Goal: Task Accomplishment & Management: Use online tool/utility

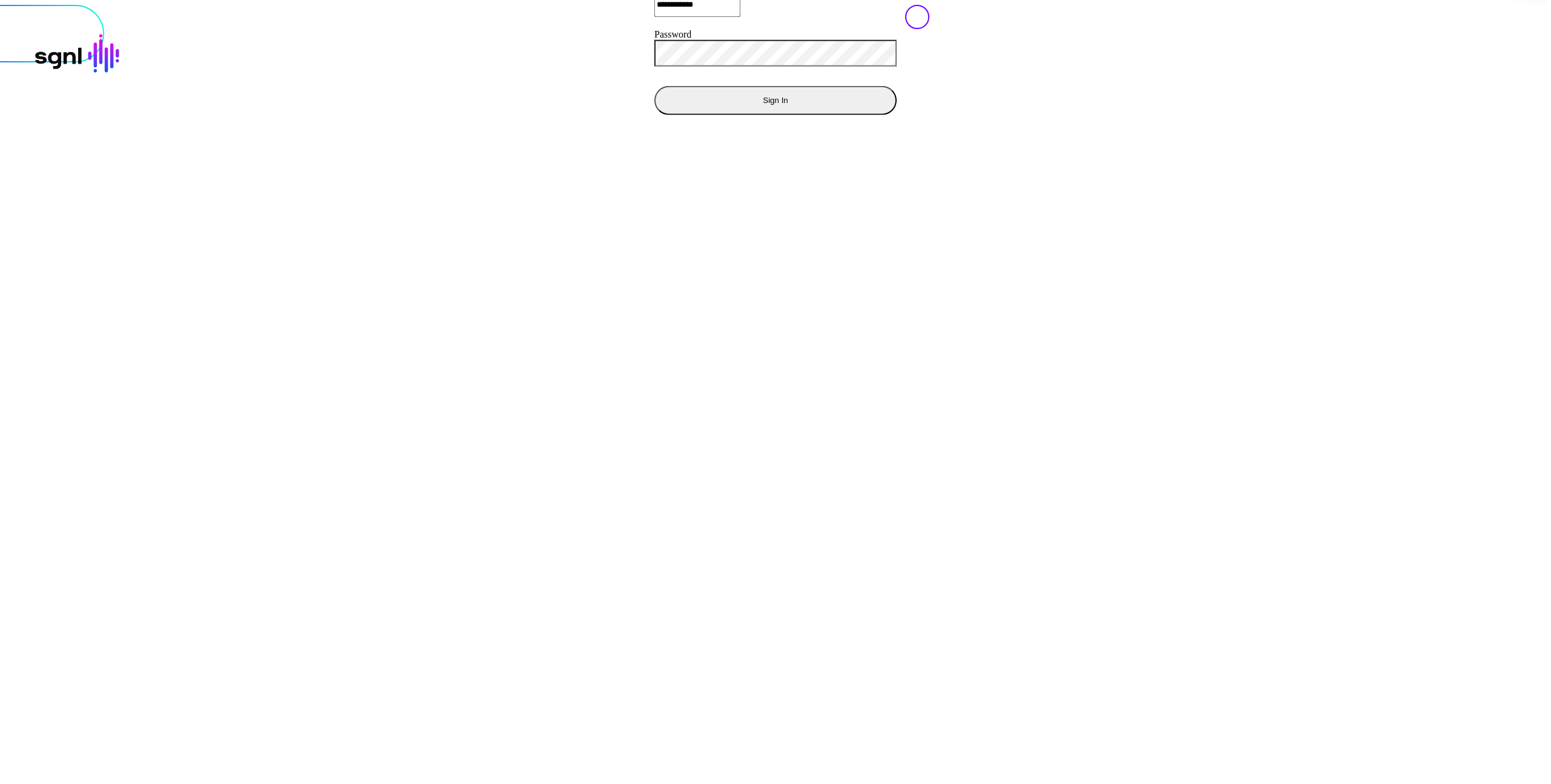
click at [654, 114] on button "Sign In" at bounding box center [776, 100] width 242 height 29
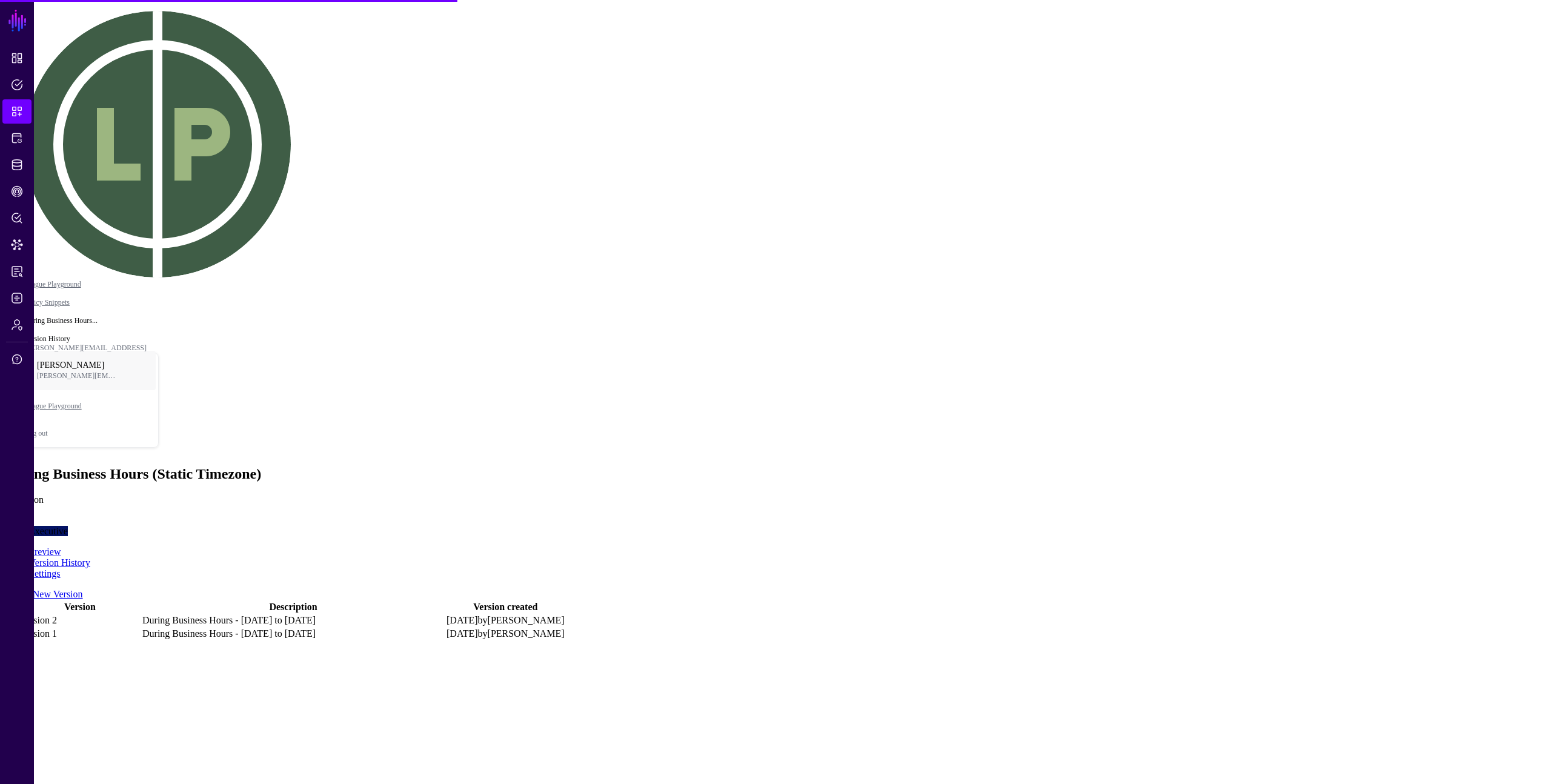
click at [7, 620] on link at bounding box center [7, 620] width 0 height 0
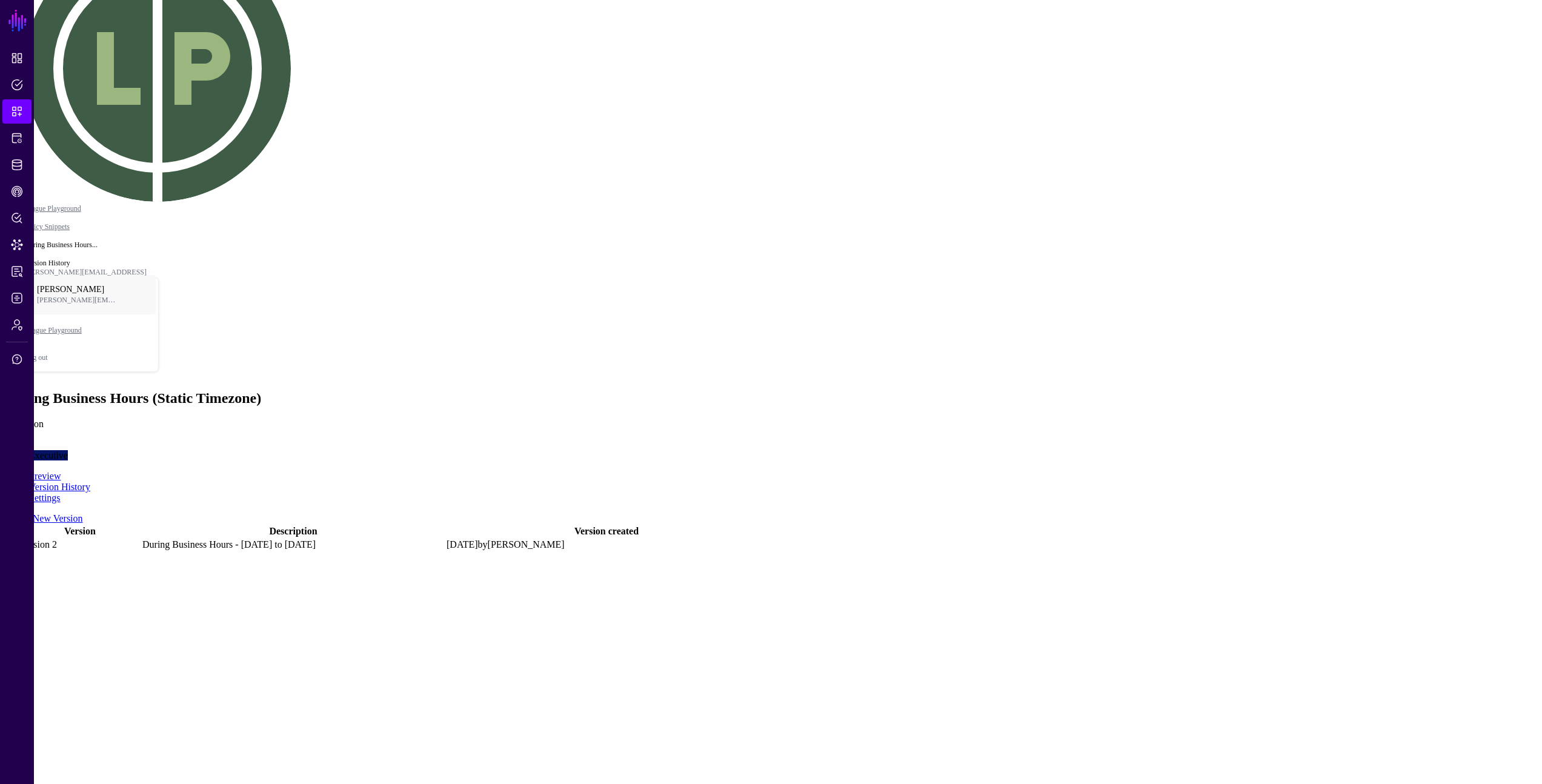
scroll to position [131, 0]
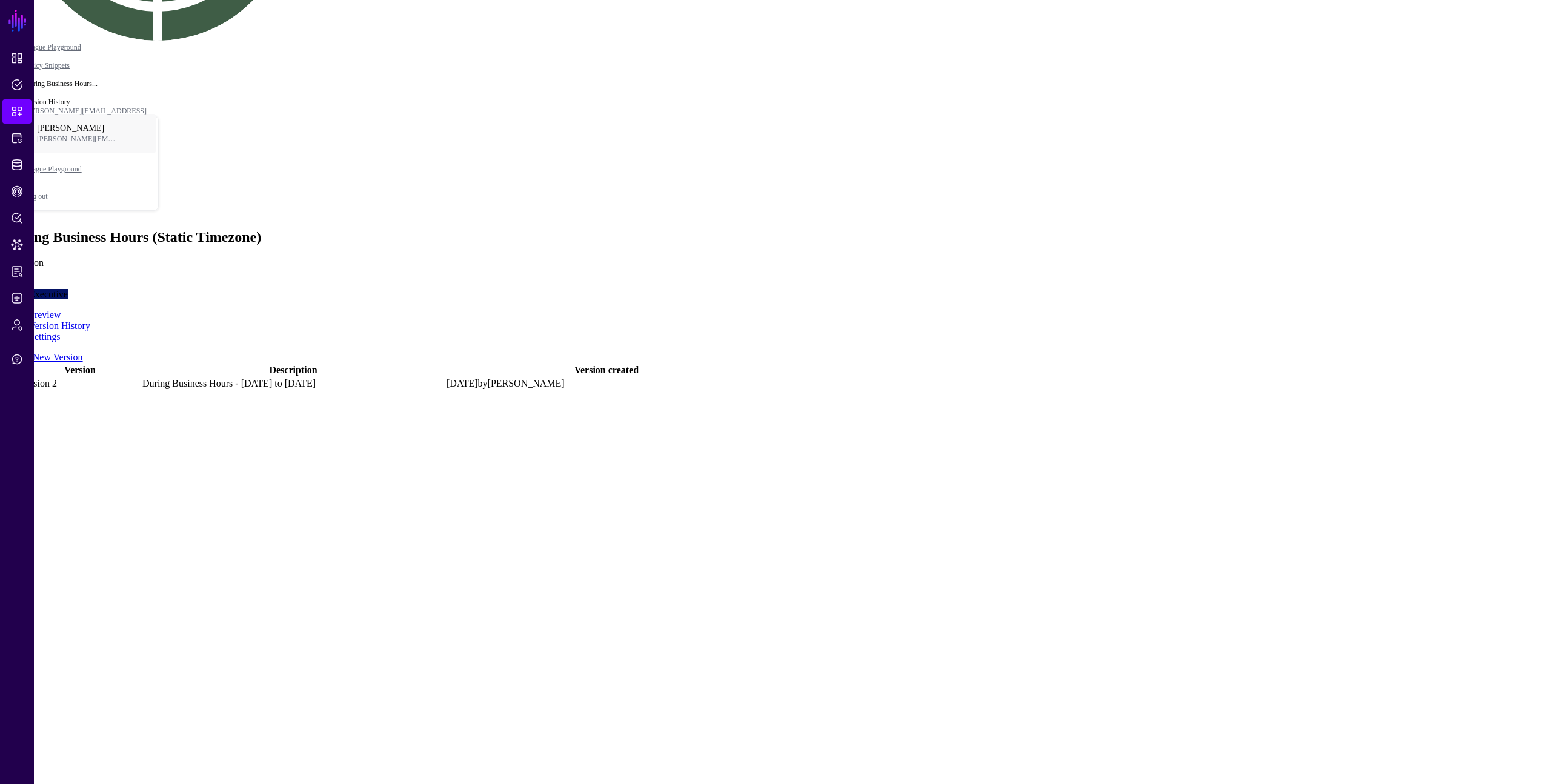
scroll to position [0, 0]
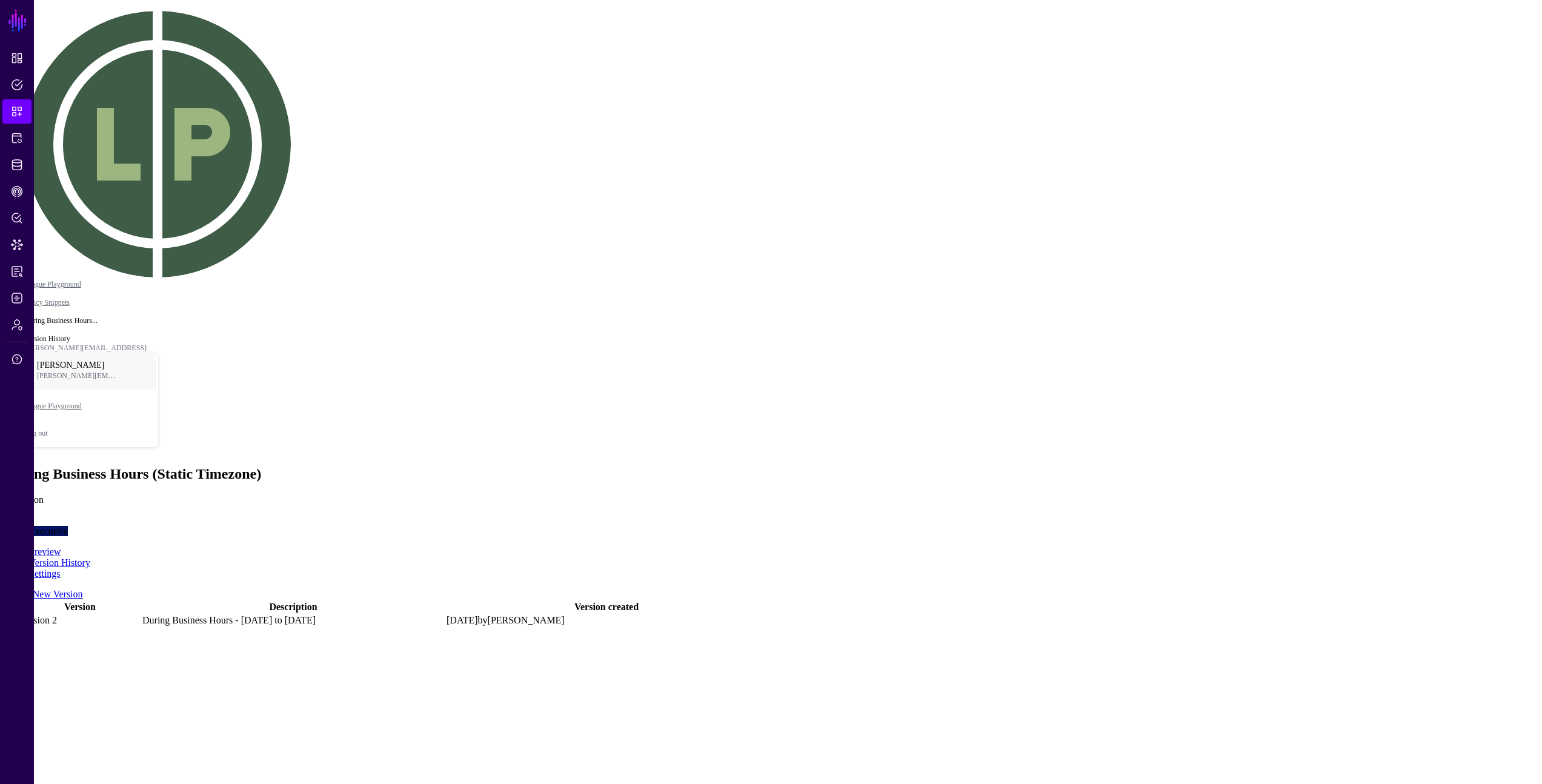
drag, startPoint x: 375, startPoint y: 415, endPoint x: 376, endPoint y: 399, distance: 16.0
click at [61, 546] on link "Preview" at bounding box center [45, 552] width 32 height 10
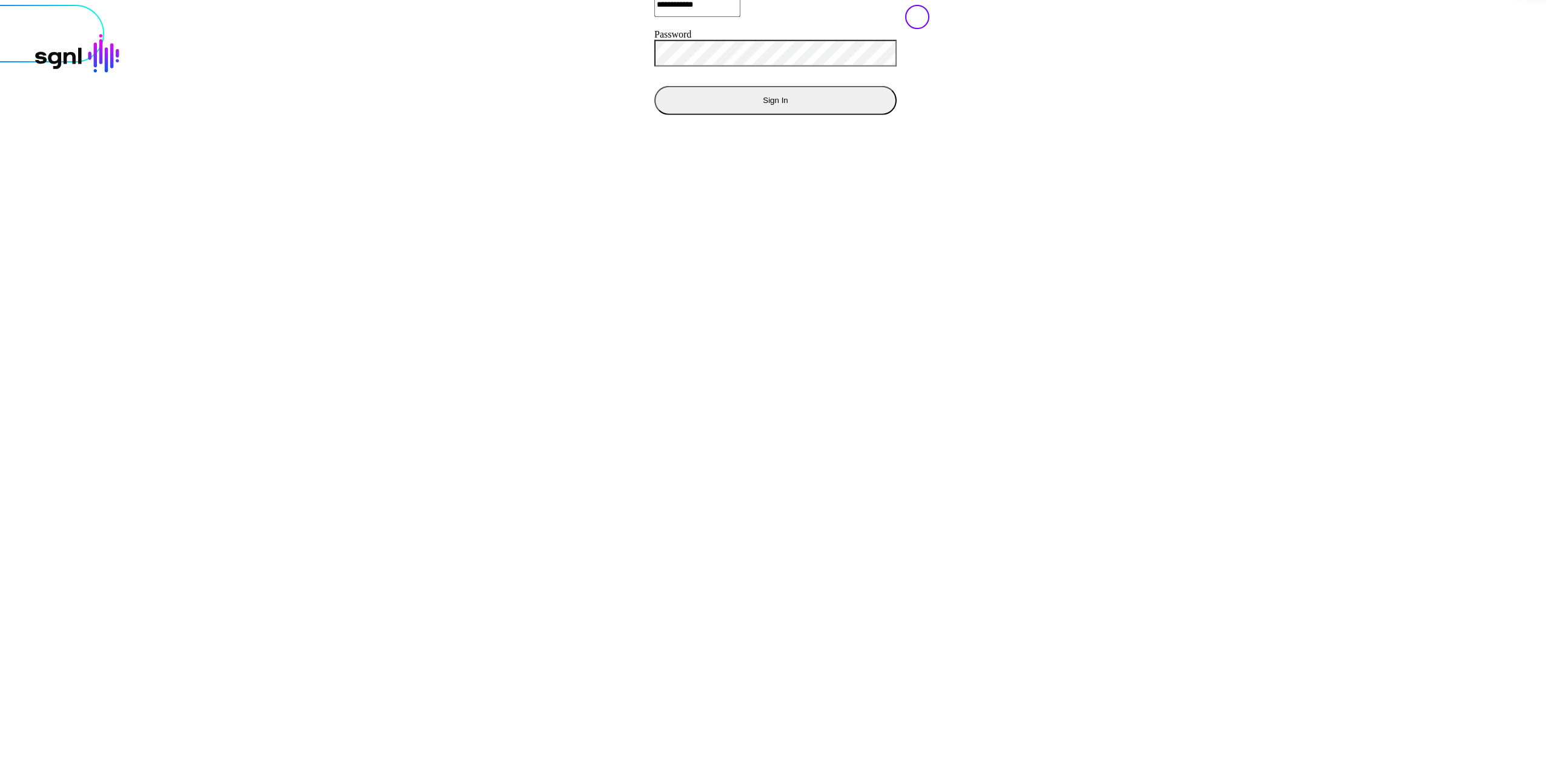
drag, startPoint x: 373, startPoint y: 513, endPoint x: 371, endPoint y: 494, distance: 19.1
click at [372, 139] on div "**********" at bounding box center [776, 5] width 1566 height 268
click at [654, 114] on button "Sign In" at bounding box center [776, 100] width 242 height 29
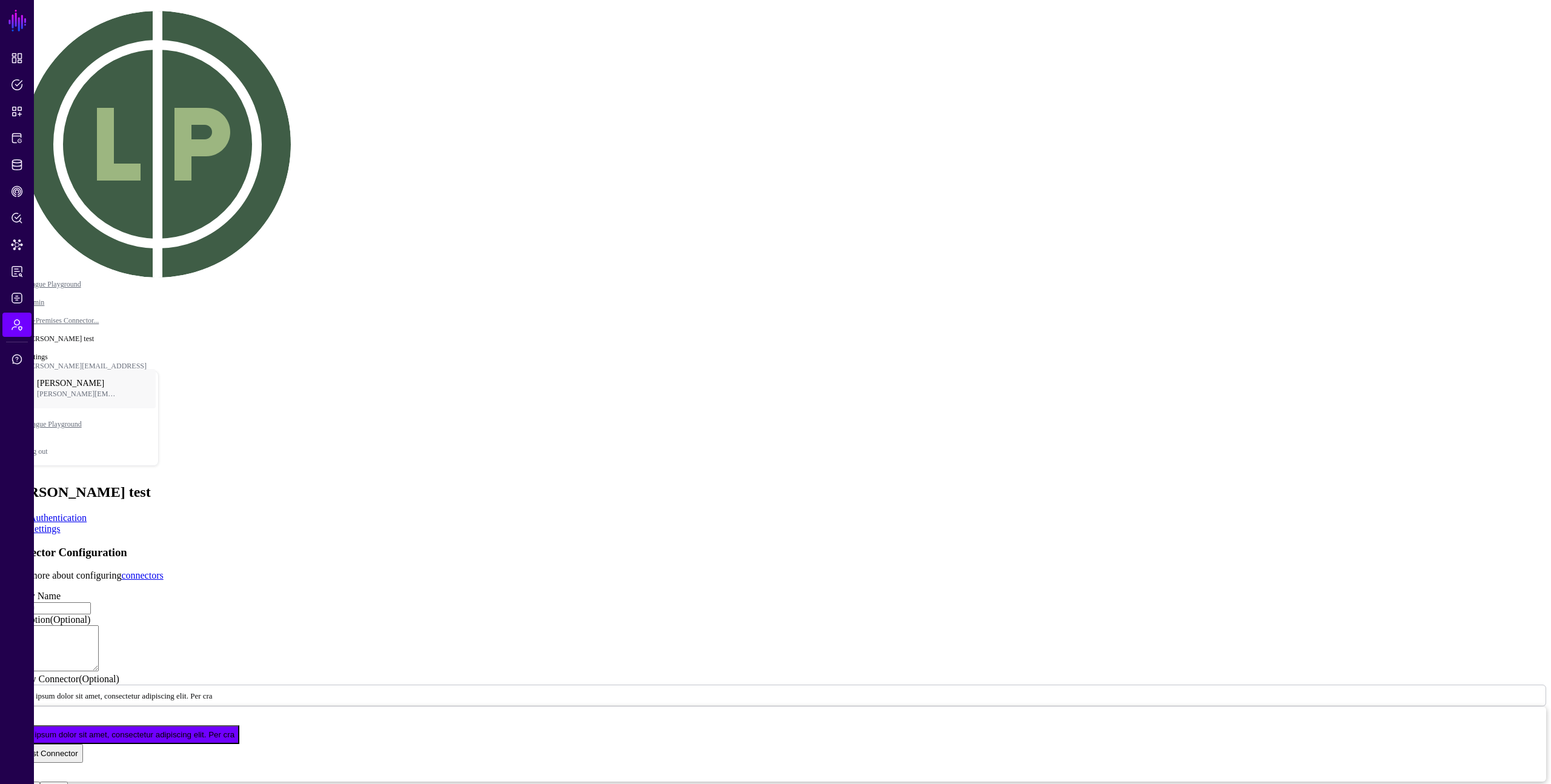
click at [321, 546] on app-admin-connectors-item-settings "Connector Configuration Learn more about configuring connectors Display Name **…" at bounding box center [776, 670] width 1541 height 249
click at [22, 131] on link "Protected Systems" at bounding box center [17, 138] width 29 height 24
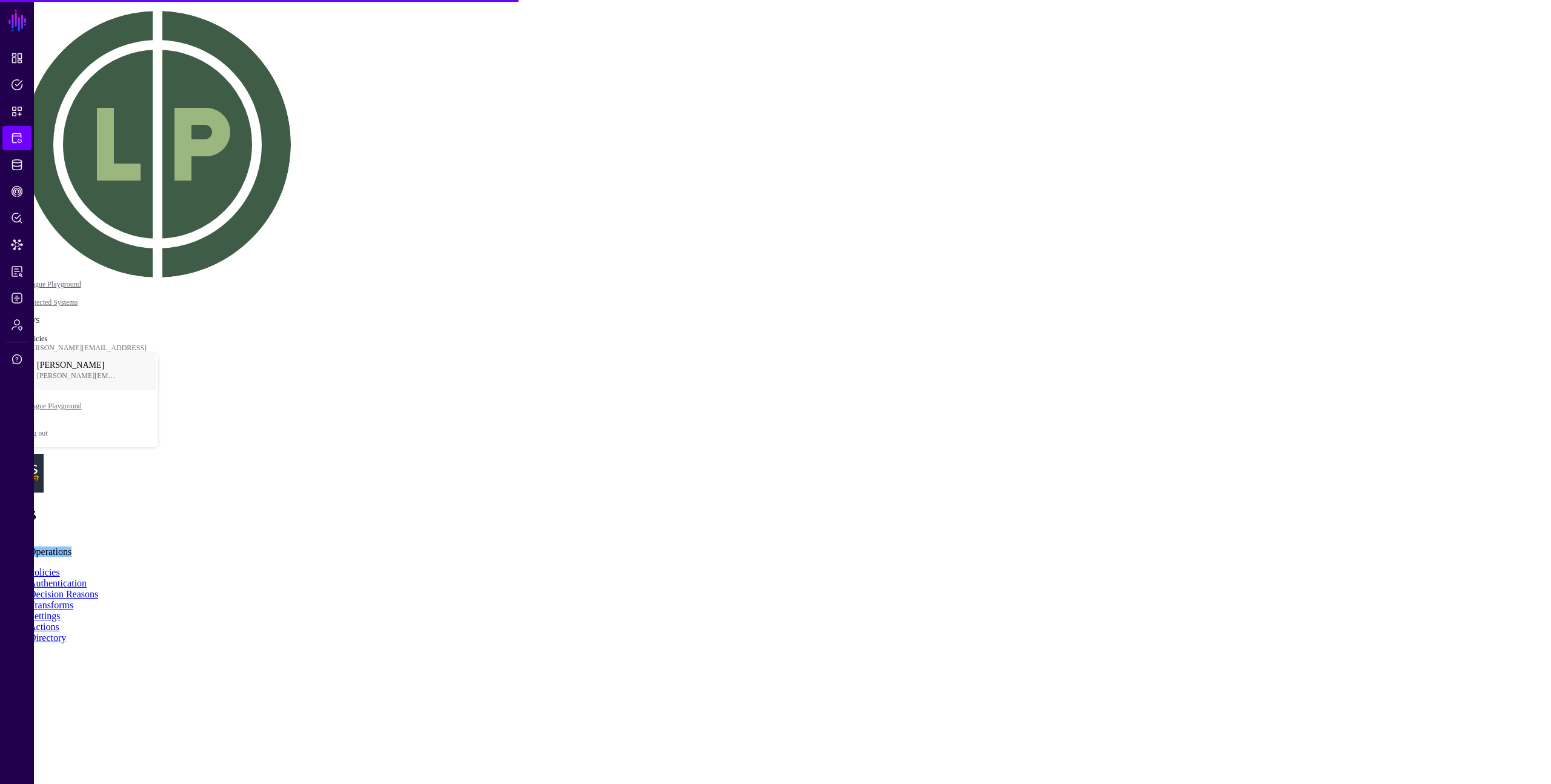
click at [66, 632] on link "Directory" at bounding box center [48, 637] width 37 height 10
click at [415, 677] on div "Test Test Version 1" at bounding box center [776, 704] width 1541 height 54
click at [5, 677] on link at bounding box center [5, 677] width 0 height 0
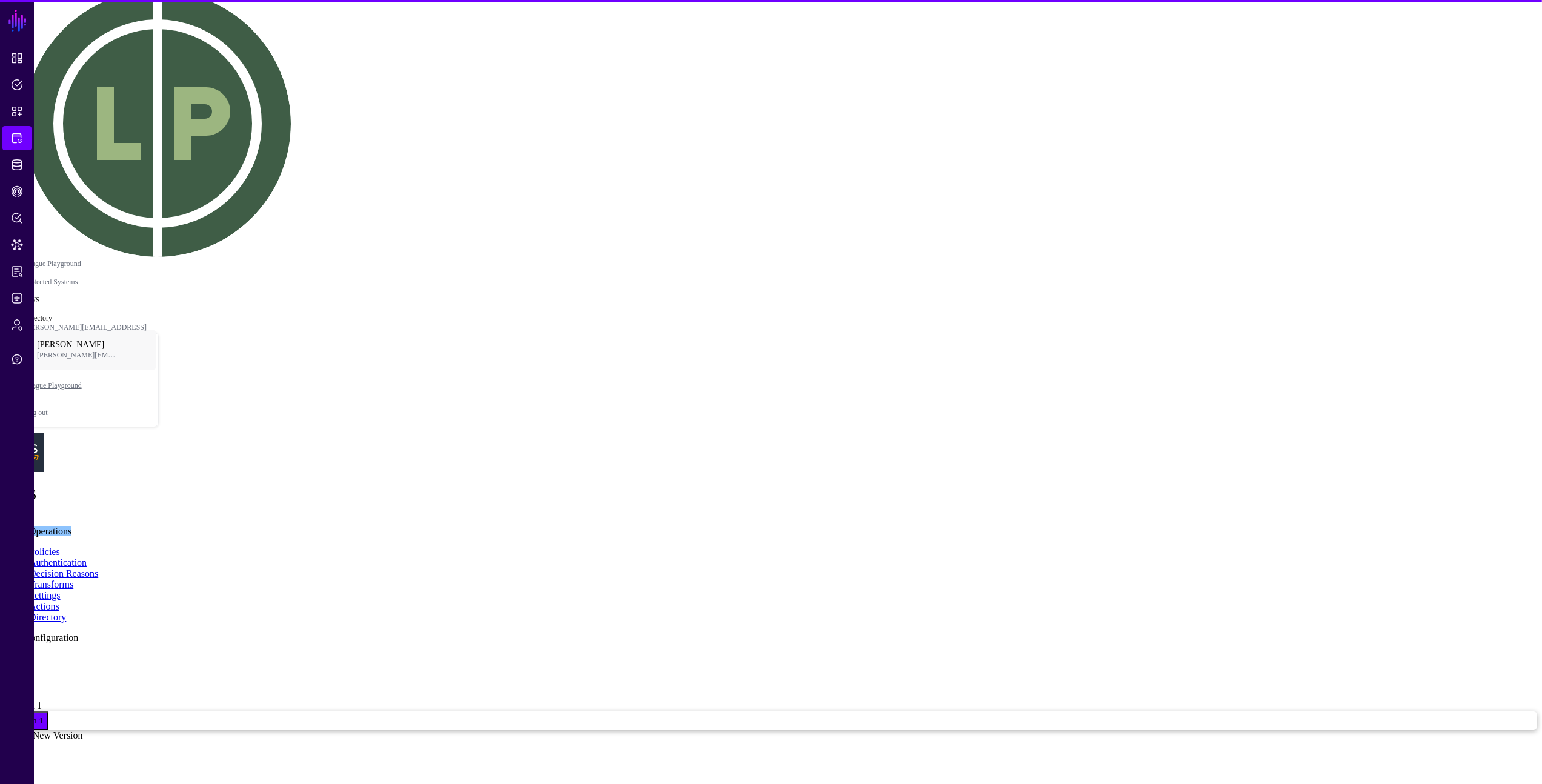
scroll to position [65, 0]
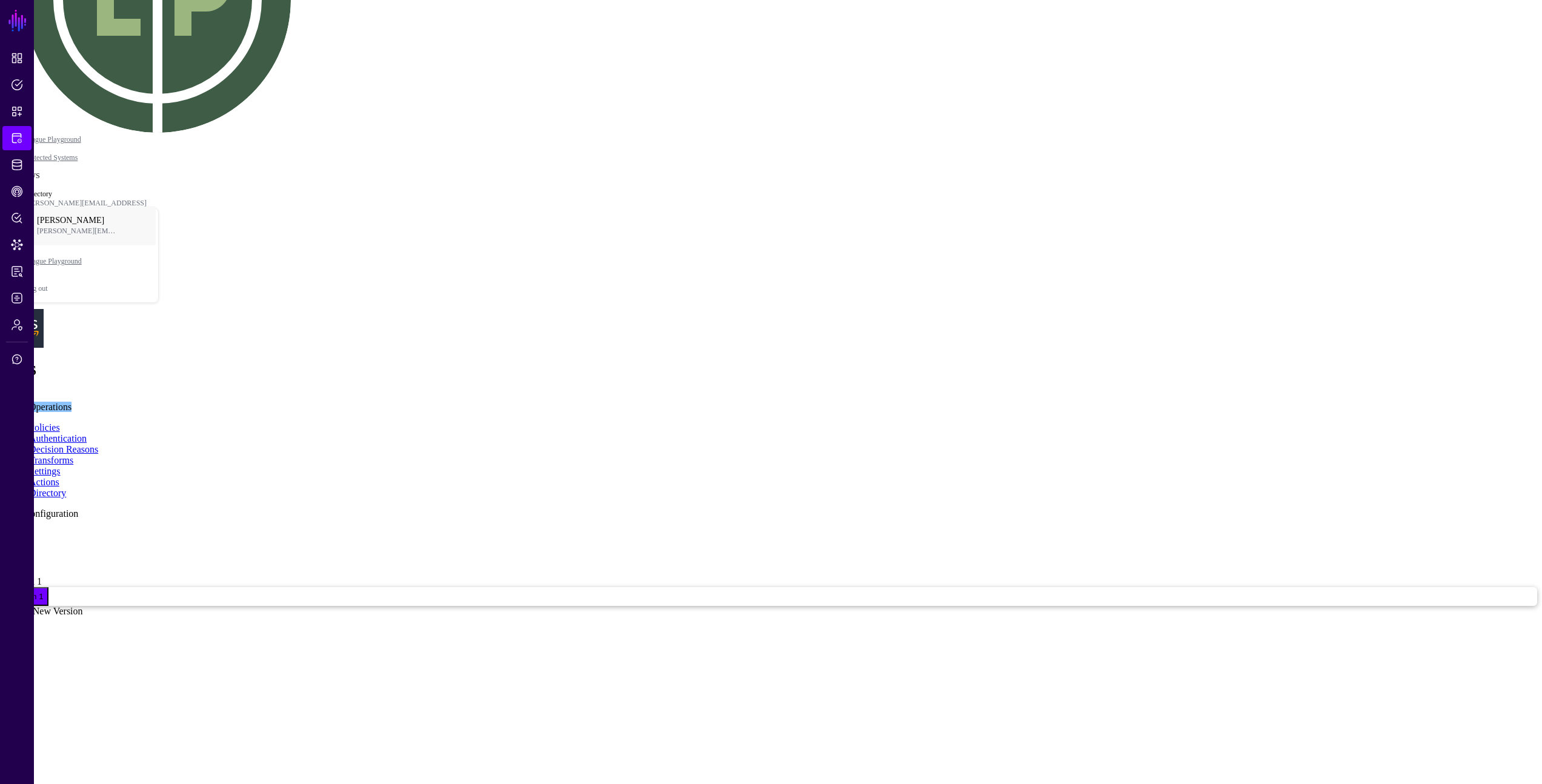
scroll to position [164, 0]
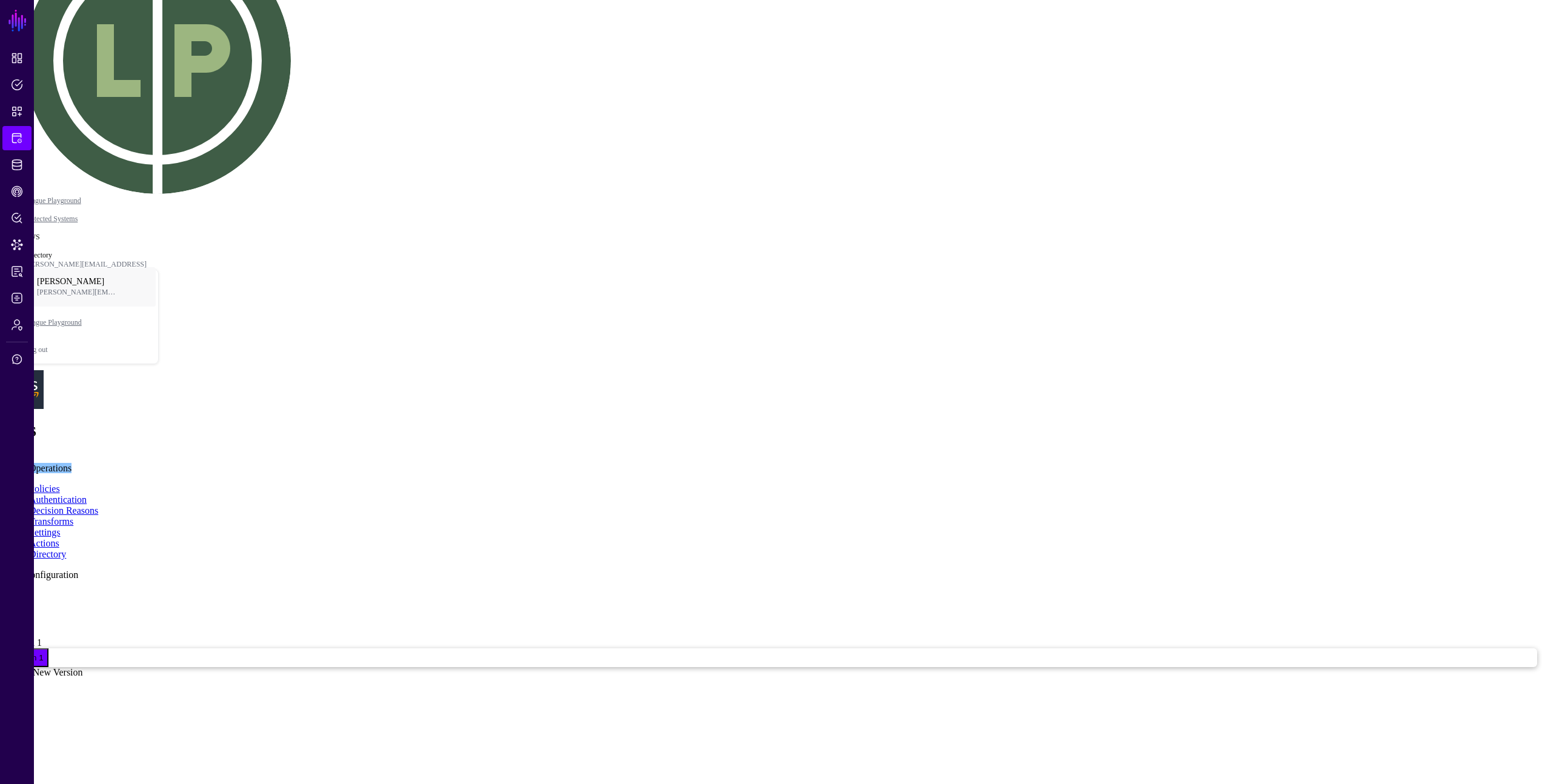
click at [83, 667] on link "Create New Version" at bounding box center [44, 672] width 78 height 10
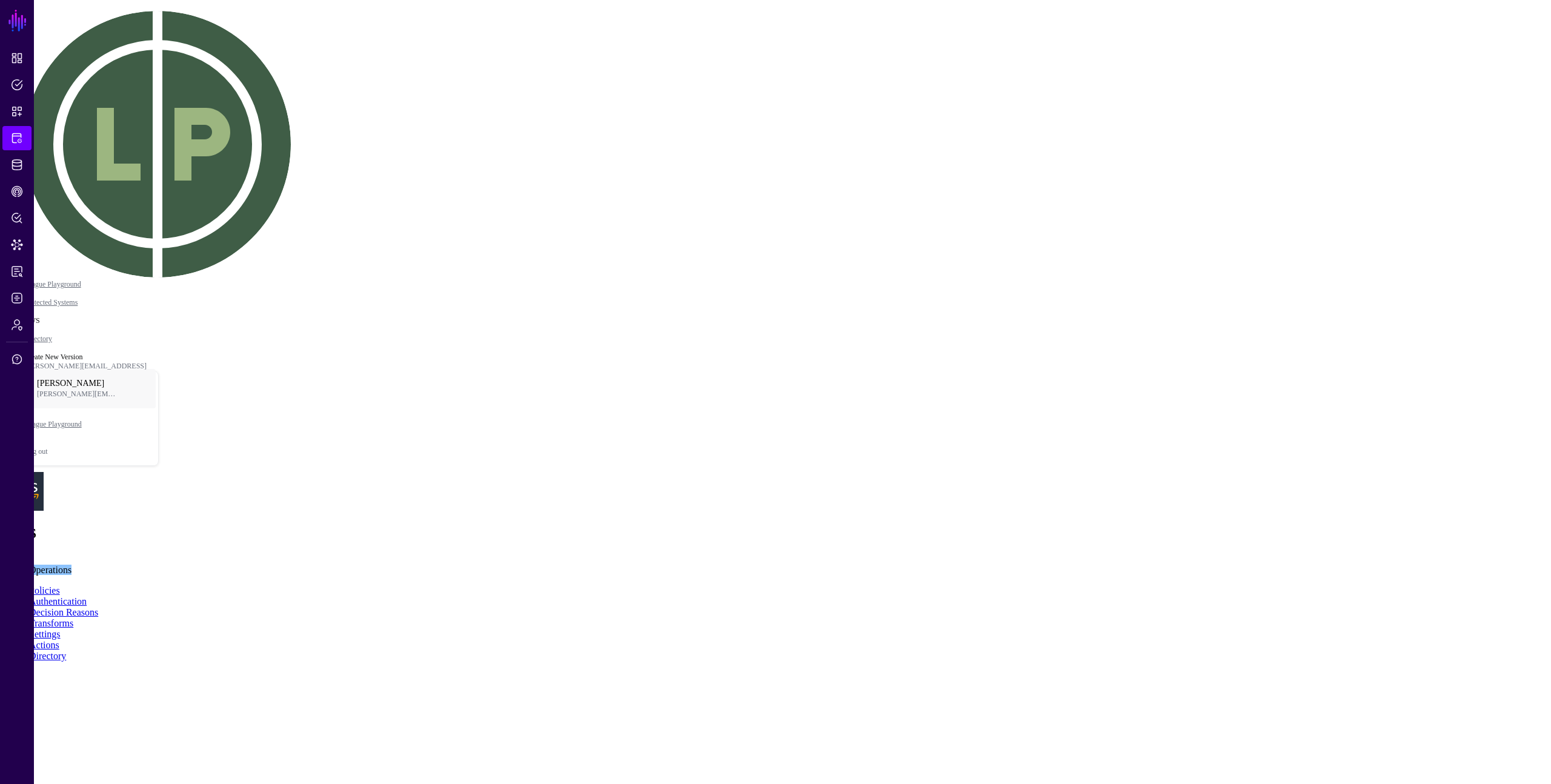
click at [159, 49] on div "Graph Condition" at bounding box center [126, 43] width 65 height 11
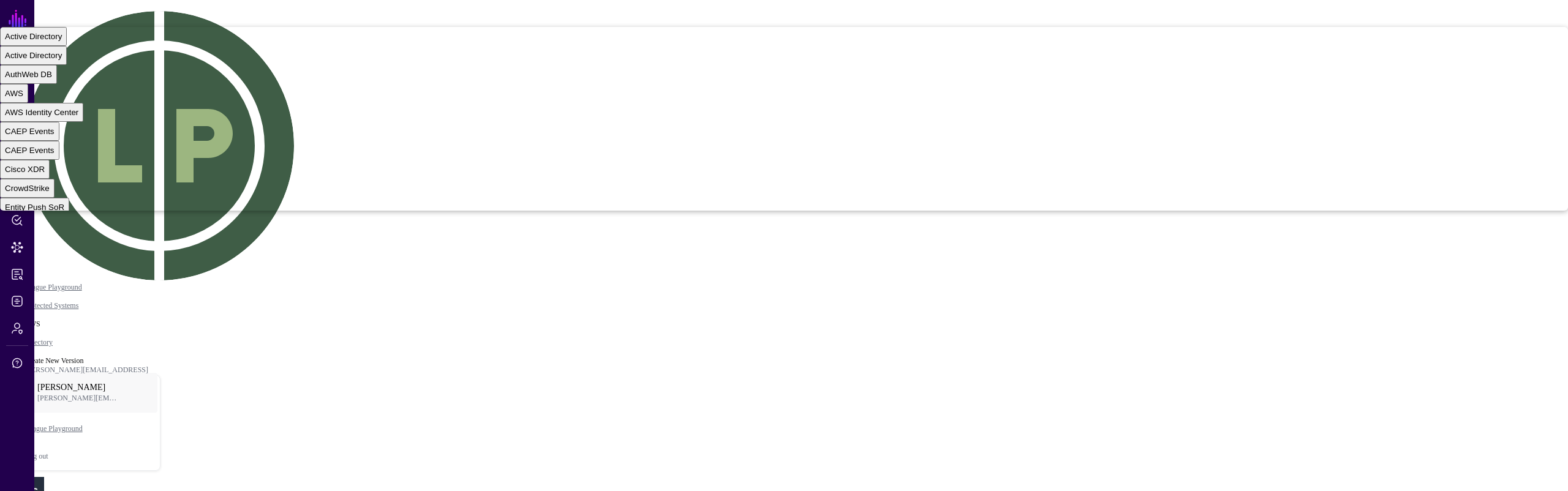
drag, startPoint x: 964, startPoint y: 254, endPoint x: 840, endPoint y: 239, distance: 124.9
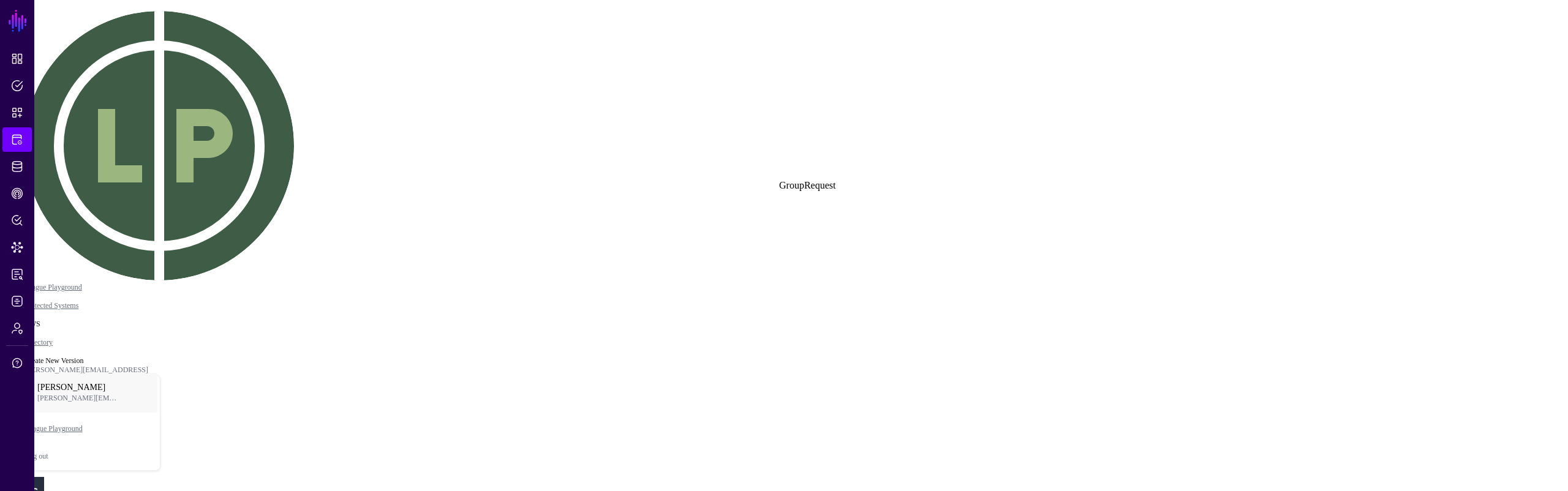
click at [86, 55] on span "EntraIDGroupRequest" at bounding box center [45, 50] width 81 height 9
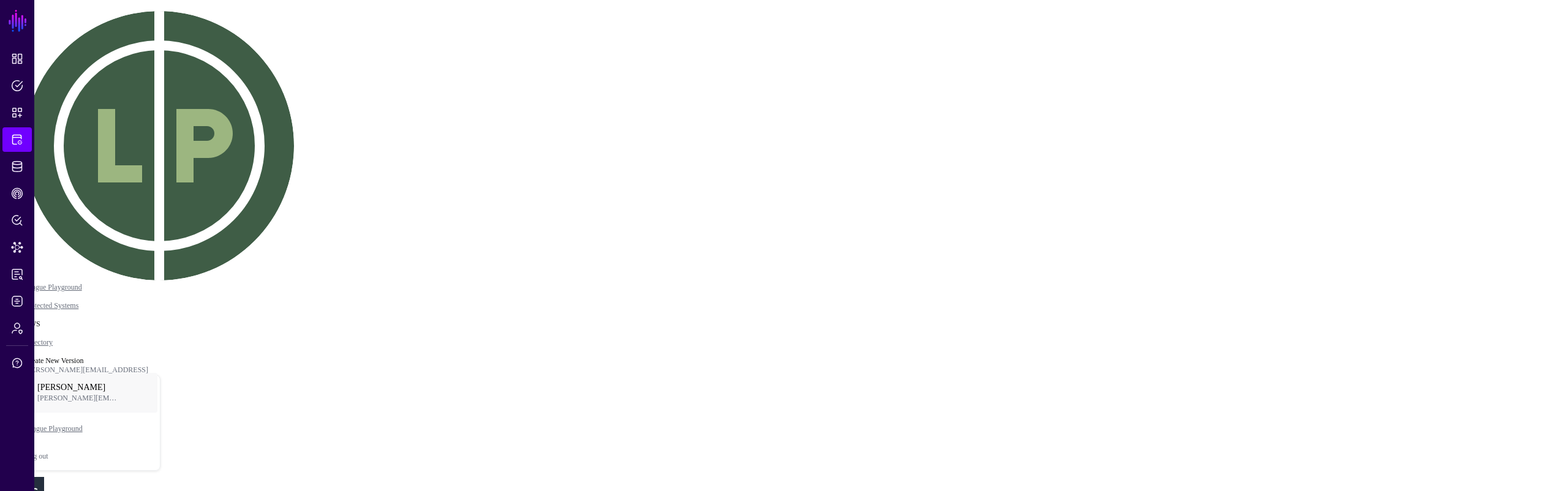
click at [50, 36] on div "EntraIDUser" at bounding box center [27, 31] width 45 height 9
click at [161, 39] on div at bounding box center [128, 39] width 66 height 0
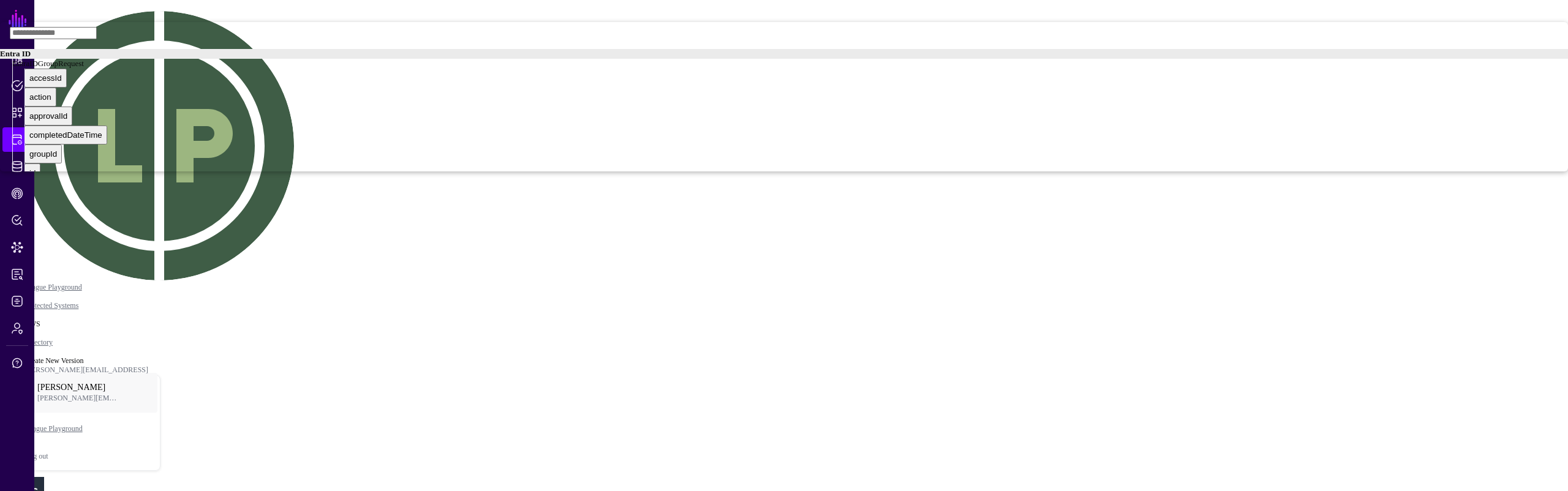
click at [1424, 68] on div "EntraIDGroupRequest" at bounding box center [791, 63] width 1556 height 10
click at [1418, 79] on div "EntraIDUser" at bounding box center [791, 73] width 1556 height 10
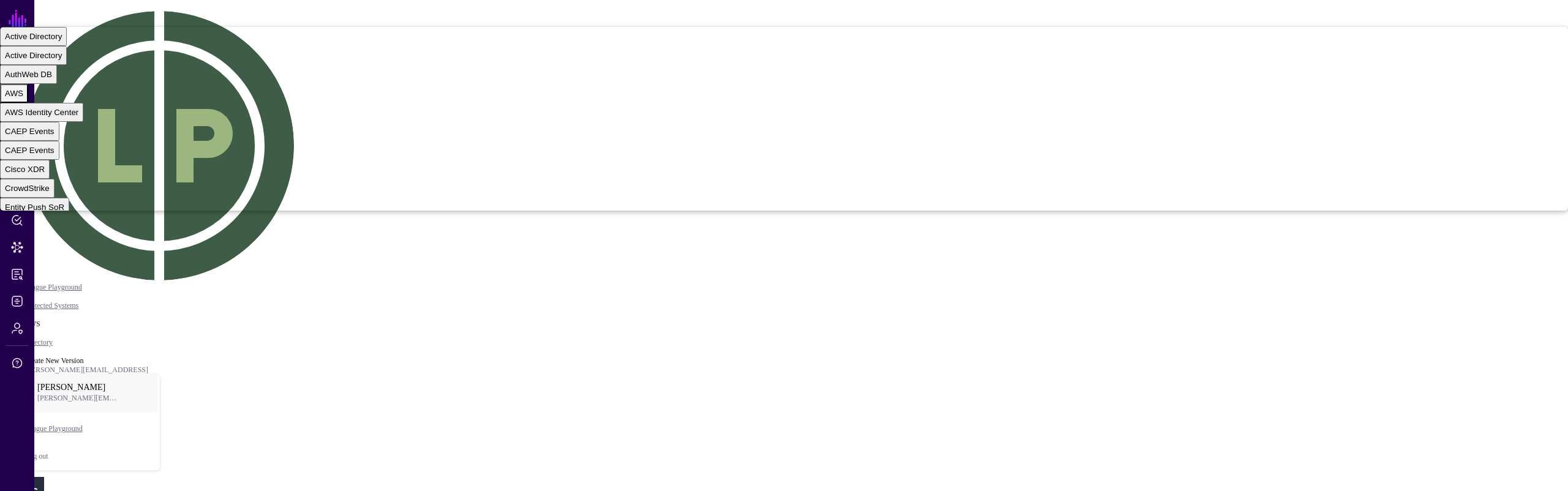
click at [23, 98] on div "AWS" at bounding box center [14, 93] width 19 height 9
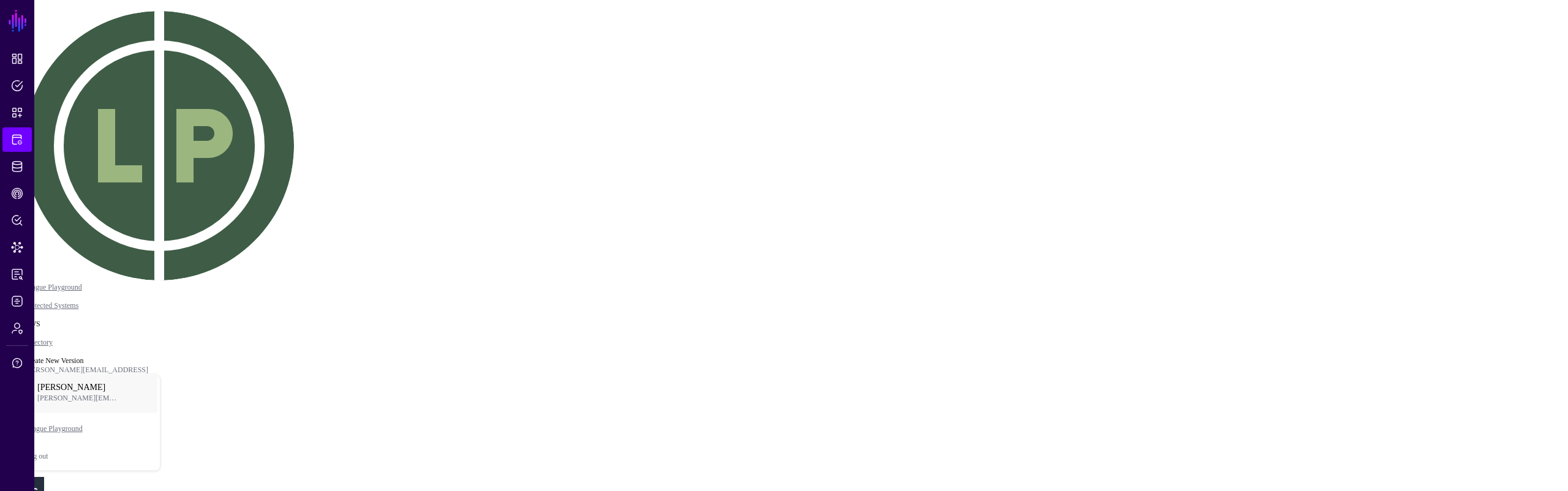
drag, startPoint x: 1406, startPoint y: 255, endPoint x: 1407, endPoint y: 249, distance: 6.1
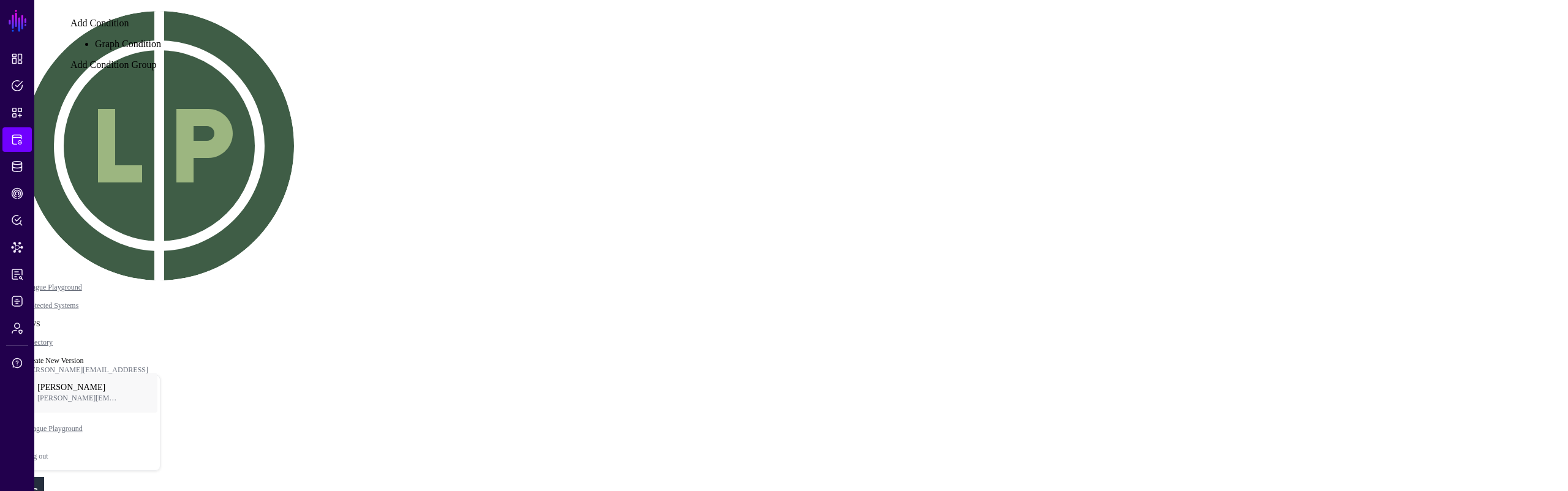
click at [161, 50] on div "Graph Condition" at bounding box center [128, 44] width 66 height 11
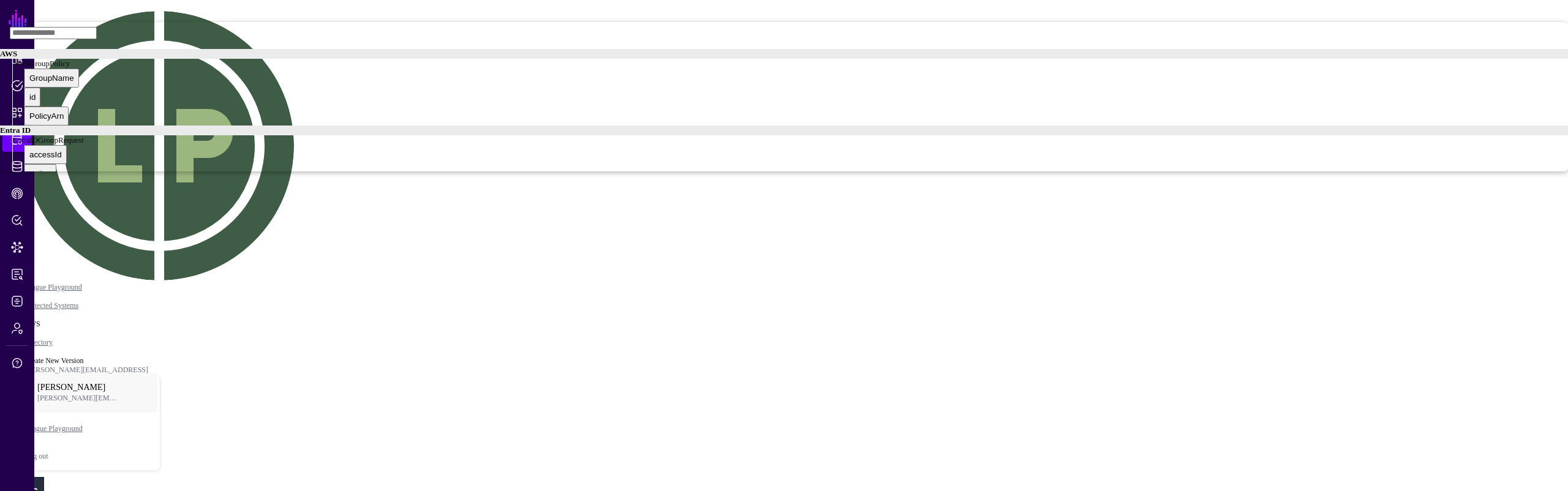
click at [1429, 68] on div "AWSGroupPolicy" at bounding box center [791, 63] width 1556 height 10
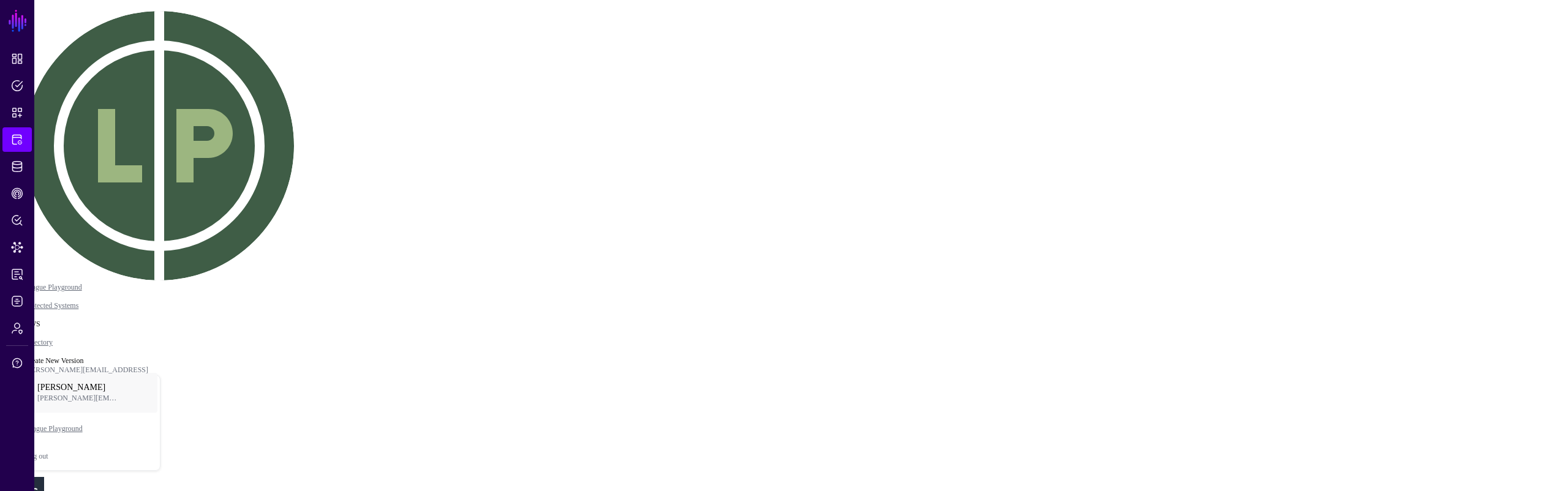
drag, startPoint x: 1121, startPoint y: 340, endPoint x: 1096, endPoint y: 332, distance: 26.2
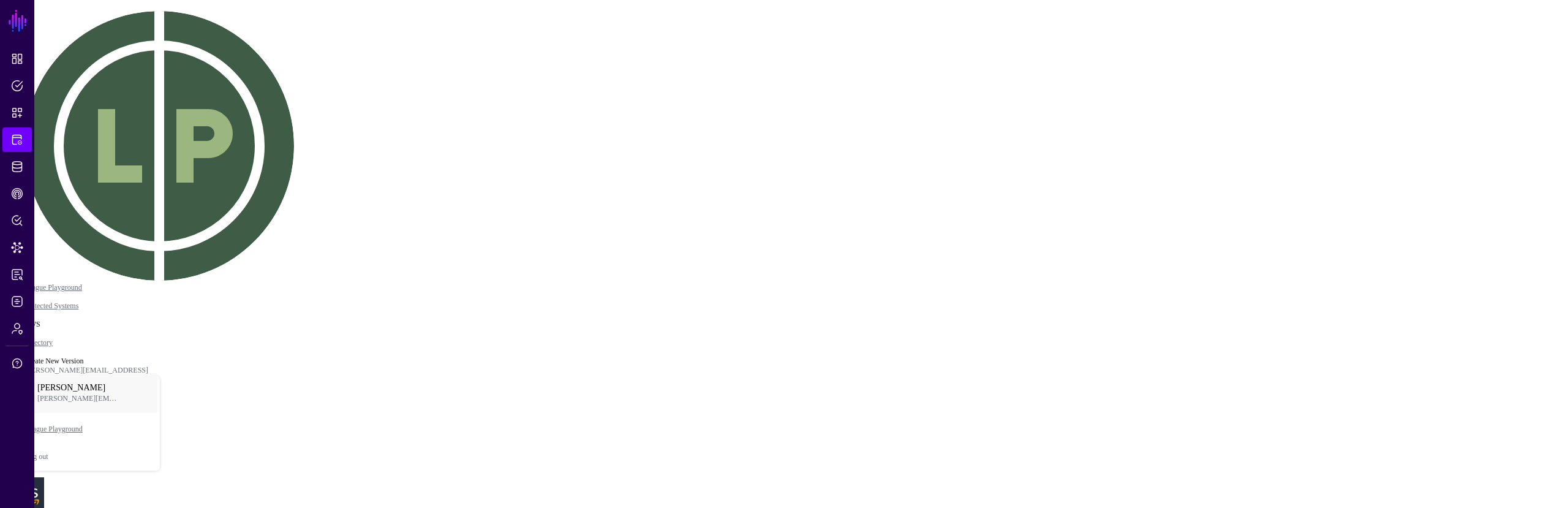
drag, startPoint x: 378, startPoint y: 131, endPoint x: 385, endPoint y: 133, distance: 7.3
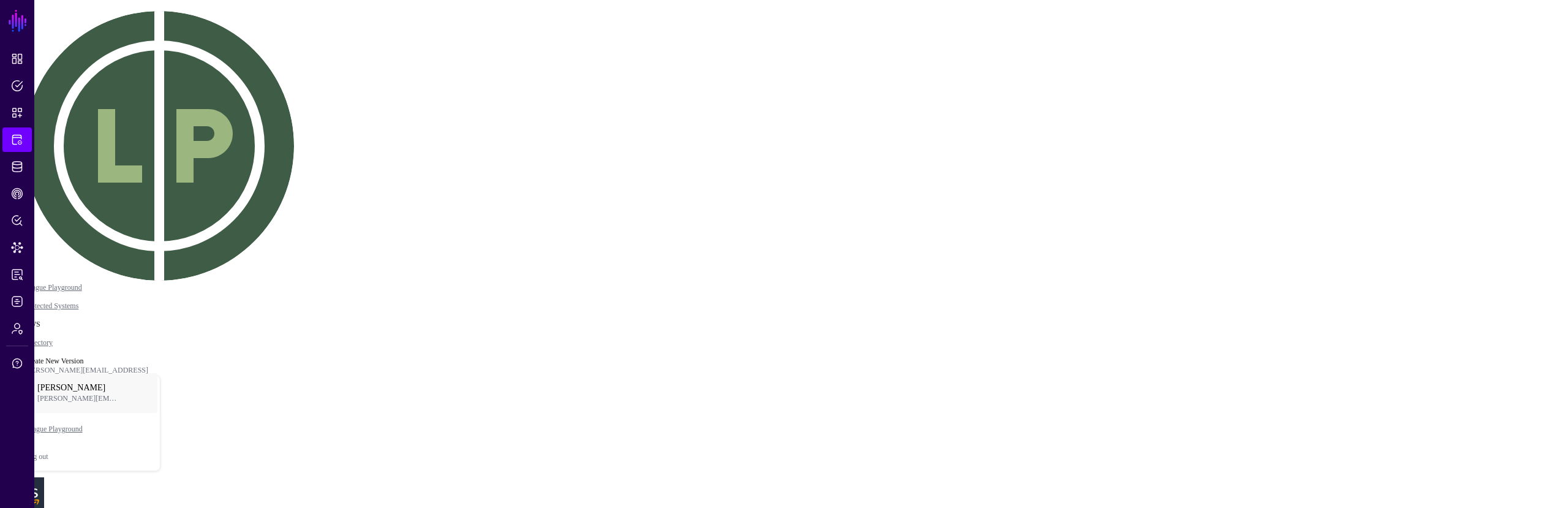
drag, startPoint x: 395, startPoint y: 181, endPoint x: 395, endPoint y: 189, distance: 8.0
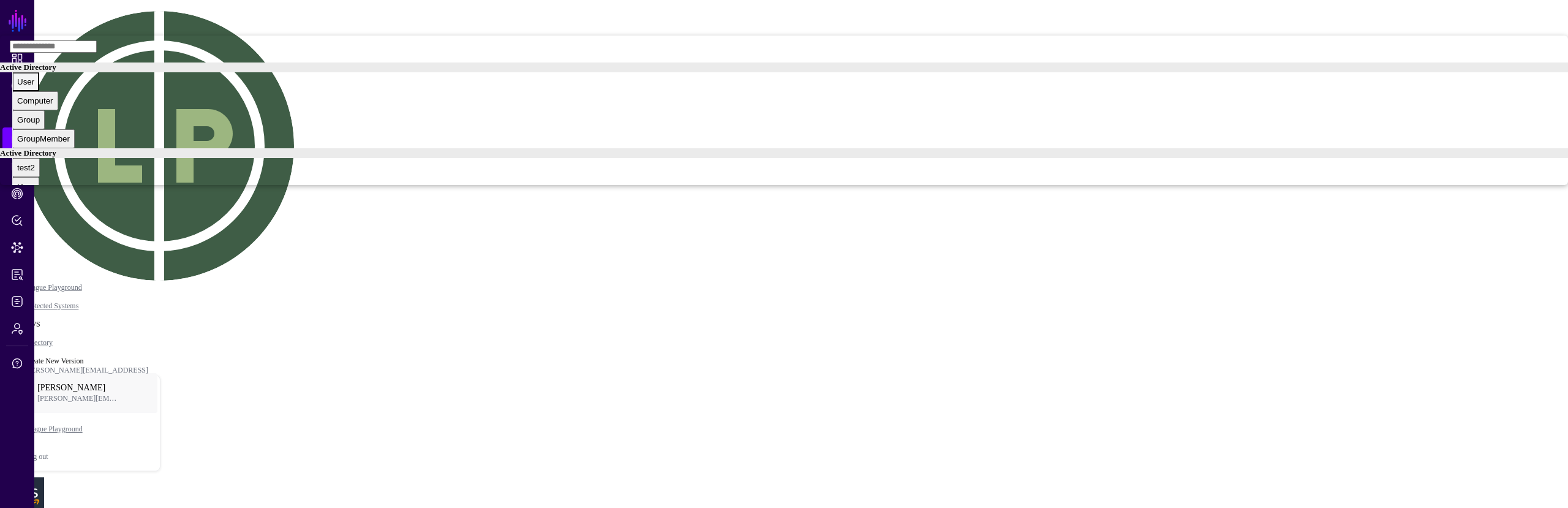
click at [34, 86] on div "User" at bounding box center [25, 82] width 17 height 9
type input "**********"
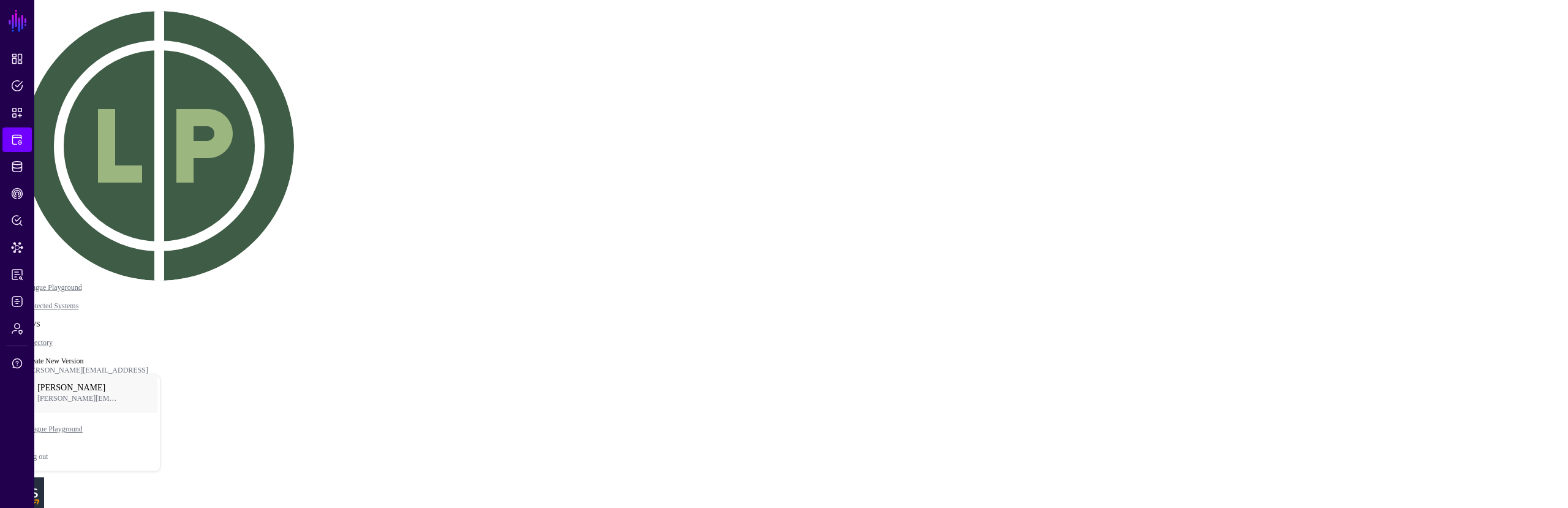
type input "**********"
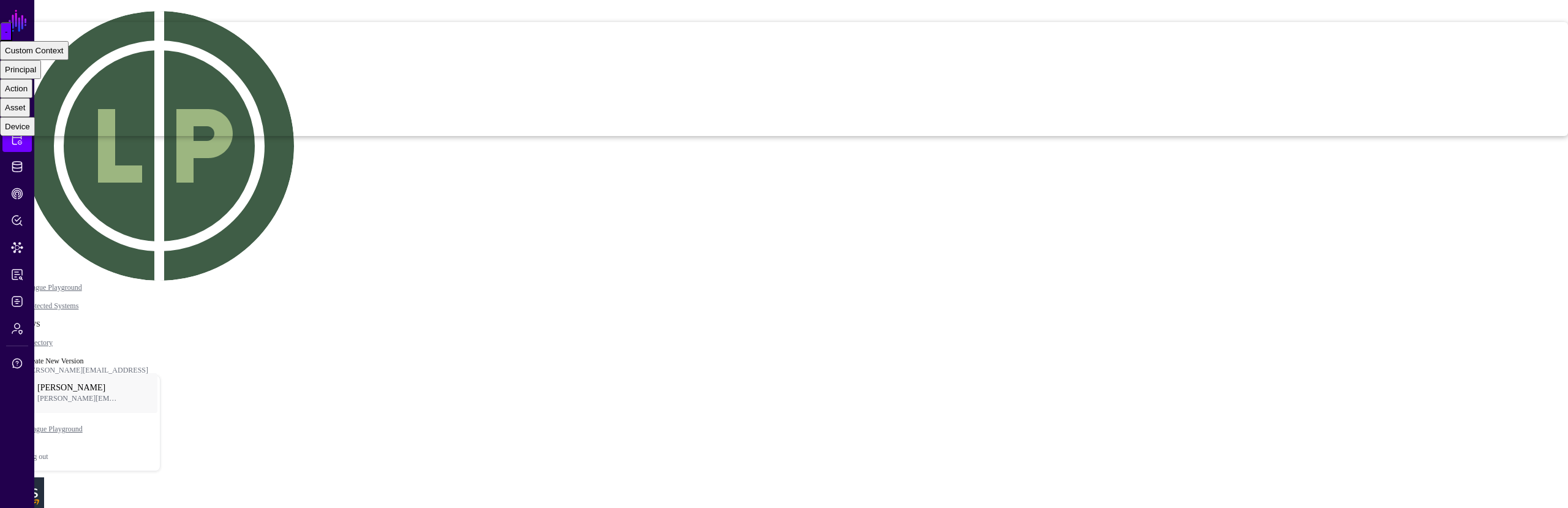
click at [161, 50] on div "Graph Condition" at bounding box center [128, 44] width 66 height 11
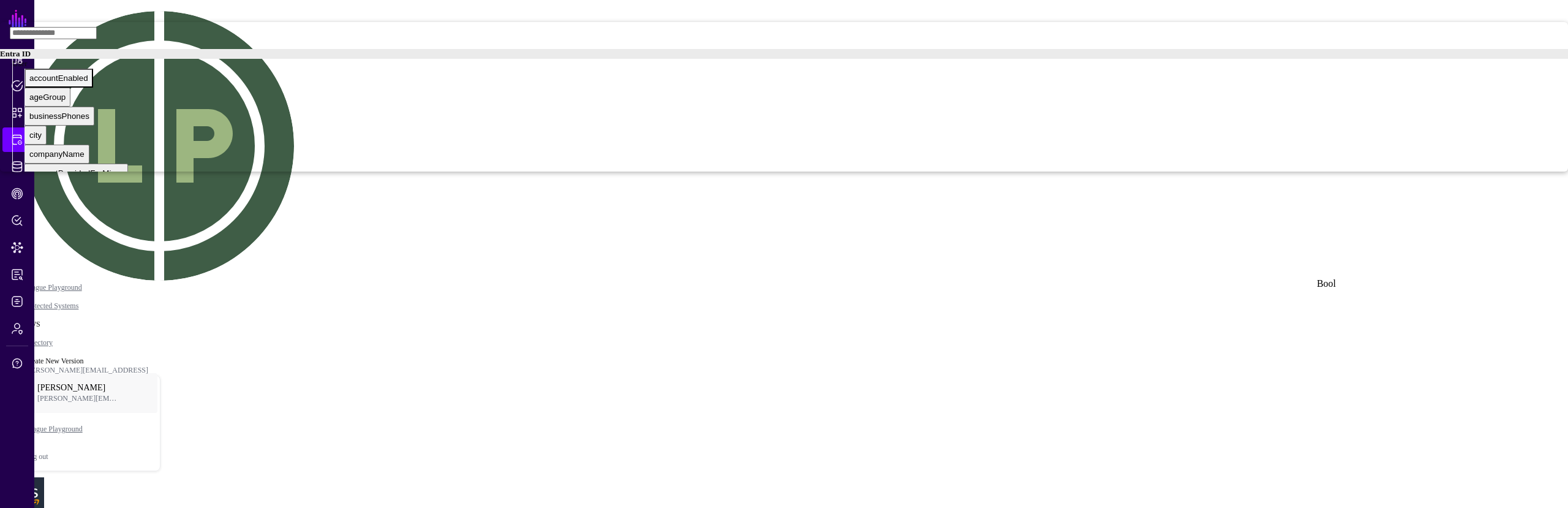
click at [88, 82] on div "accountEnabled" at bounding box center [59, 78] width 59 height 9
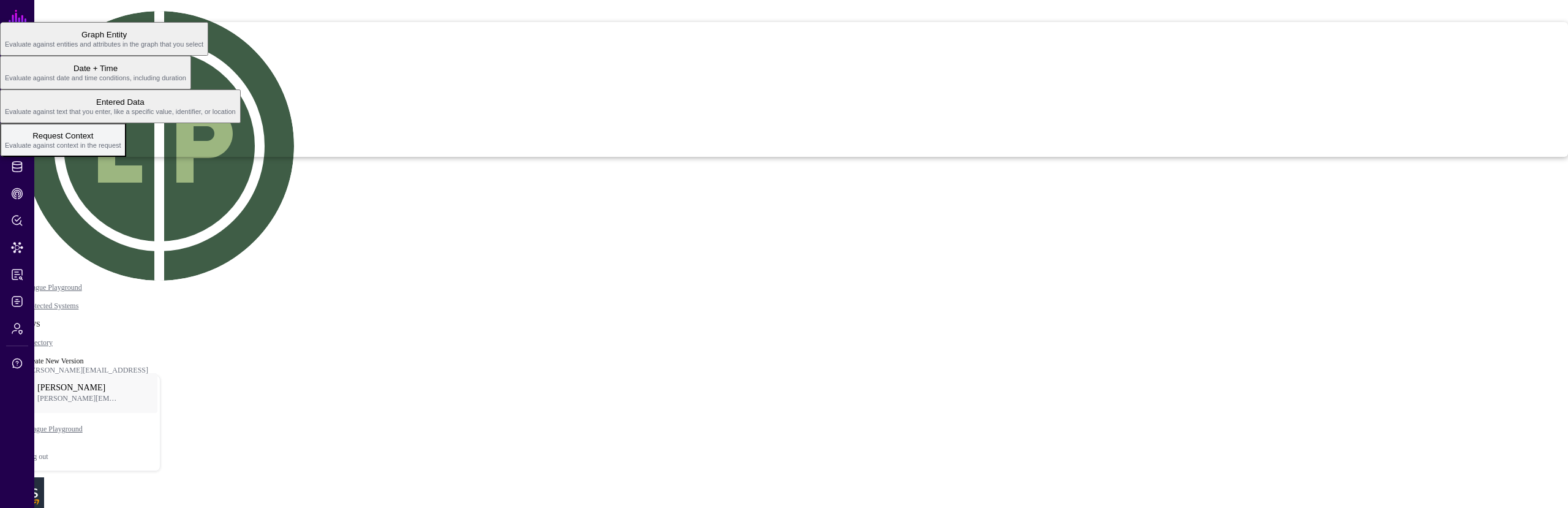
click at [122, 149] on span "Evaluate against context in the request" at bounding box center [63, 145] width 116 height 7
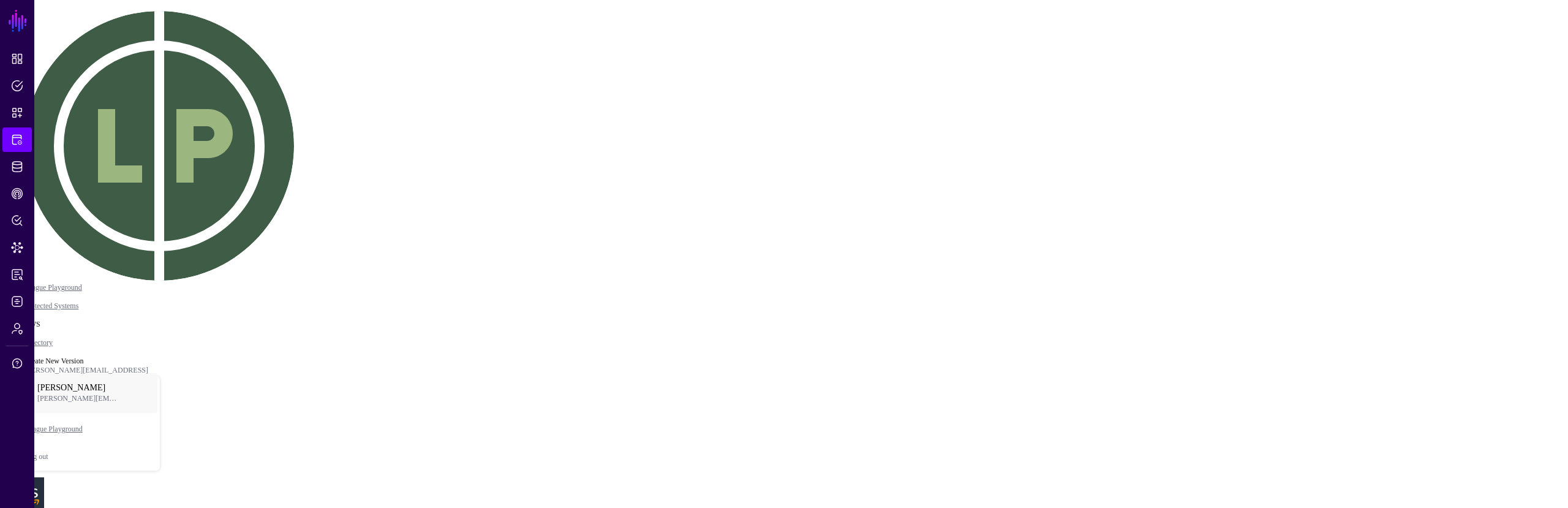
click at [41, 79] on button "Principal" at bounding box center [20, 70] width 41 height 19
drag, startPoint x: 1159, startPoint y: 362, endPoint x: 1151, endPoint y: 368, distance: 10.0
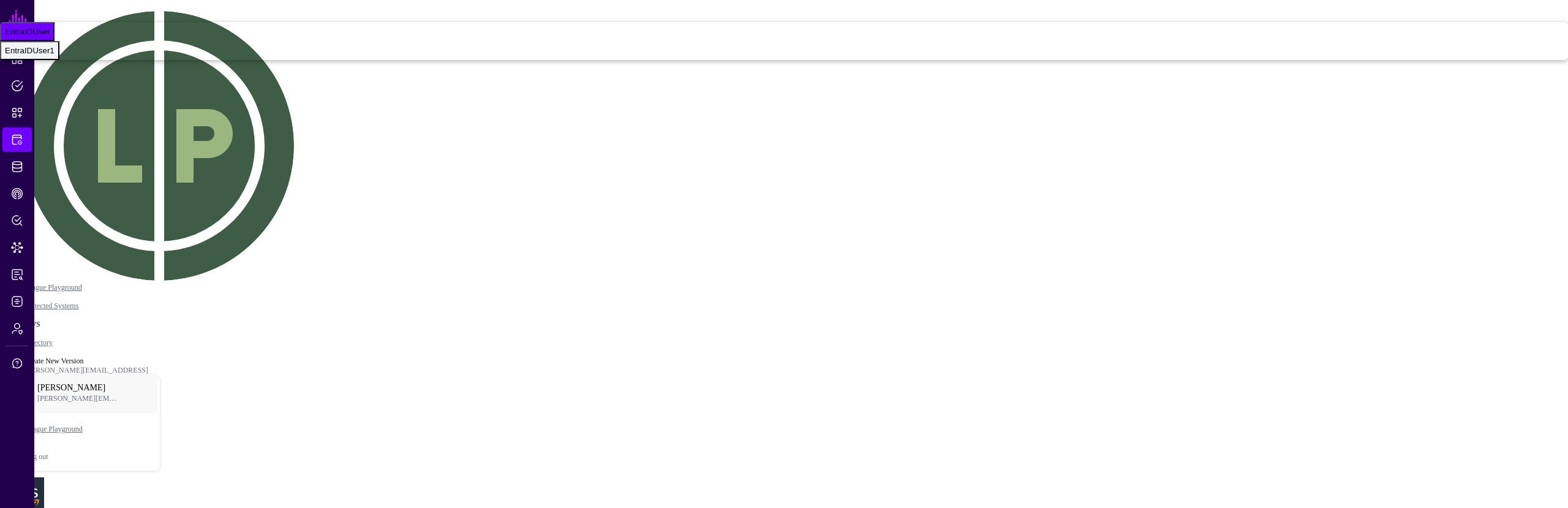
click at [55, 55] on div "EntraIDUser1" at bounding box center [30, 50] width 50 height 9
click at [161, 50] on div "Graph Condition" at bounding box center [128, 44] width 66 height 11
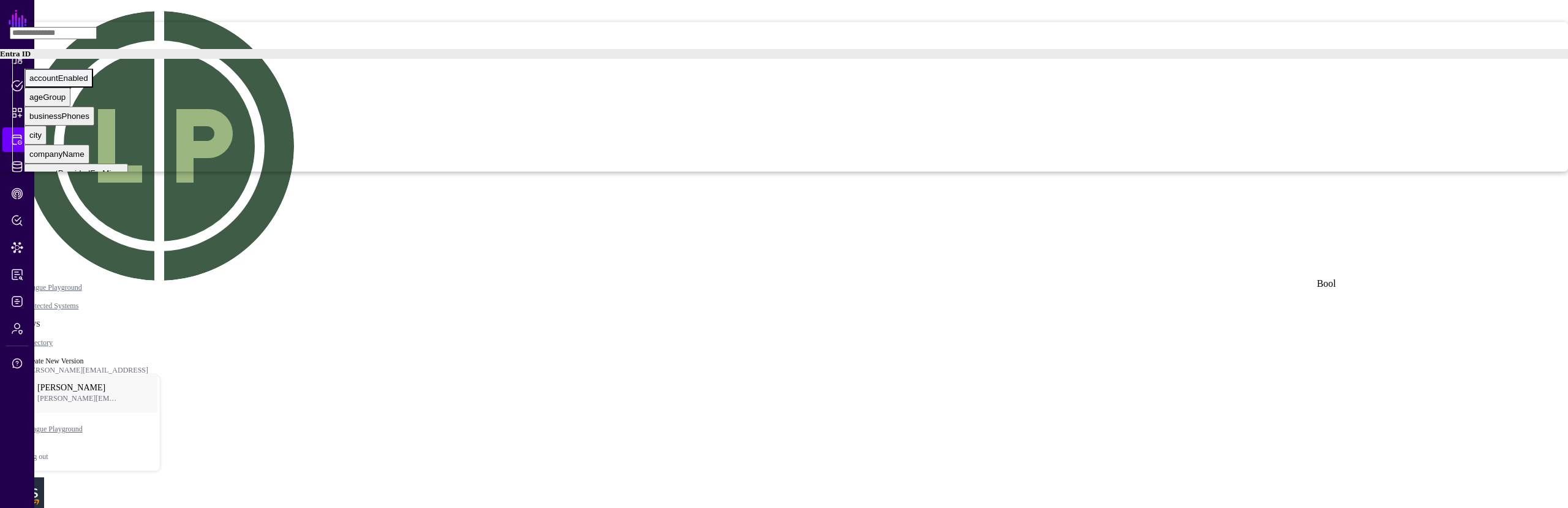
click at [88, 82] on span "accountEnabled" at bounding box center [59, 78] width 59 height 9
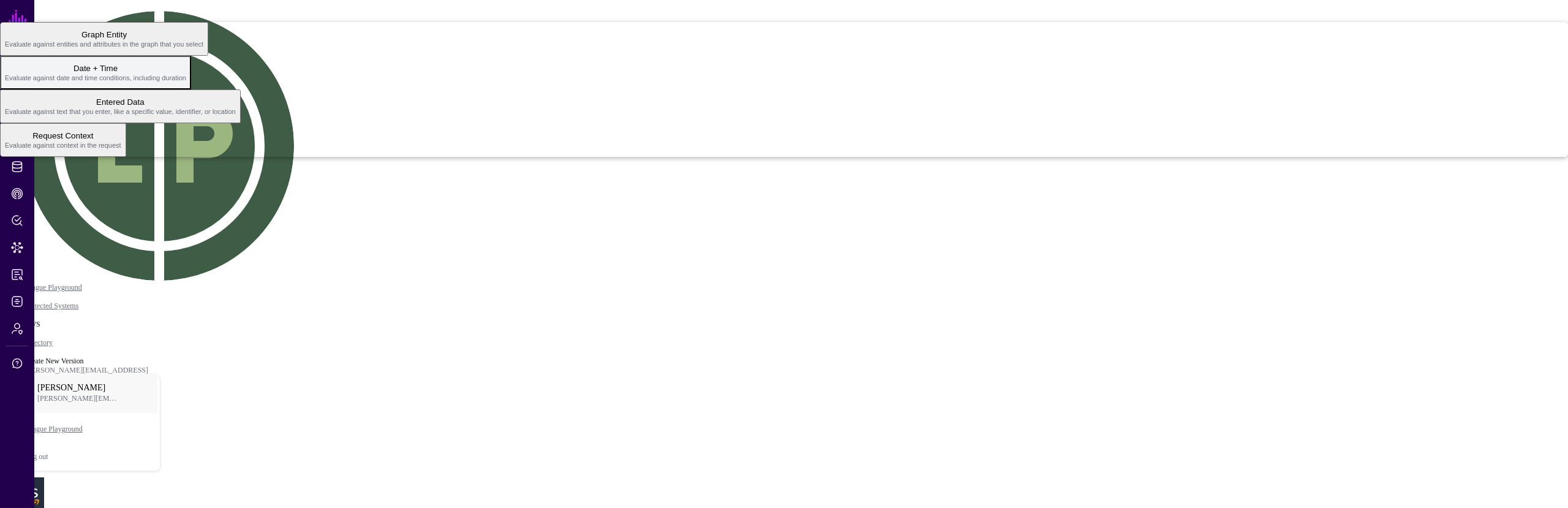
click at [186, 85] on span "Date + Time Evaluate against date and time conditions, including duration" at bounding box center [96, 73] width 181 height 24
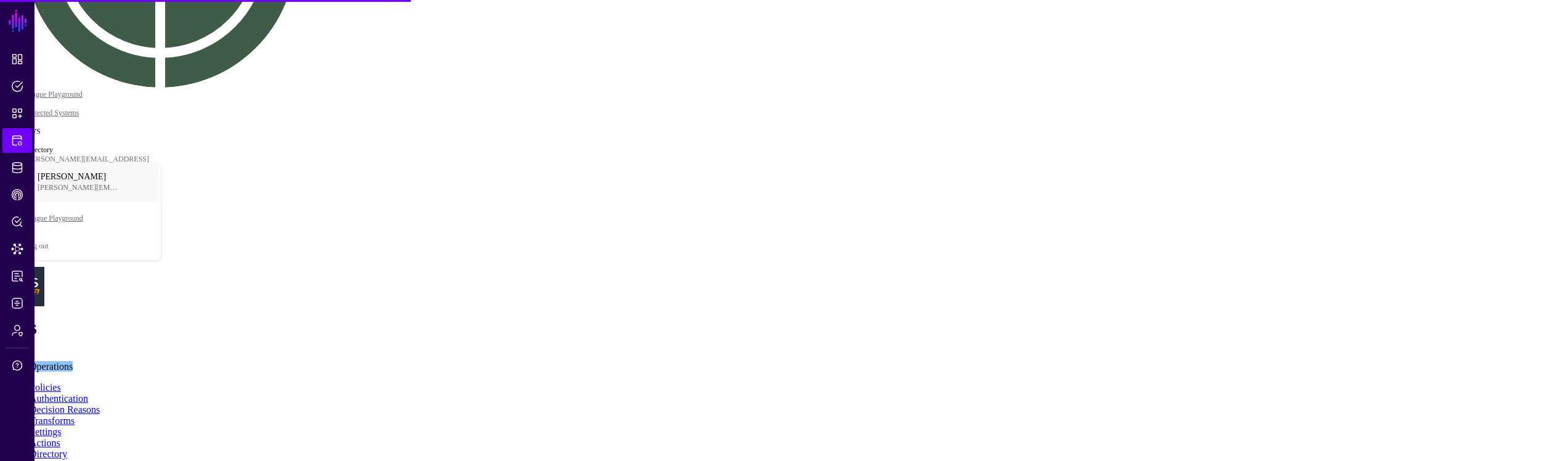
scroll to position [225, 0]
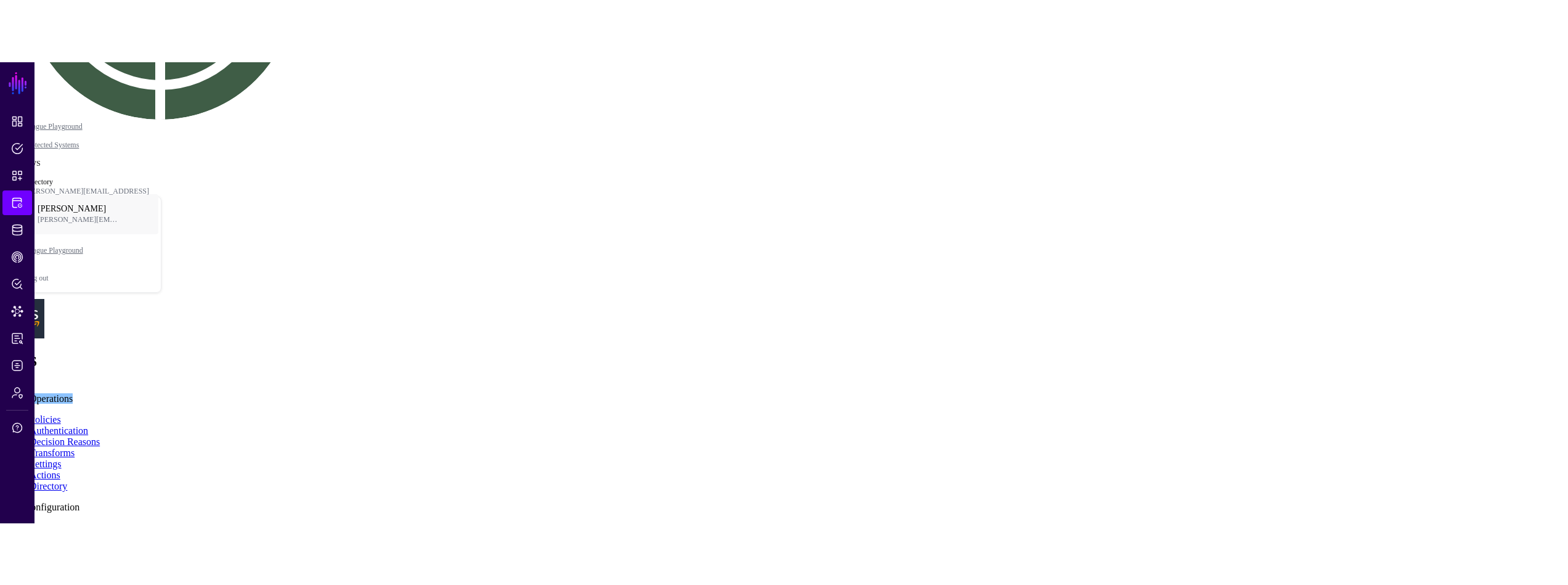
scroll to position [166, 0]
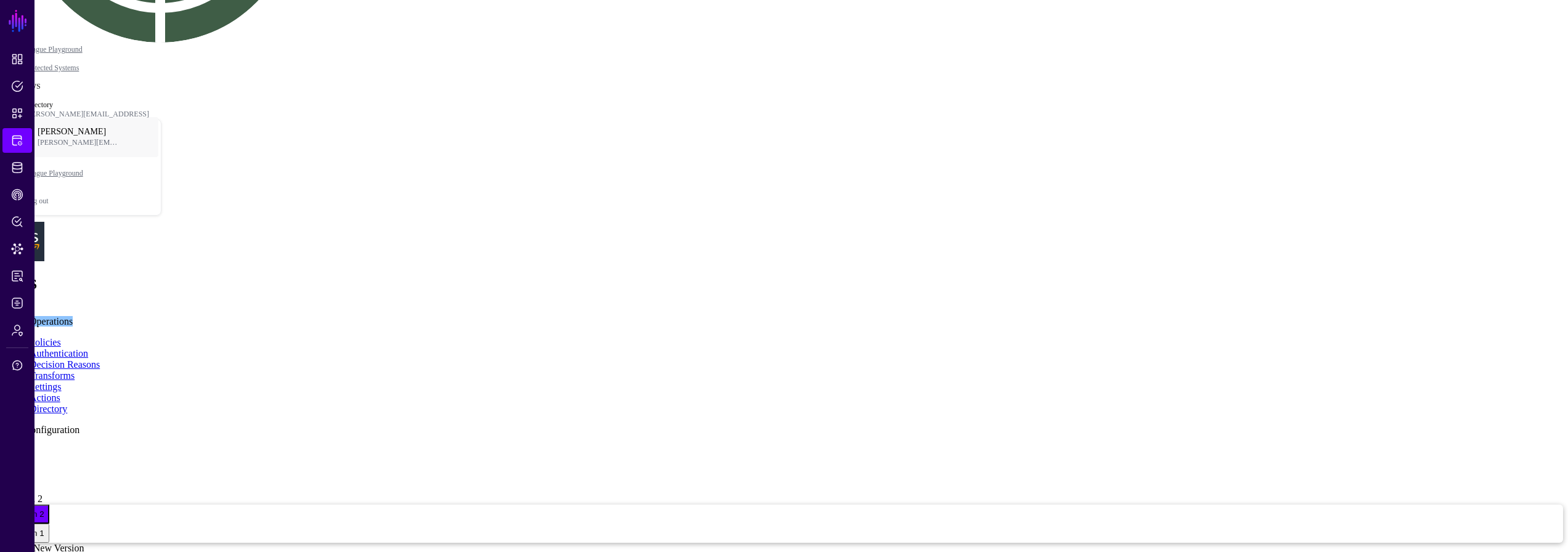
scroll to position [158, 0]
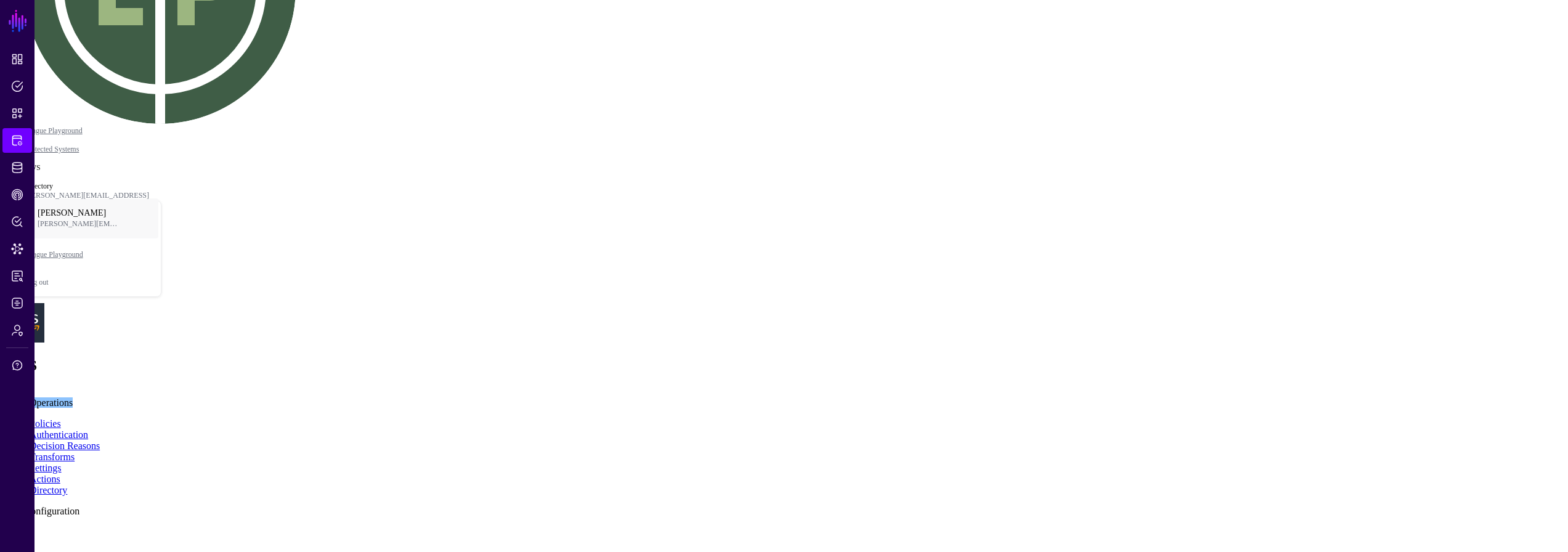
drag, startPoint x: 514, startPoint y: 389, endPoint x: 527, endPoint y: 391, distance: 13.2
drag, startPoint x: 821, startPoint y: 275, endPoint x: 875, endPoint y: 294, distance: 57.2
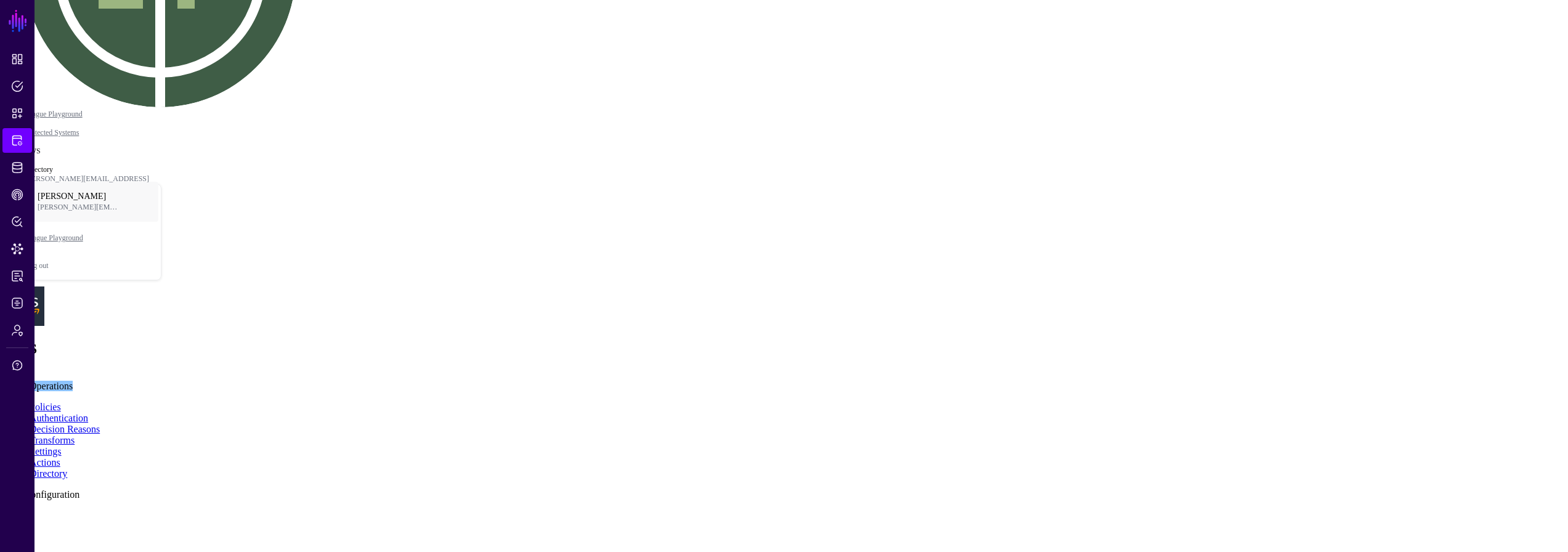
scroll to position [239, 0]
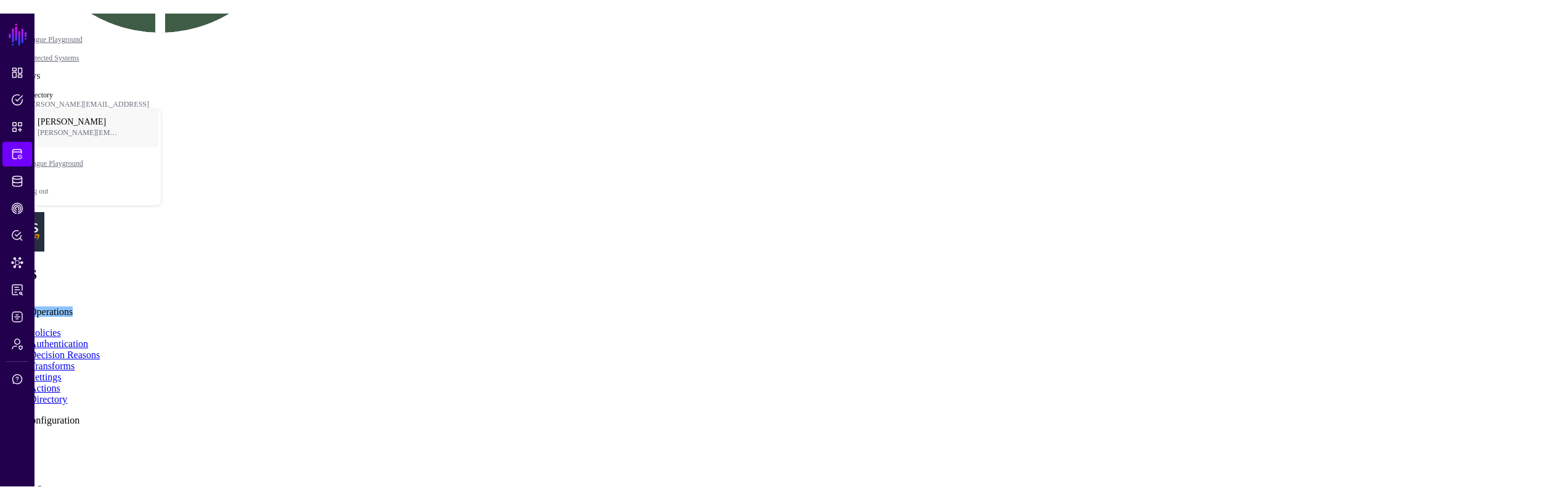
scroll to position [256, 0]
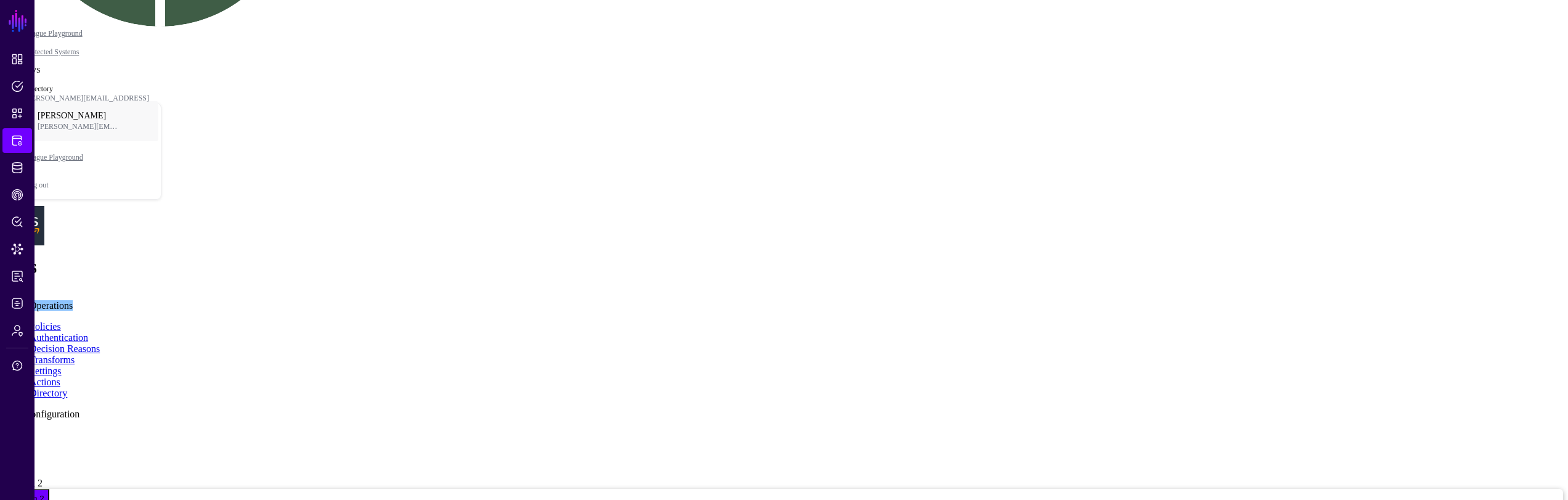
drag, startPoint x: 762, startPoint y: 380, endPoint x: 780, endPoint y: 401, distance: 27.7
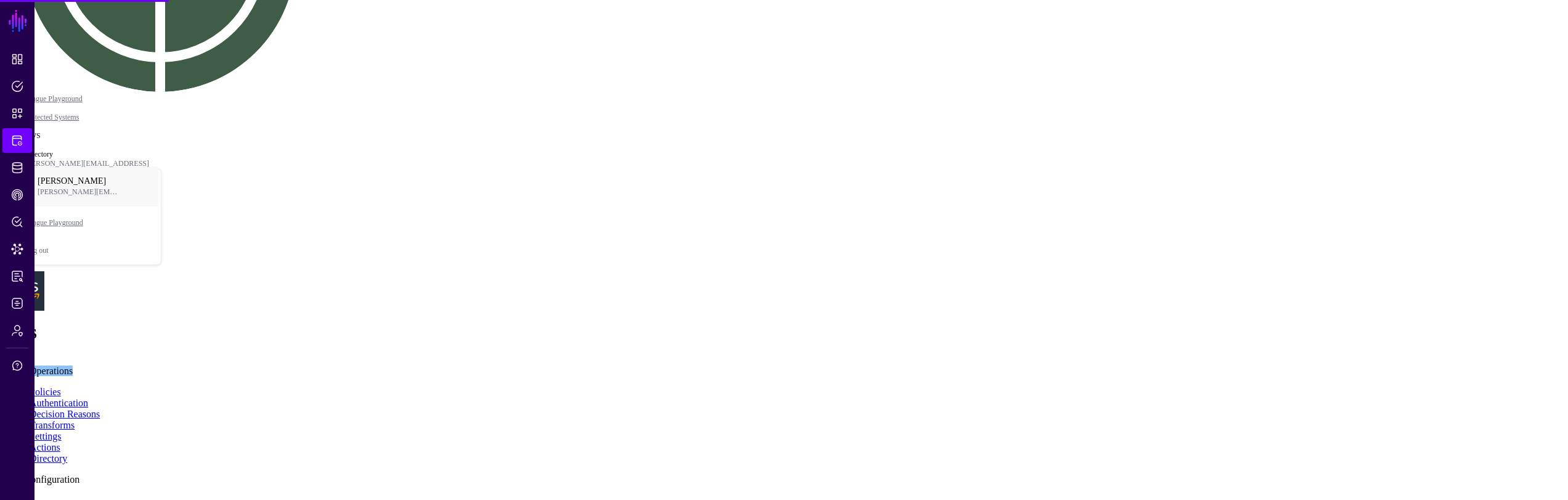
scroll to position [256, 0]
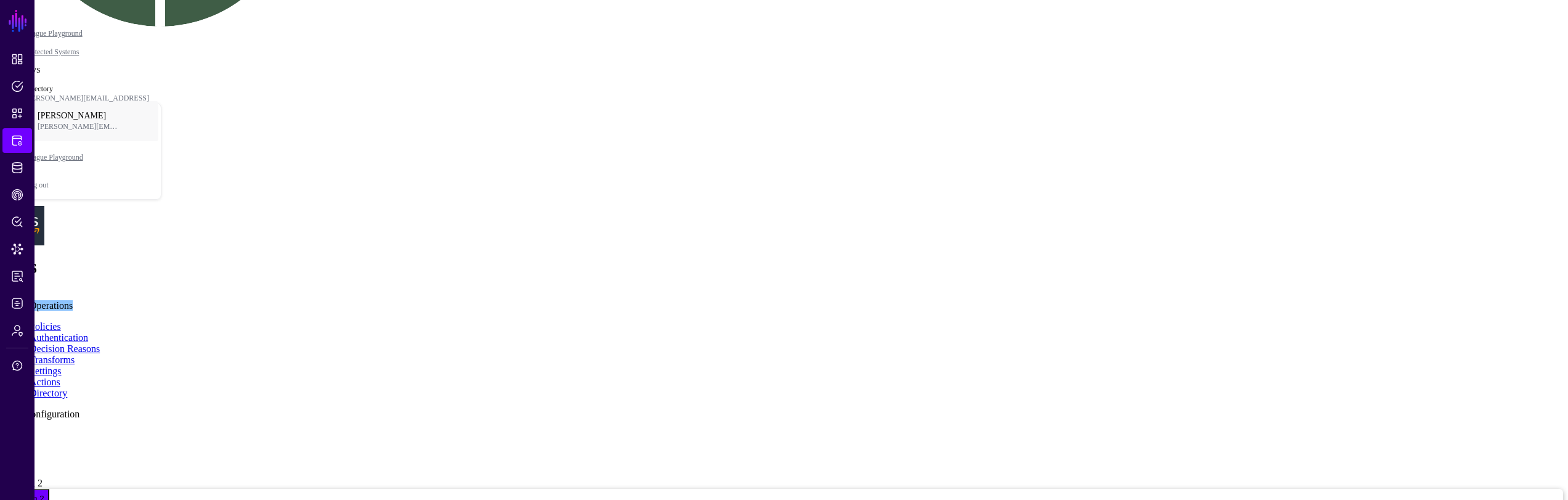
drag, startPoint x: 683, startPoint y: 313, endPoint x: 681, endPoint y: 335, distance: 22.1
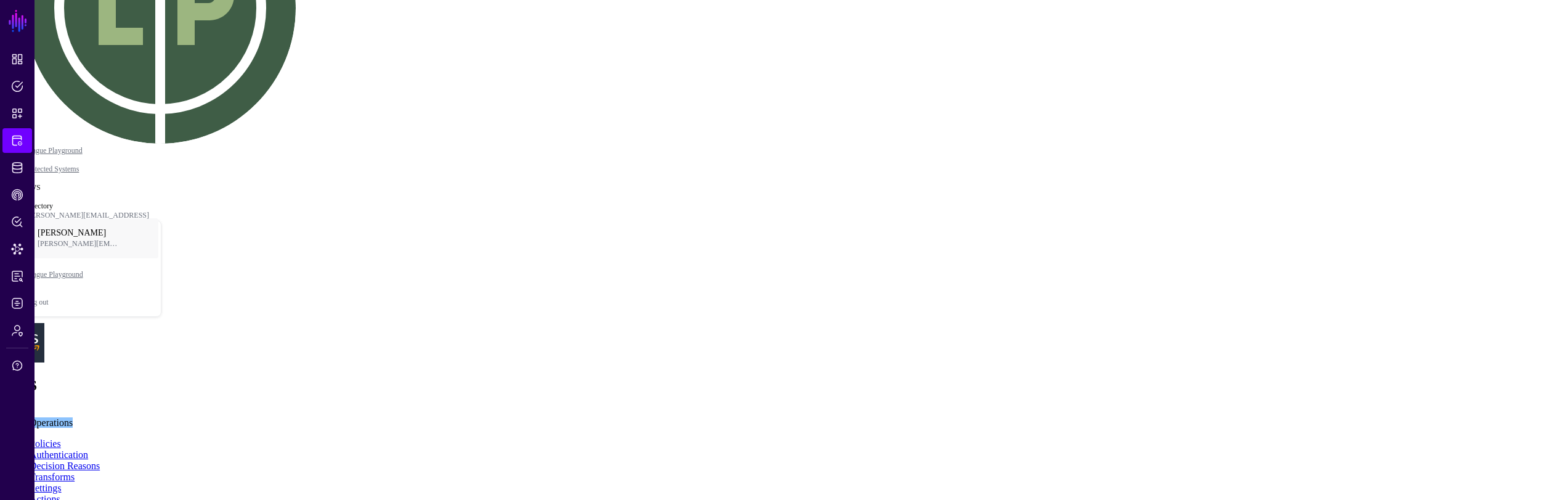
scroll to position [175, 0]
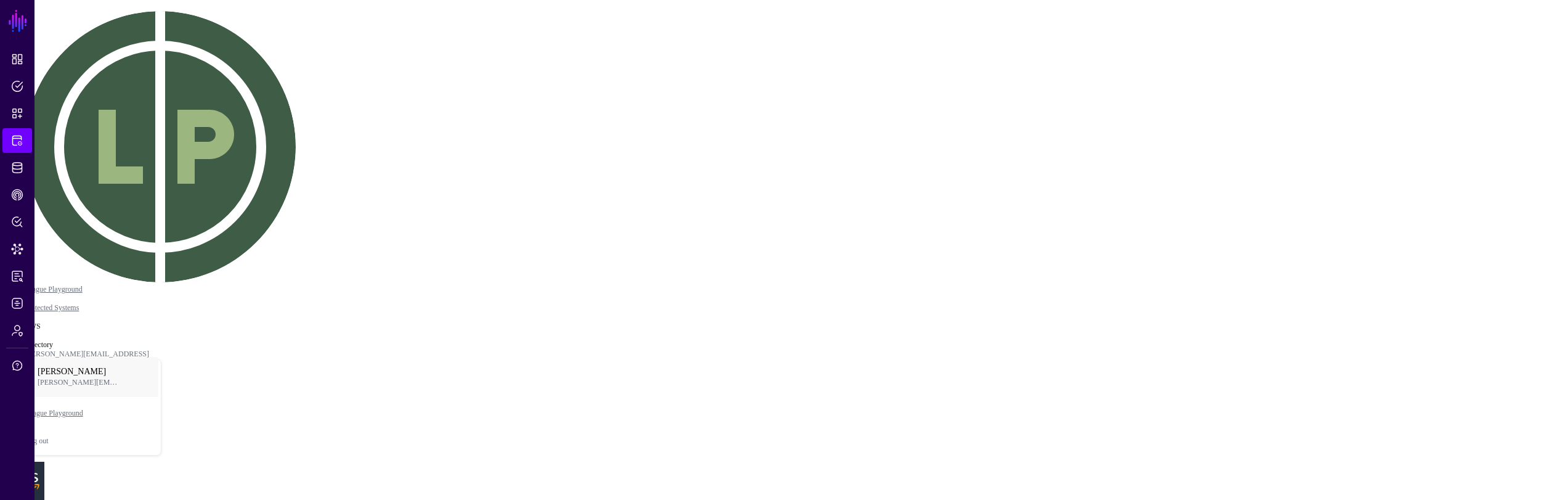
drag, startPoint x: 994, startPoint y: 412, endPoint x: 1199, endPoint y: 422, distance: 205.2
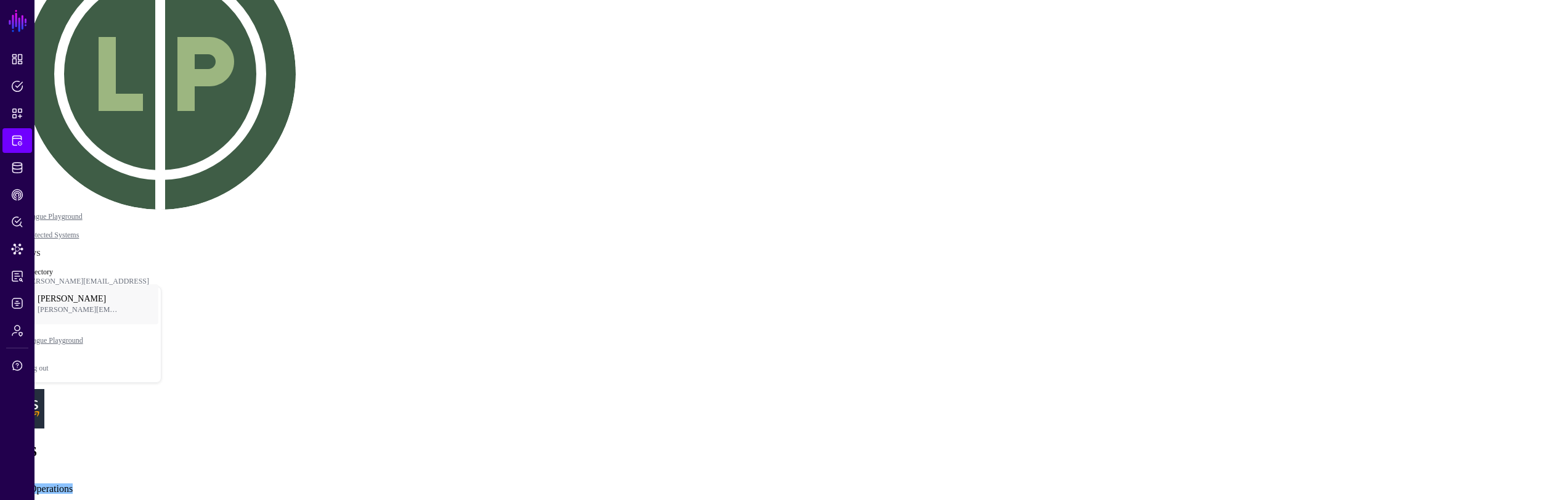
scroll to position [176, 0]
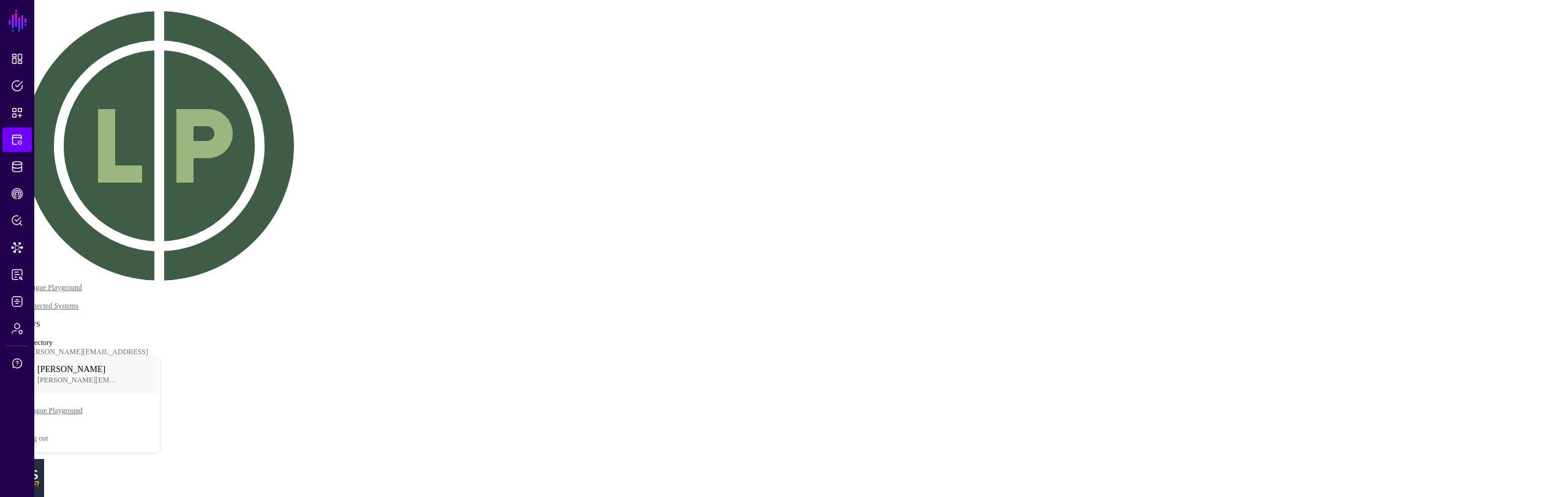
drag, startPoint x: 421, startPoint y: 266, endPoint x: 424, endPoint y: 251, distance: 15.3
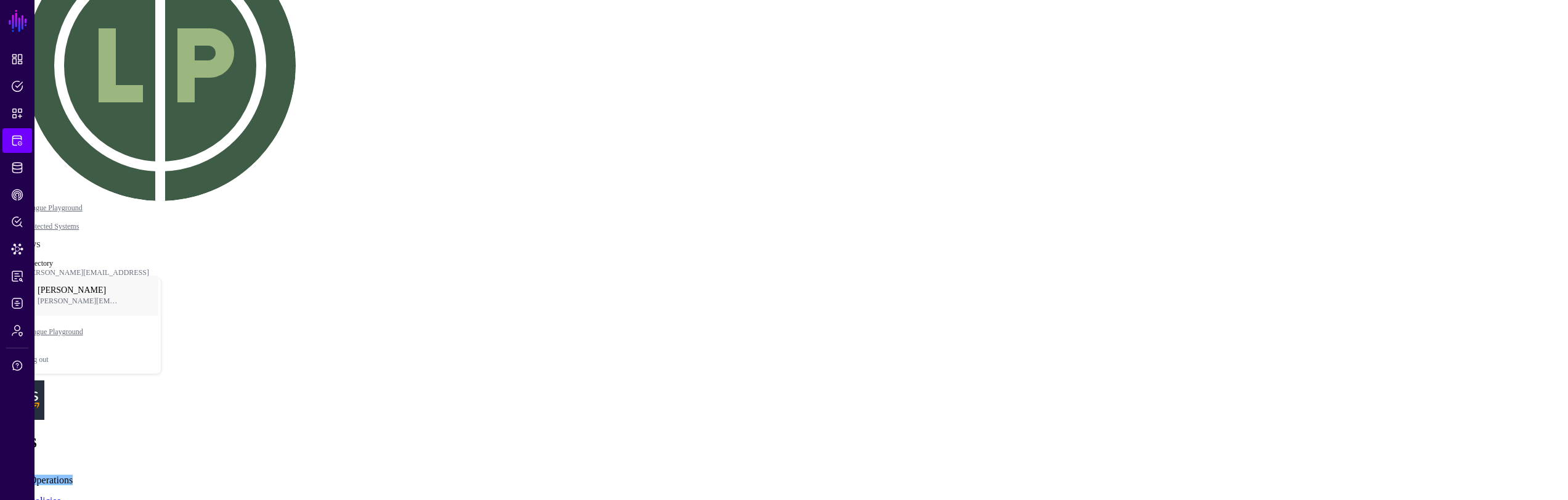
scroll to position [163, 0]
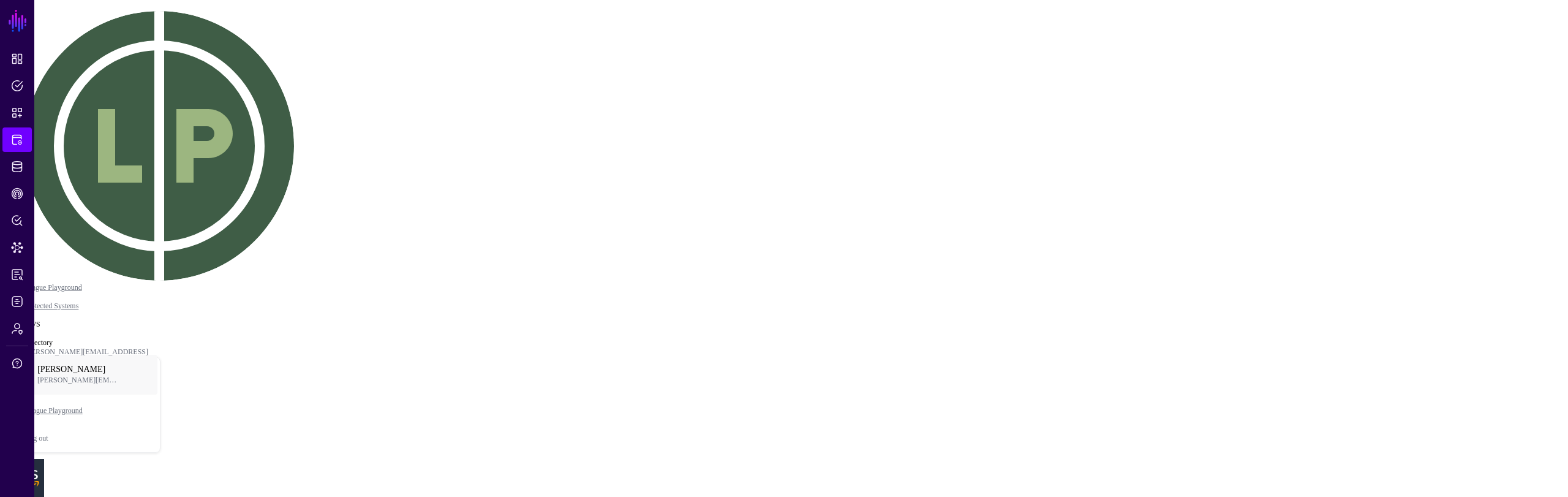
drag, startPoint x: 433, startPoint y: 252, endPoint x: 424, endPoint y: 248, distance: 9.8
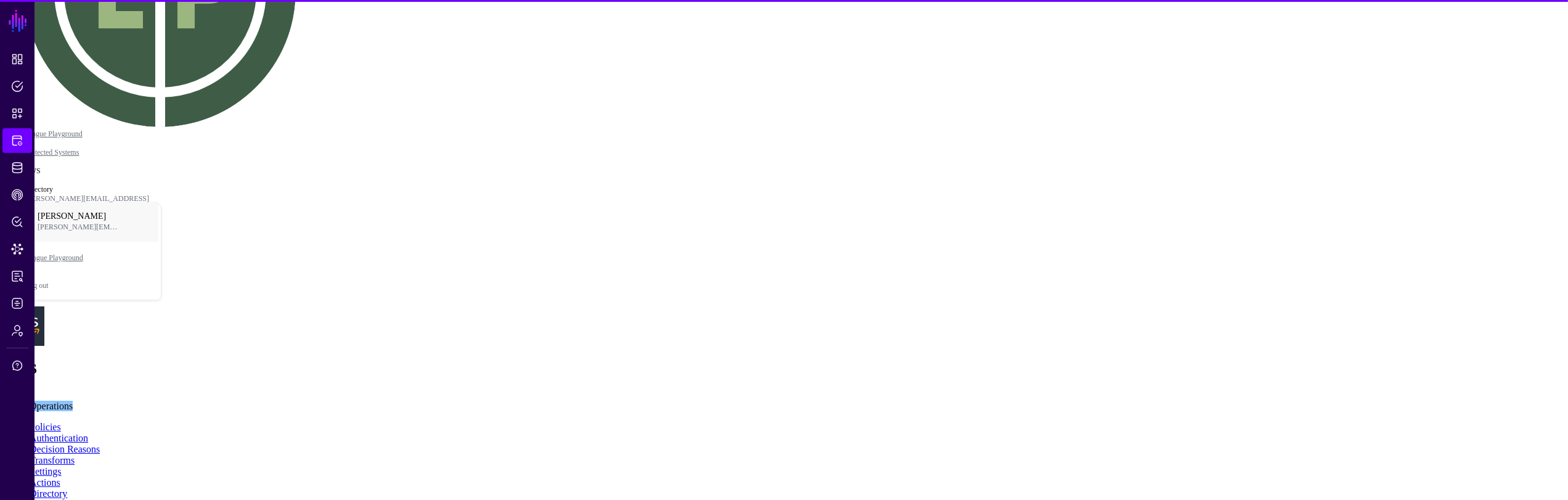
scroll to position [179, 0]
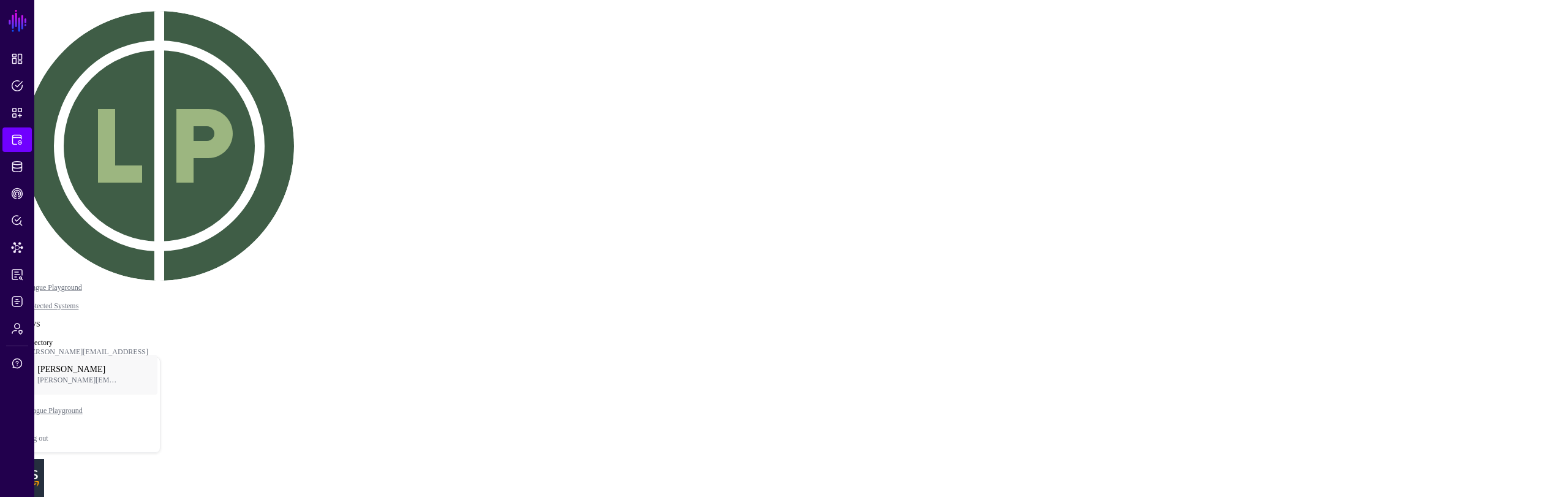
drag, startPoint x: 403, startPoint y: 263, endPoint x: 412, endPoint y: 261, distance: 9.2
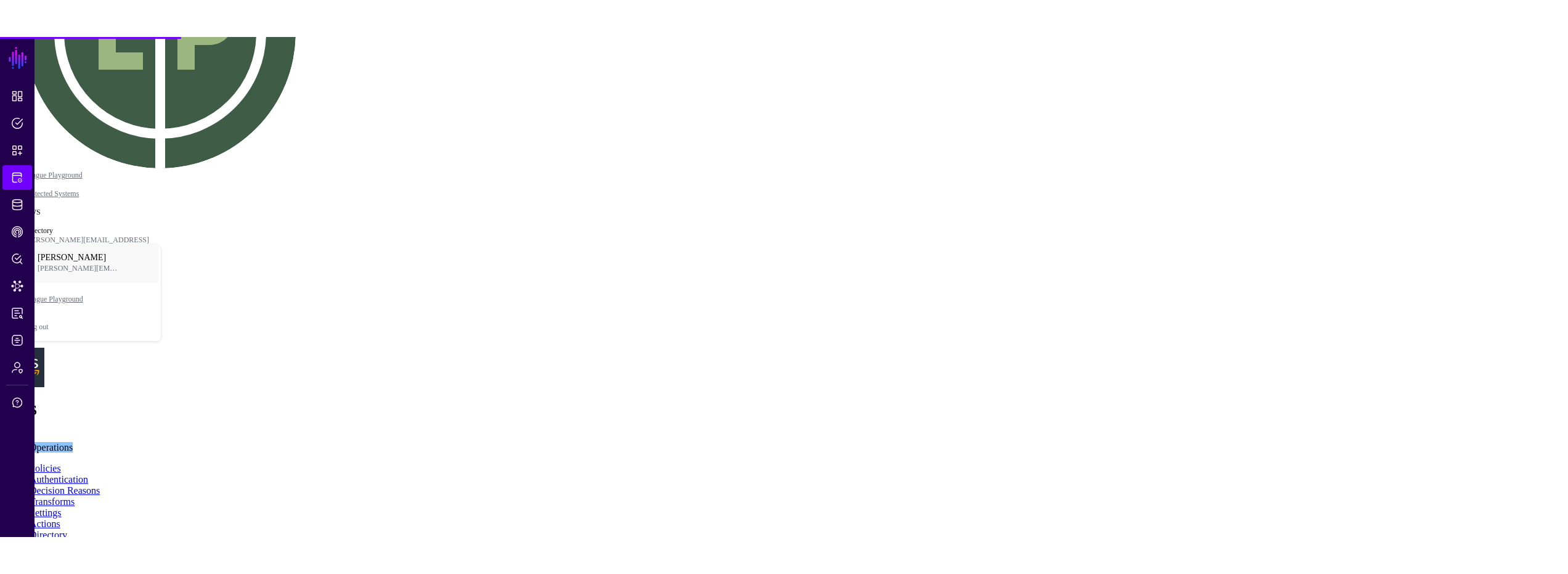
scroll to position [175, 0]
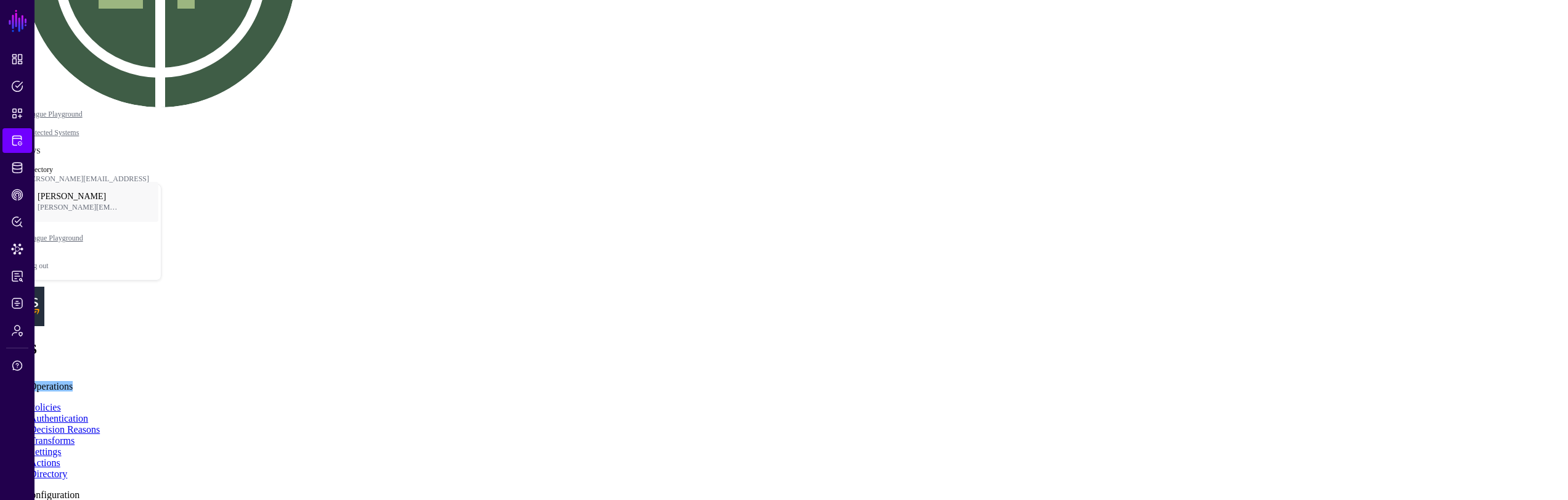
drag, startPoint x: 557, startPoint y: 361, endPoint x: 618, endPoint y: 416, distance: 82.1
drag, startPoint x: 736, startPoint y: 230, endPoint x: 780, endPoint y: 225, distance: 44.3
click div "0"
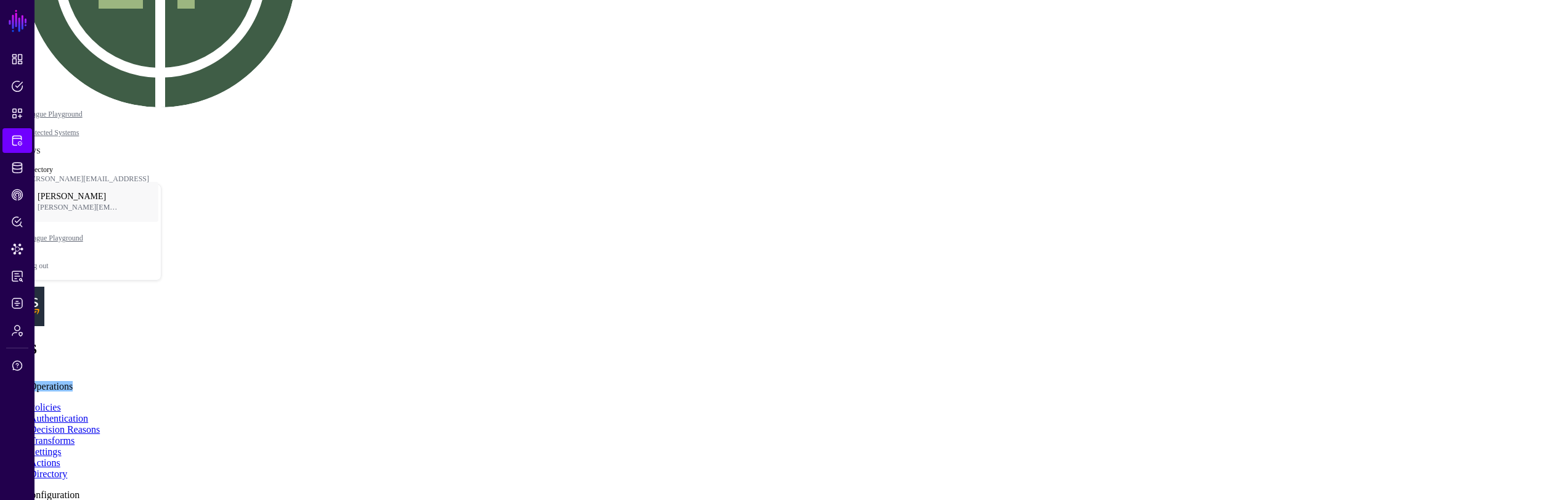
drag, startPoint x: 900, startPoint y: 289, endPoint x: 922, endPoint y: 299, distance: 24.2
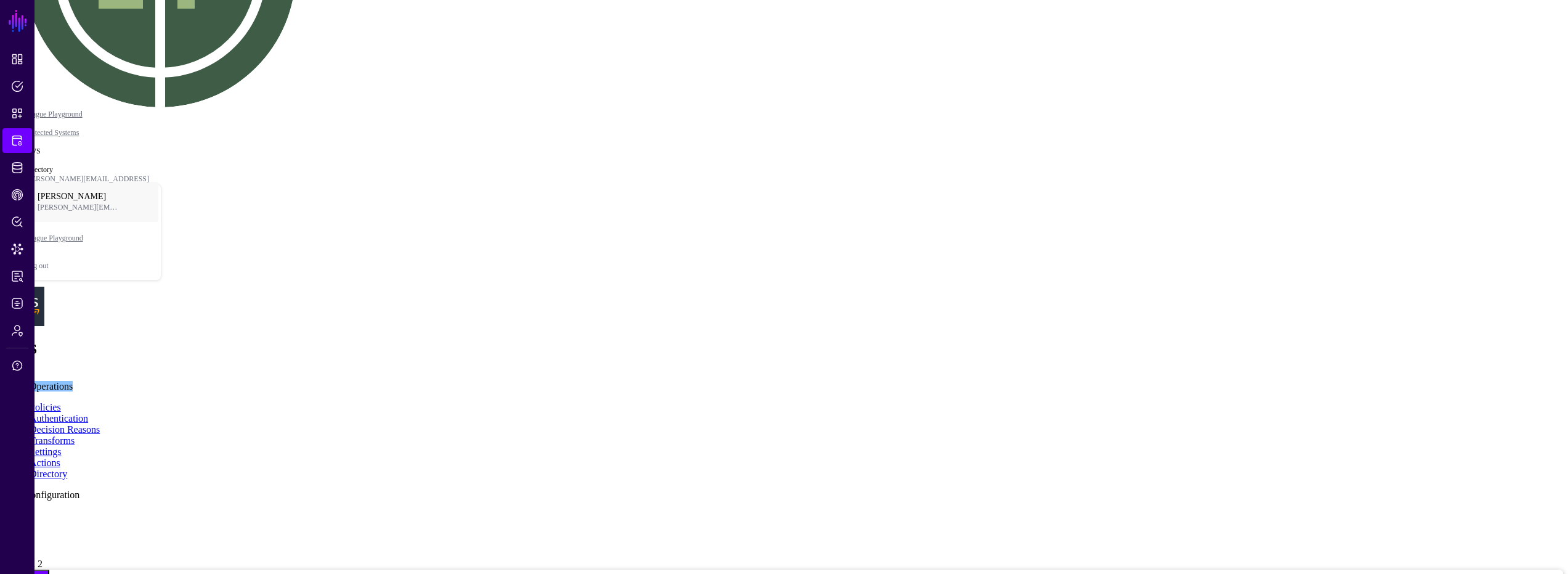
drag, startPoint x: 829, startPoint y: 378, endPoint x: 888, endPoint y: 423, distance: 74.2
click at [46, 499] on span at bounding box center [46, 564] width 0 height 10
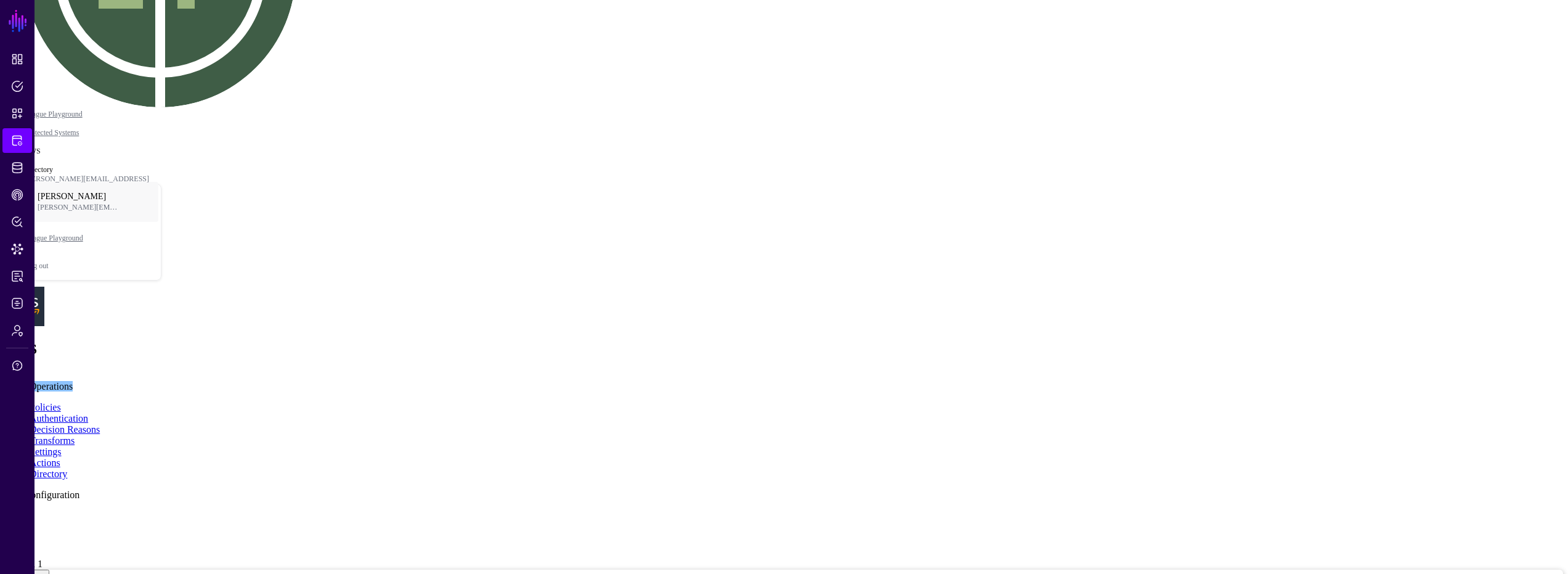
click at [46, 499] on span at bounding box center [46, 564] width 0 height 10
drag, startPoint x: 557, startPoint y: 312, endPoint x: 589, endPoint y: 345, distance: 46.0
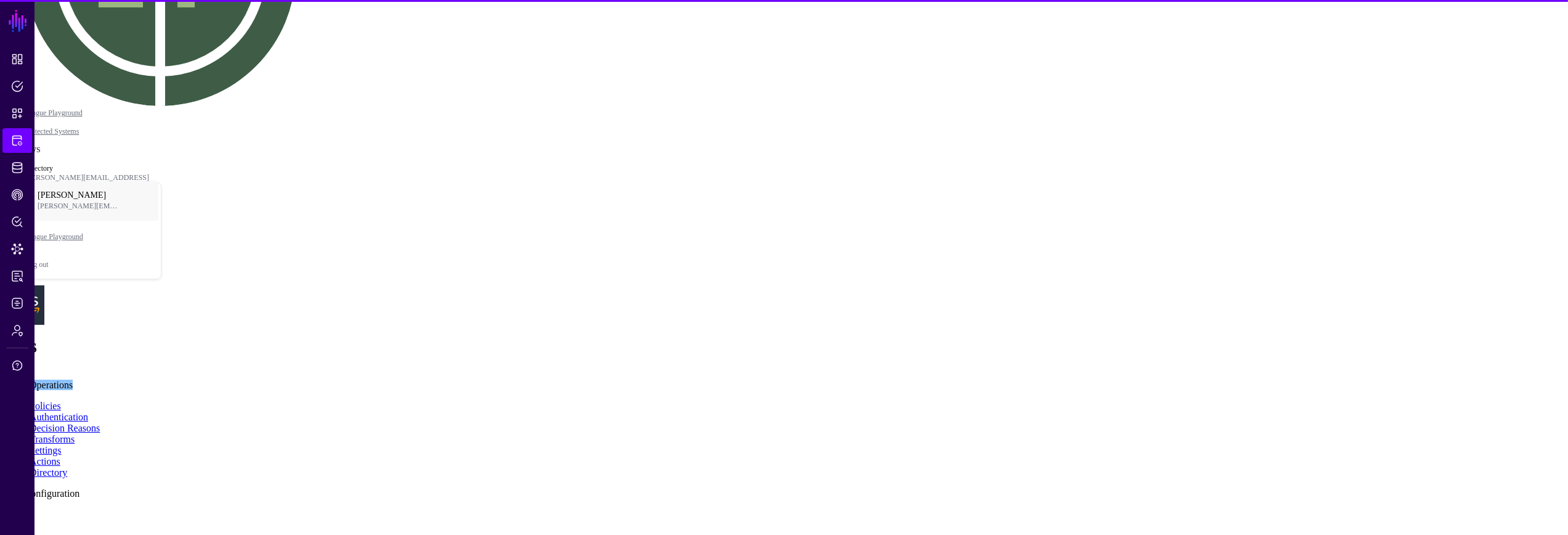
scroll to position [245, 0]
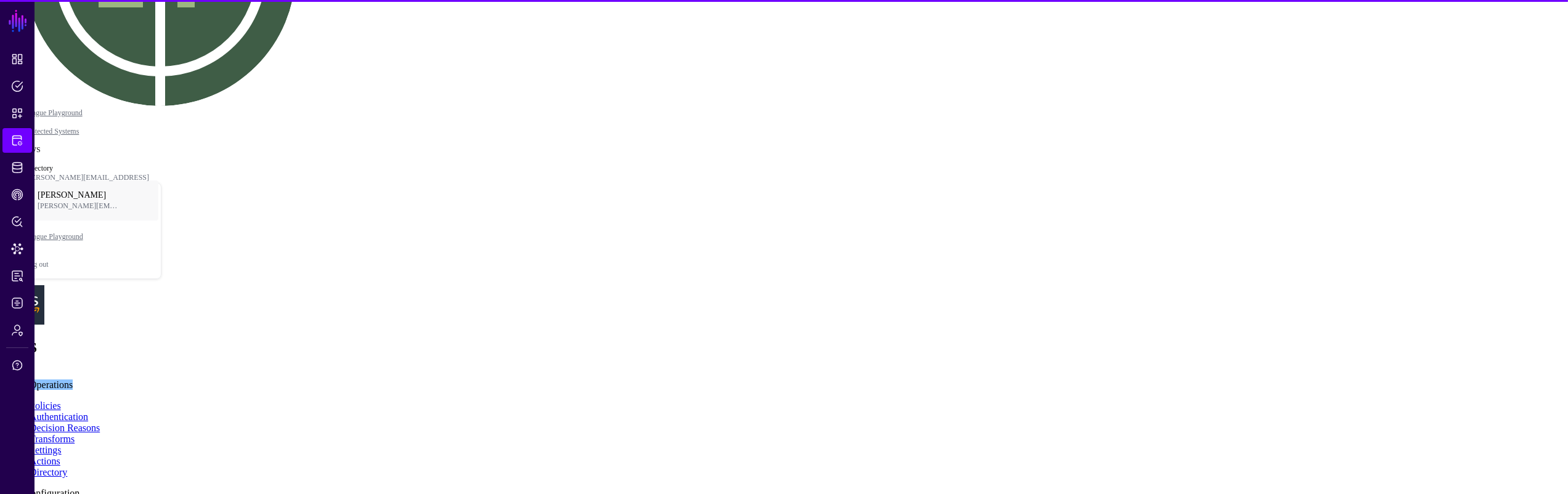
scroll to position [257, 0]
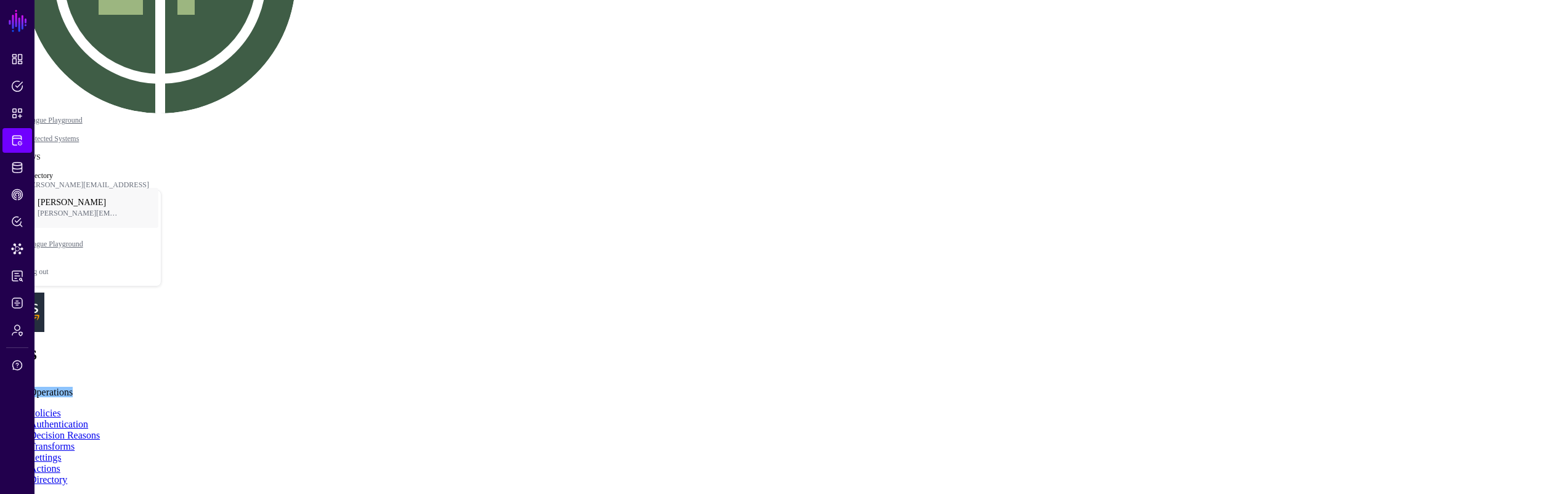
scroll to position [175, 0]
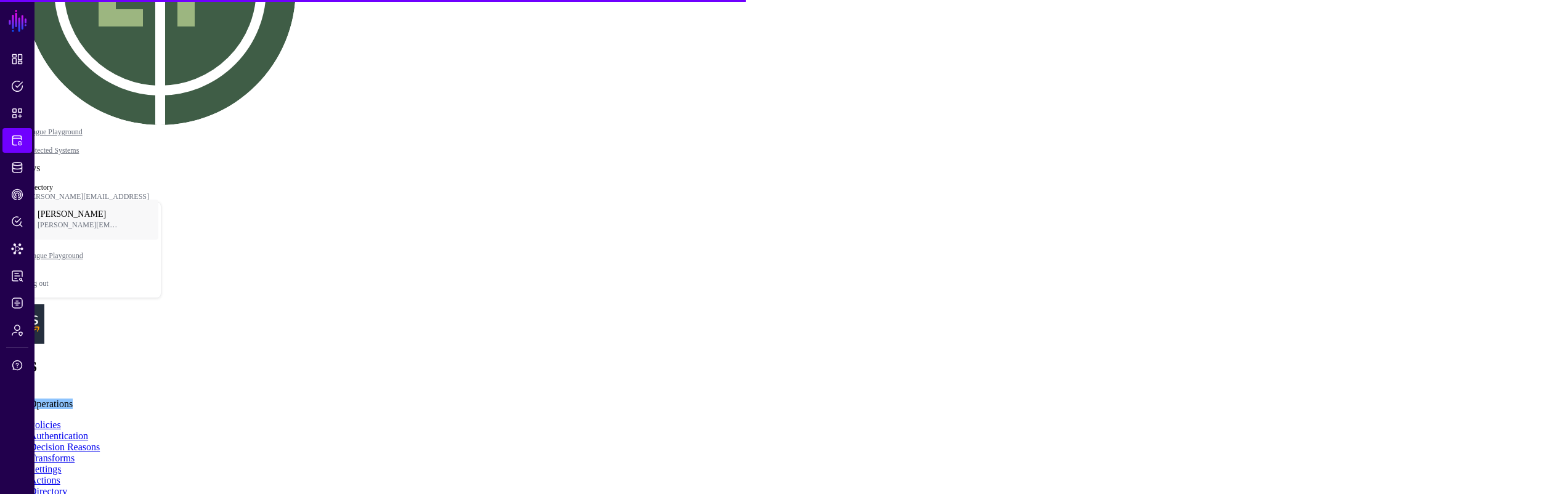
scroll to position [257, 0]
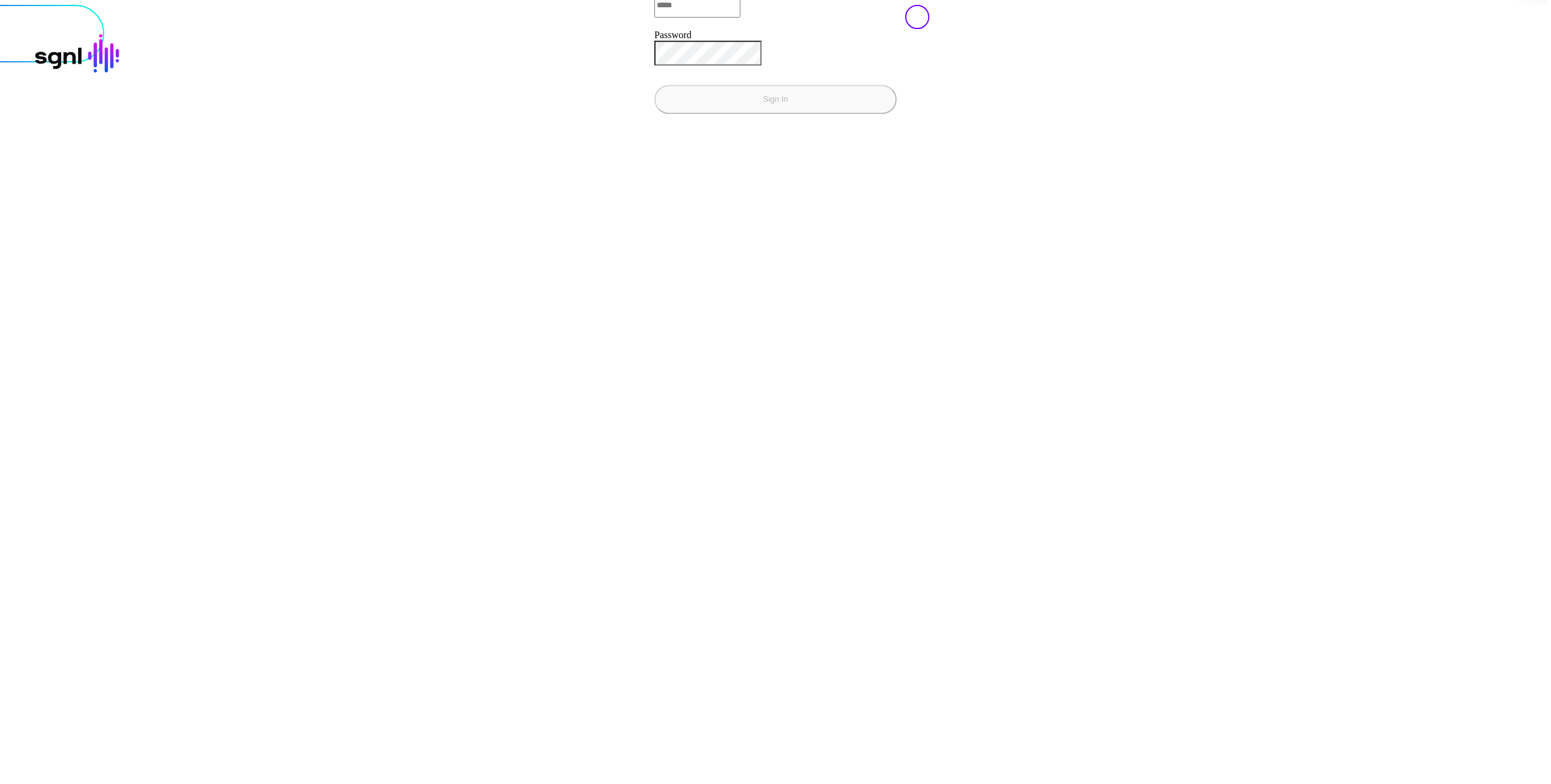
type input "**********"
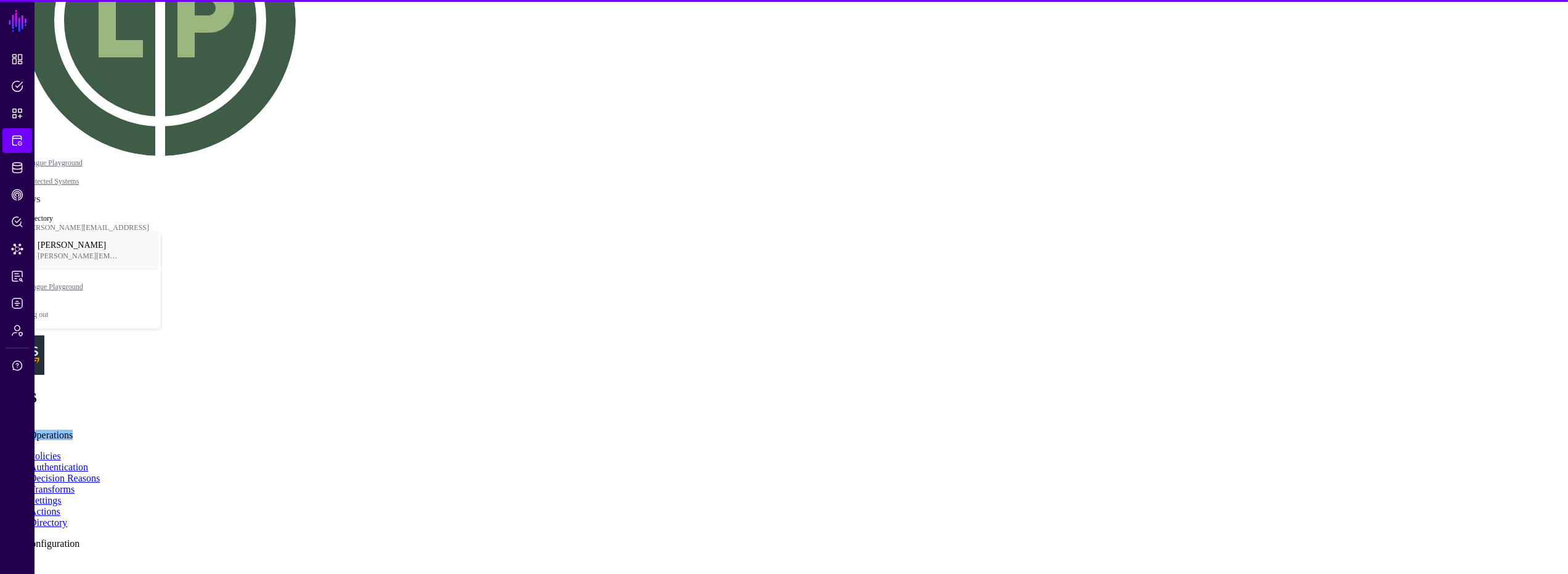
scroll to position [163, 0]
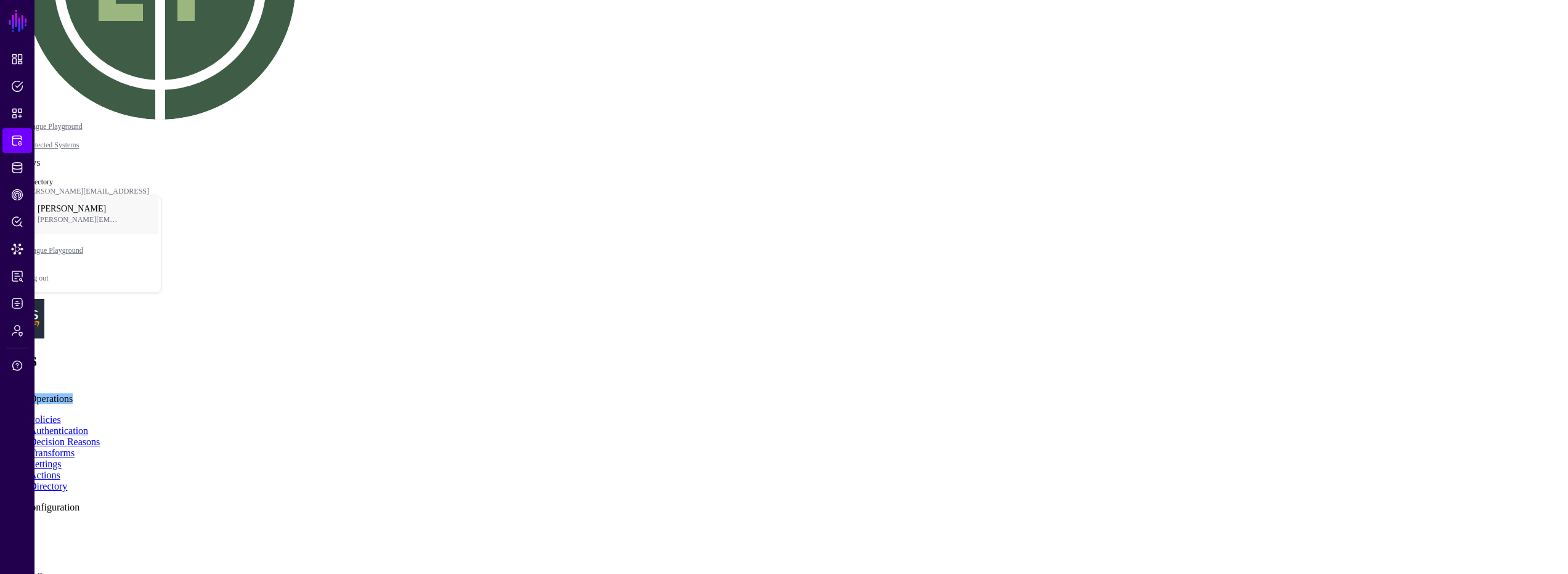
drag, startPoint x: 1067, startPoint y: 397, endPoint x: 1104, endPoint y: 400, distance: 37.1
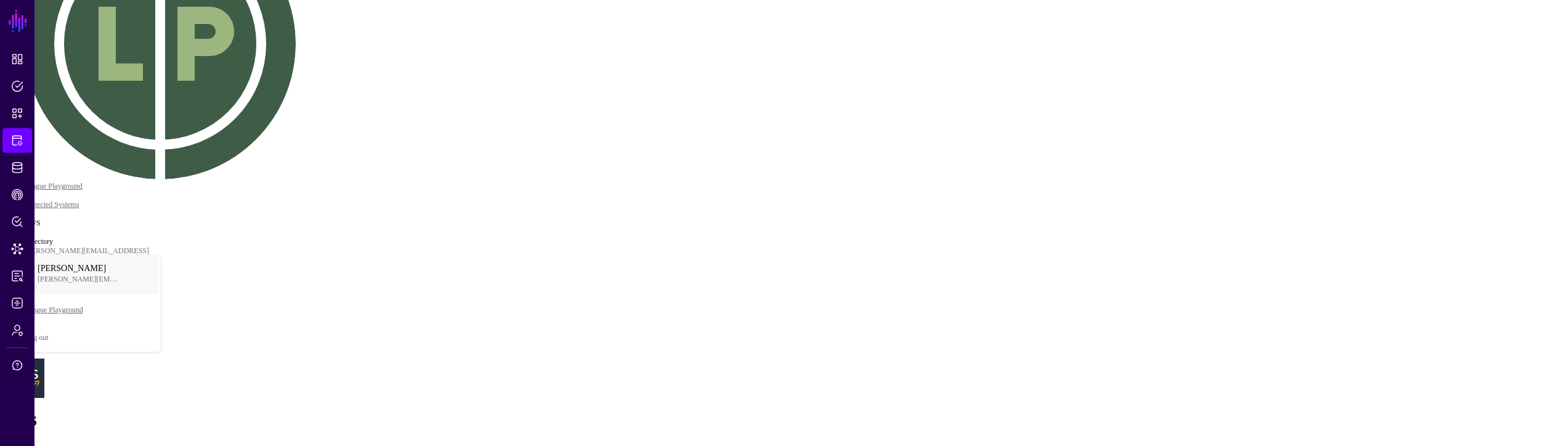
scroll to position [179, 0]
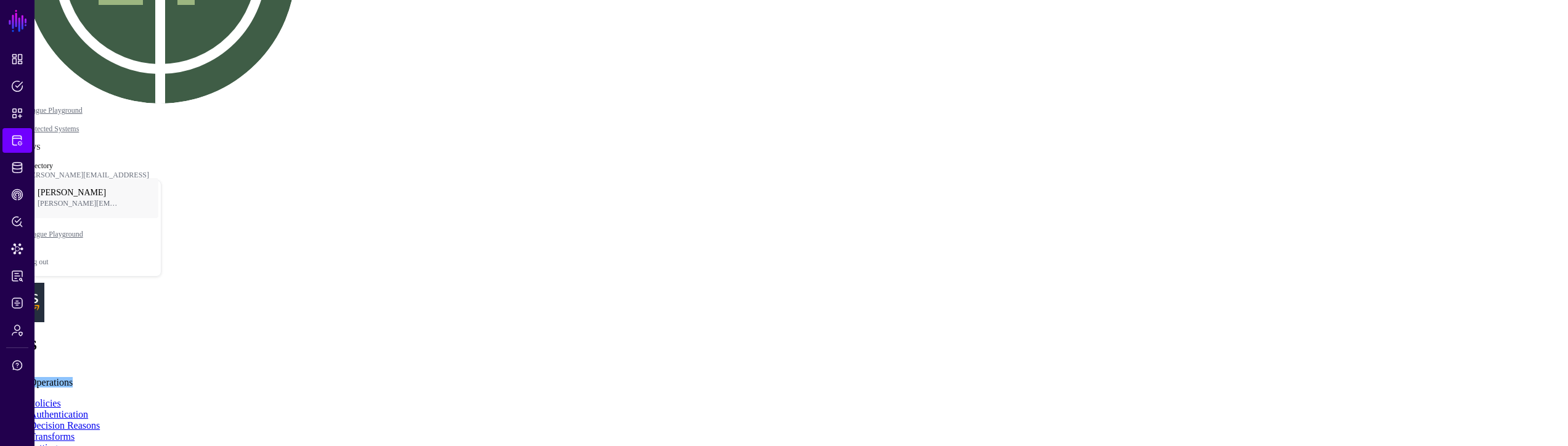
drag, startPoint x: 696, startPoint y: 306, endPoint x: 771, endPoint y: 345, distance: 84.5
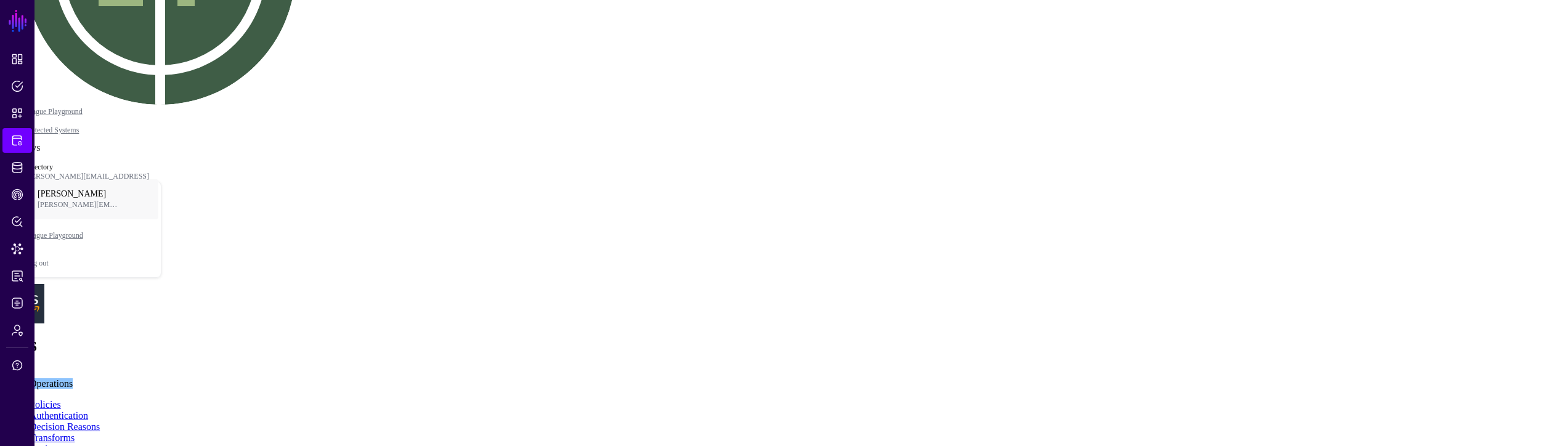
scroll to position [259, 0]
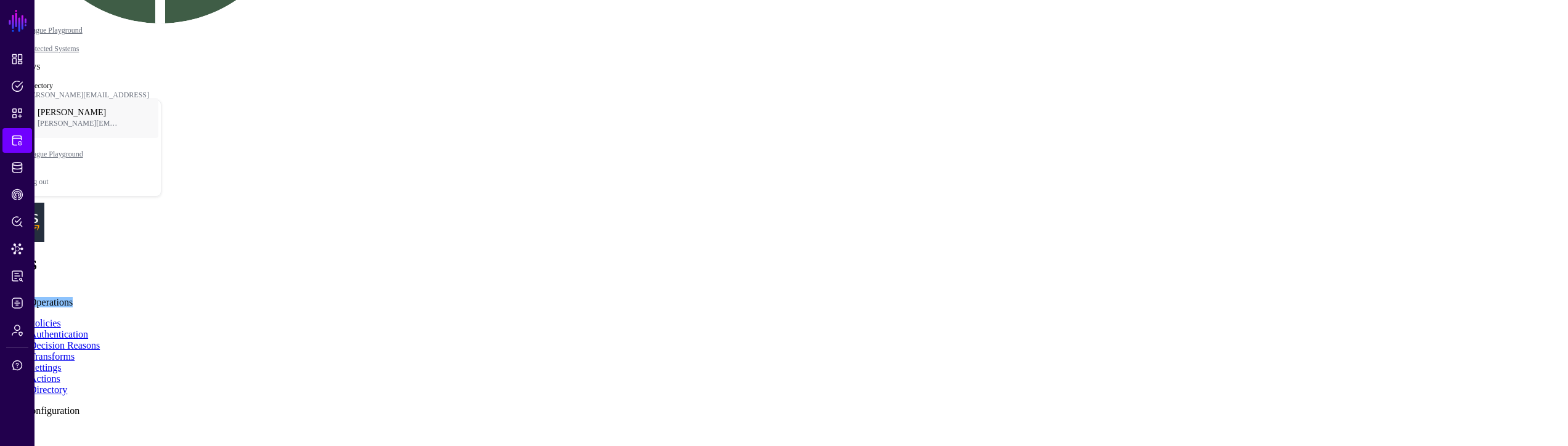
drag, startPoint x: 520, startPoint y: 271, endPoint x: 536, endPoint y: 310, distance: 42.2
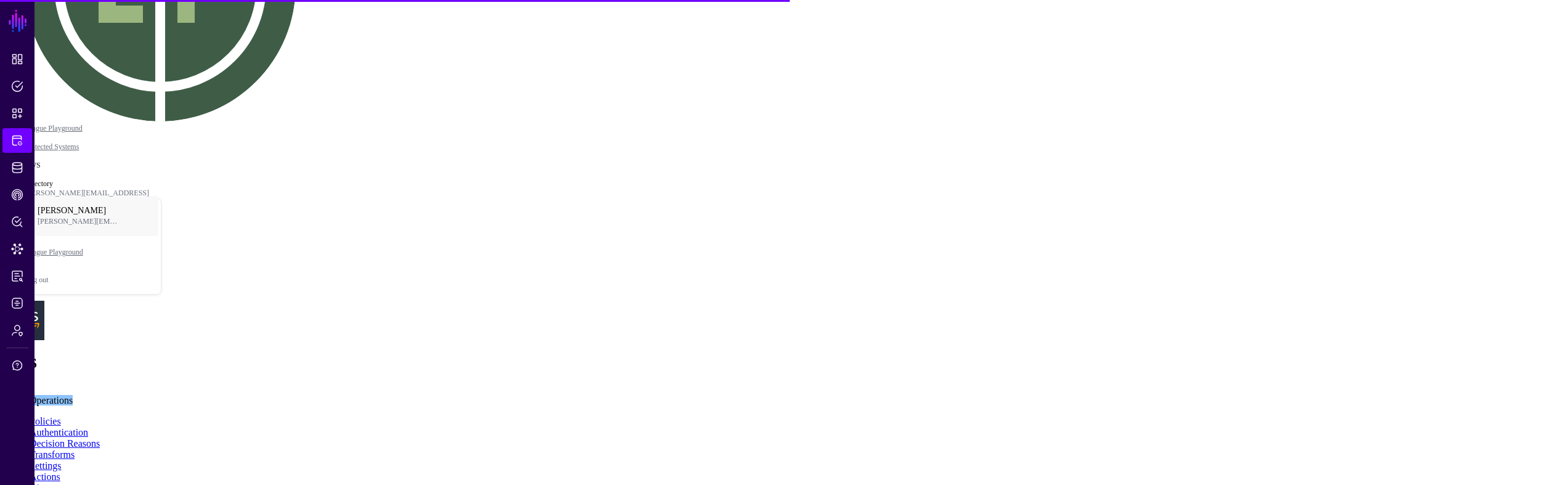
scroll to position [242, 0]
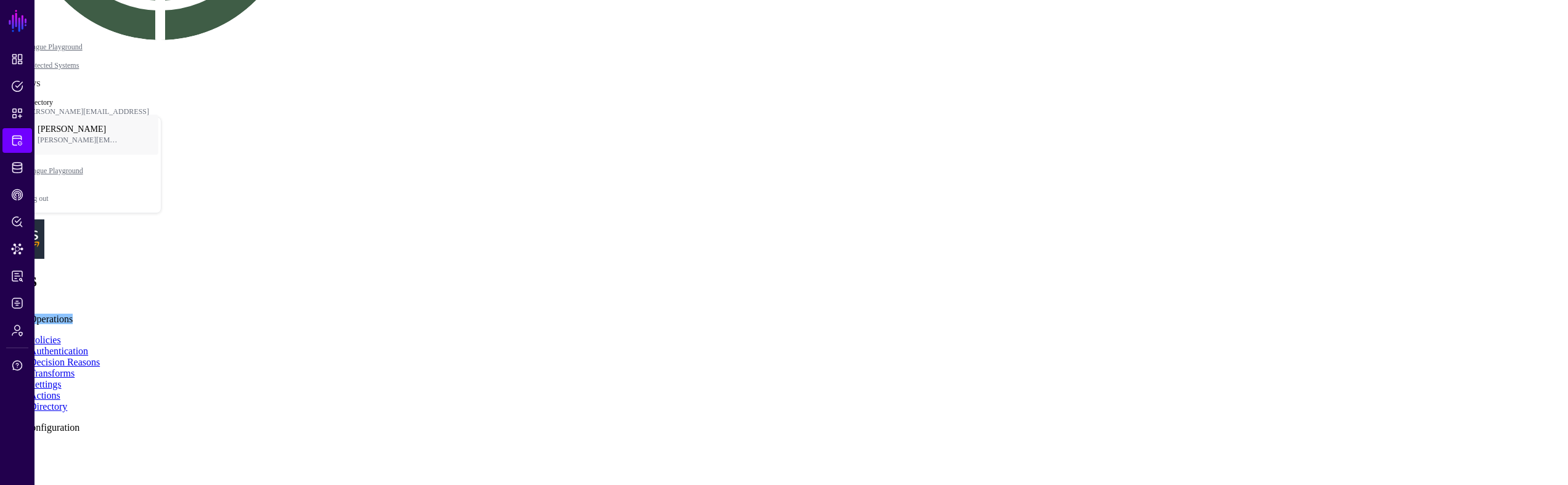
drag, startPoint x: 598, startPoint y: 324, endPoint x: 624, endPoint y: 345, distance: 33.4
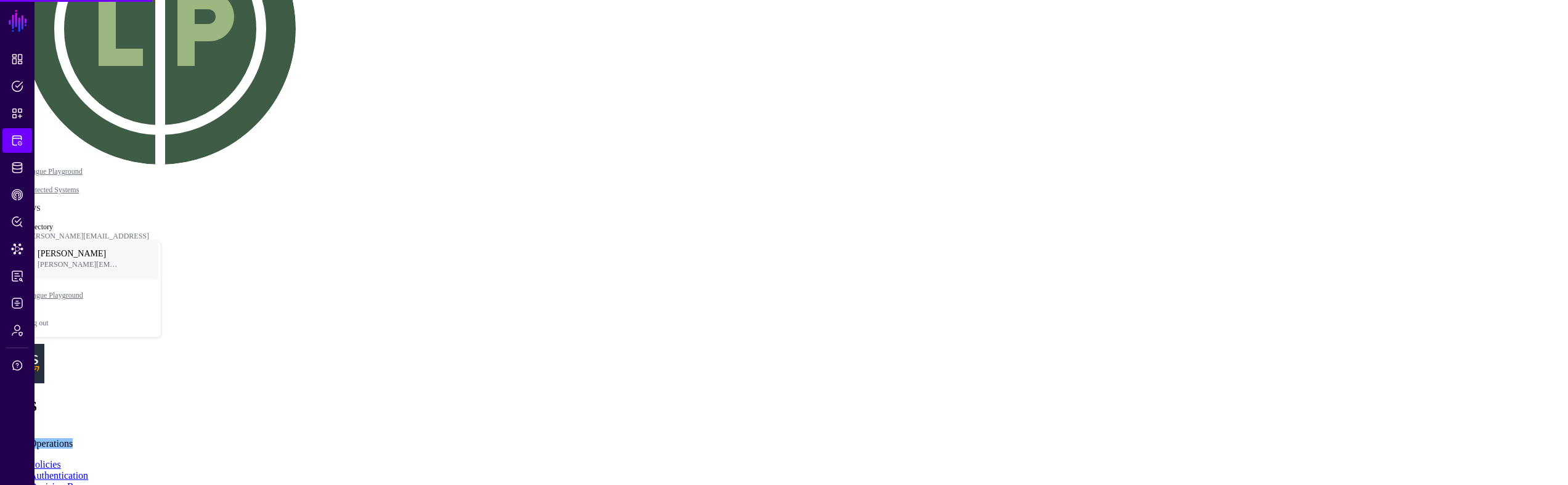
scroll to position [179, 0]
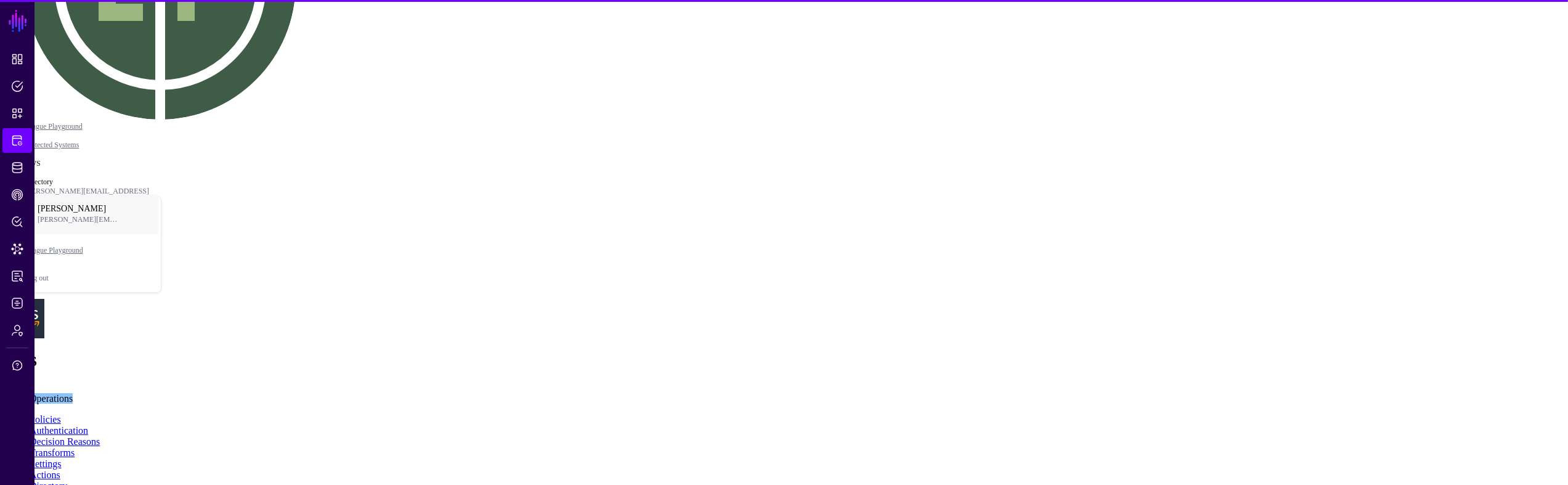
scroll to position [244, 0]
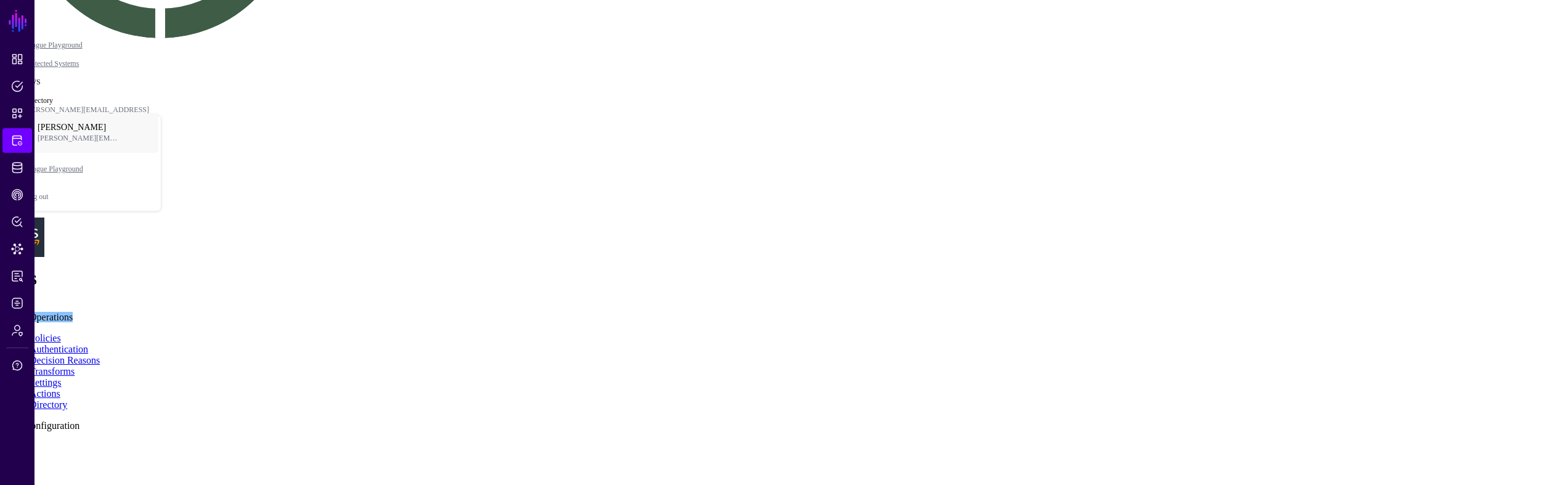
drag, startPoint x: 780, startPoint y: 265, endPoint x: 793, endPoint y: 290, distance: 28.2
drag, startPoint x: 935, startPoint y: 225, endPoint x: 941, endPoint y: 230, distance: 7.8
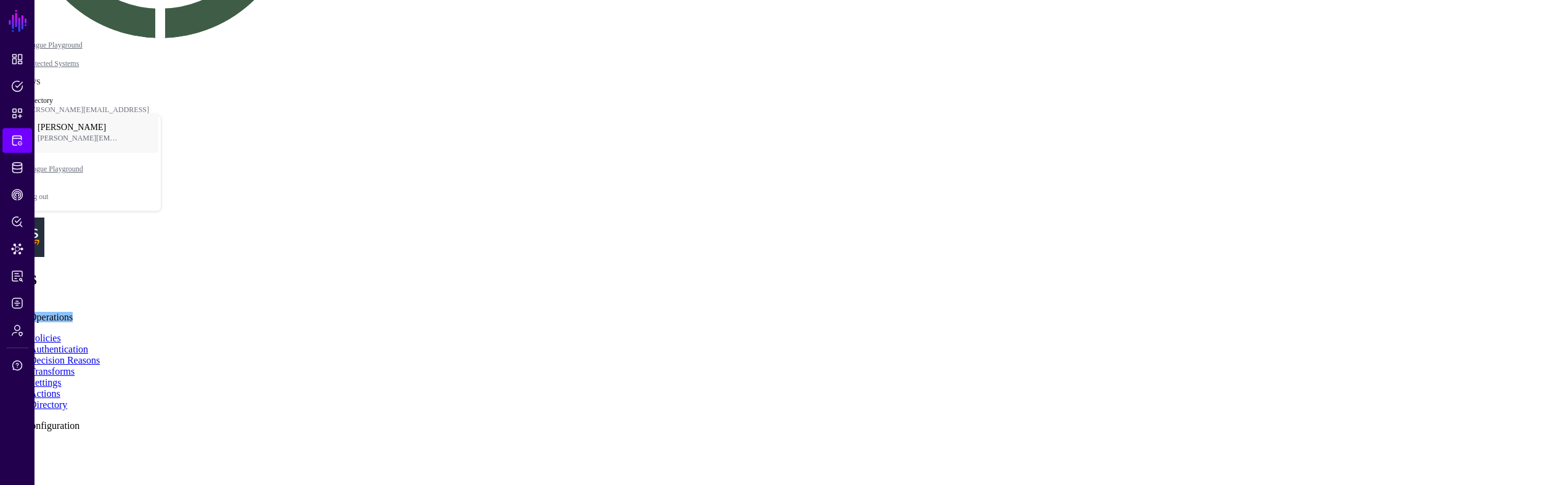
drag, startPoint x: 1293, startPoint y: 292, endPoint x: 1300, endPoint y: 294, distance: 7.3
drag, startPoint x: 1398, startPoint y: 214, endPoint x: 1401, endPoint y: 207, distance: 7.6
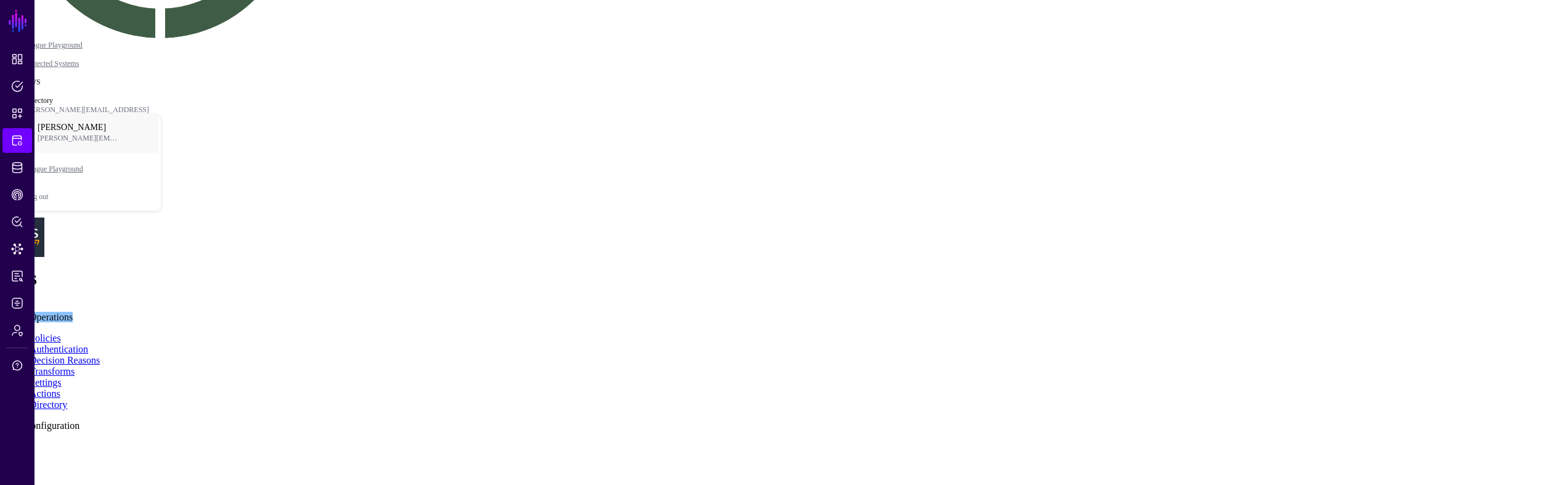
drag, startPoint x: 1391, startPoint y: 196, endPoint x: 1382, endPoint y: 189, distance: 11.4
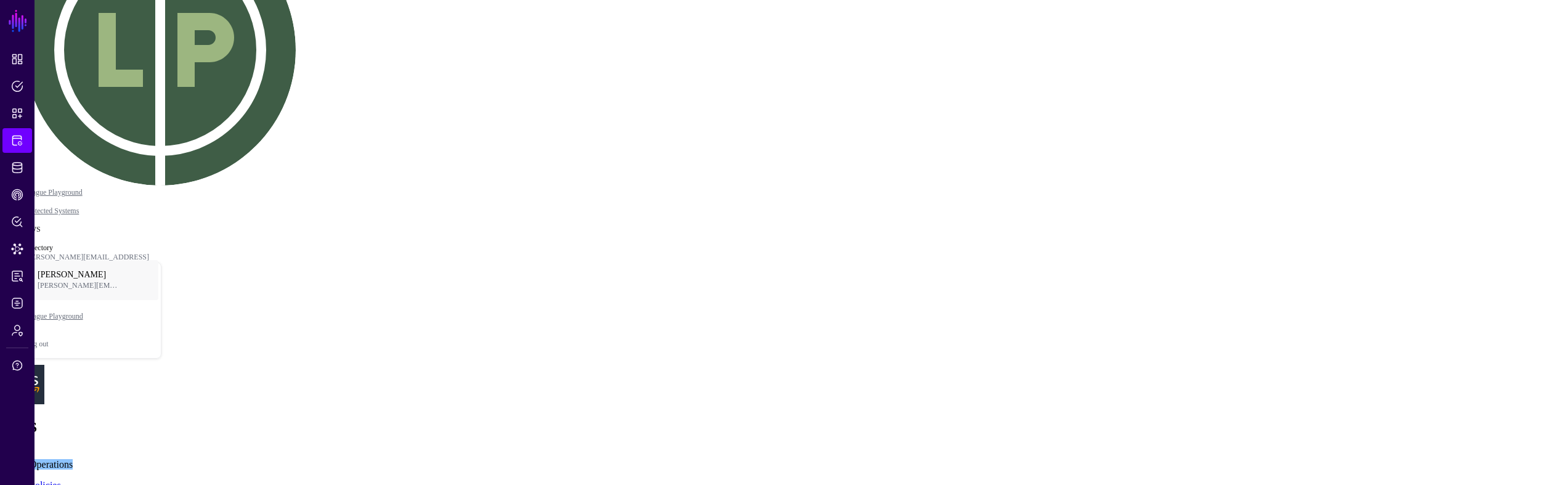
scroll to position [65, 0]
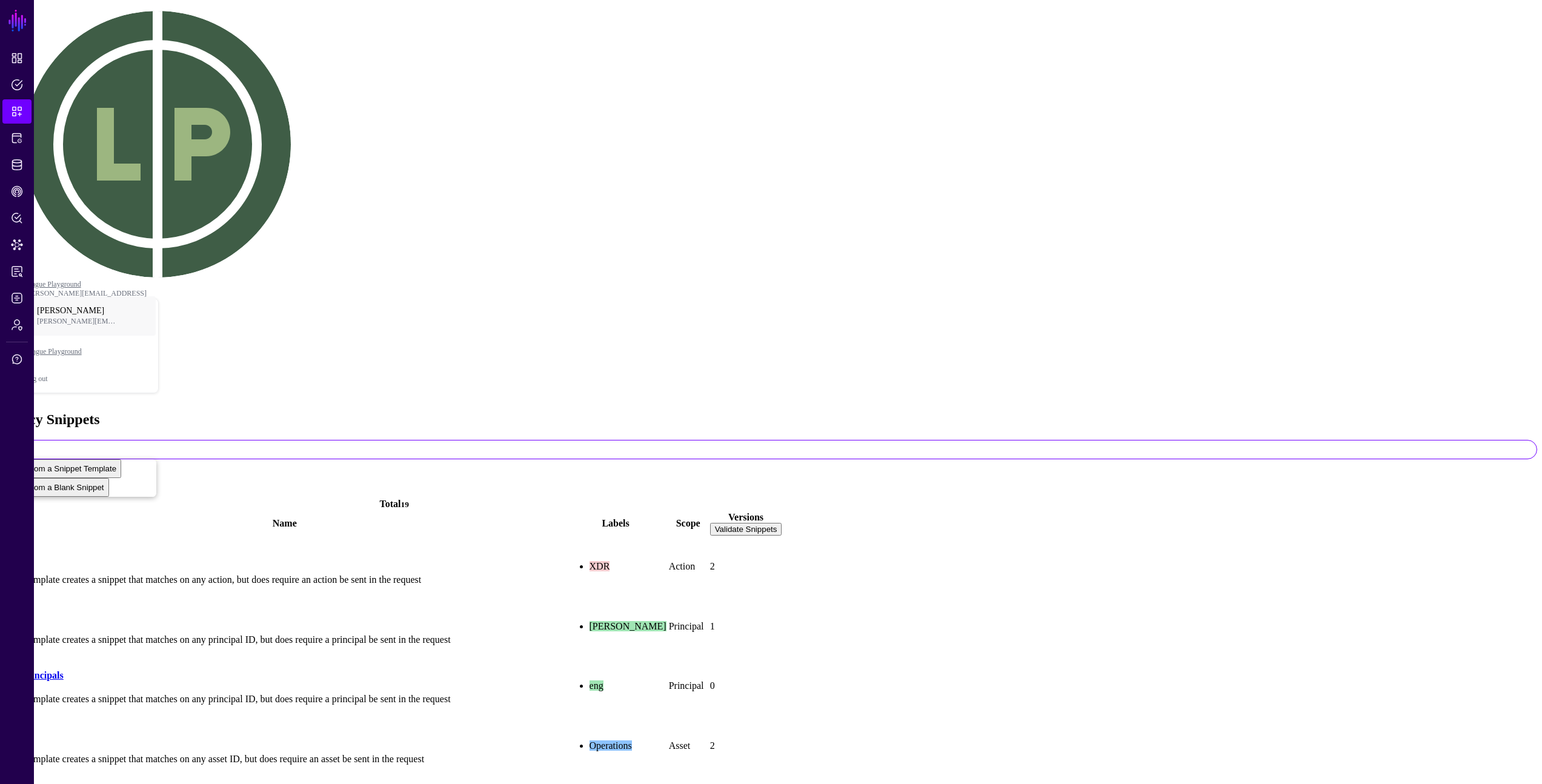
drag, startPoint x: 98, startPoint y: 458, endPoint x: 280, endPoint y: 281, distance: 253.9
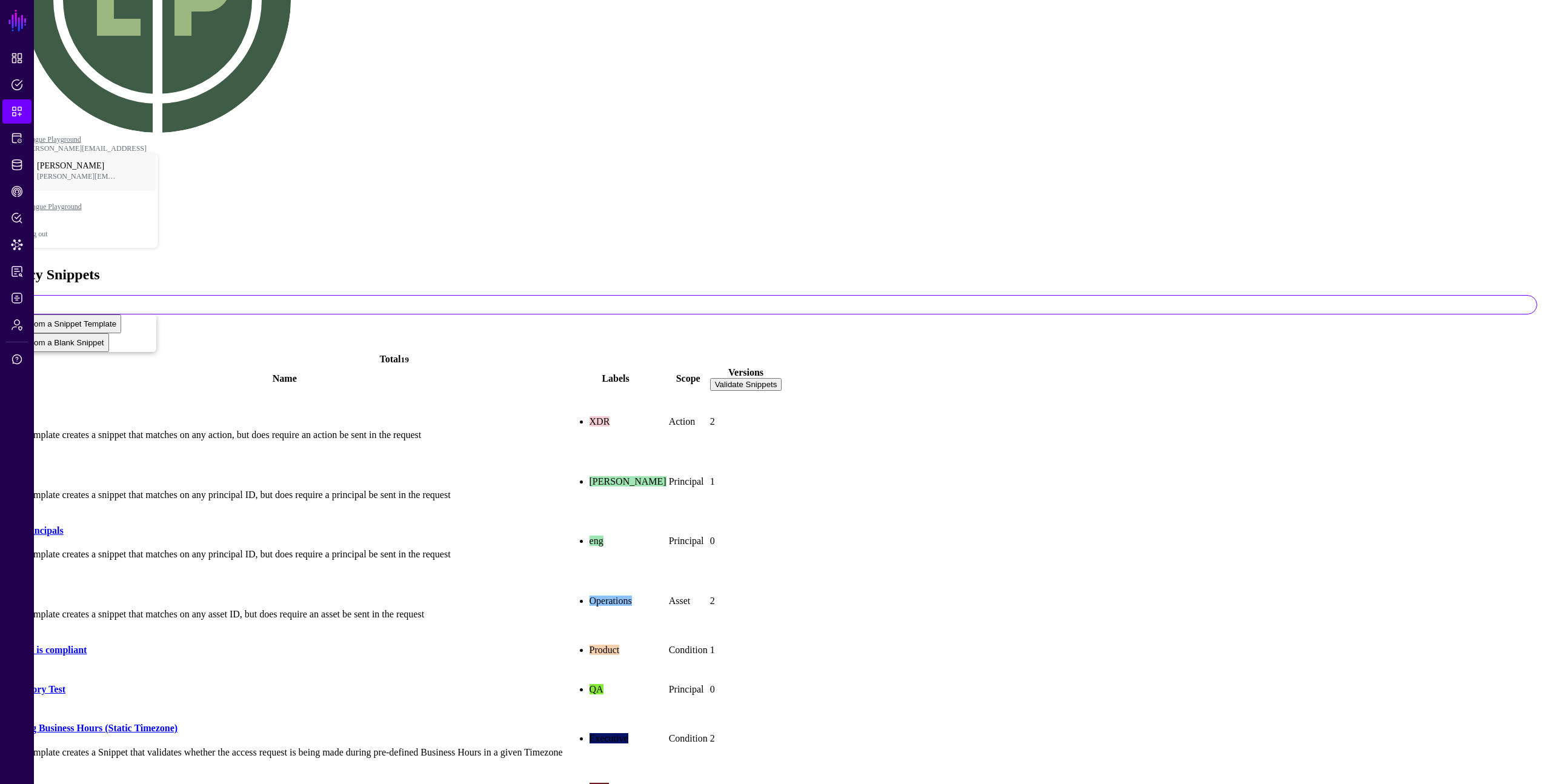
scroll to position [201, 0]
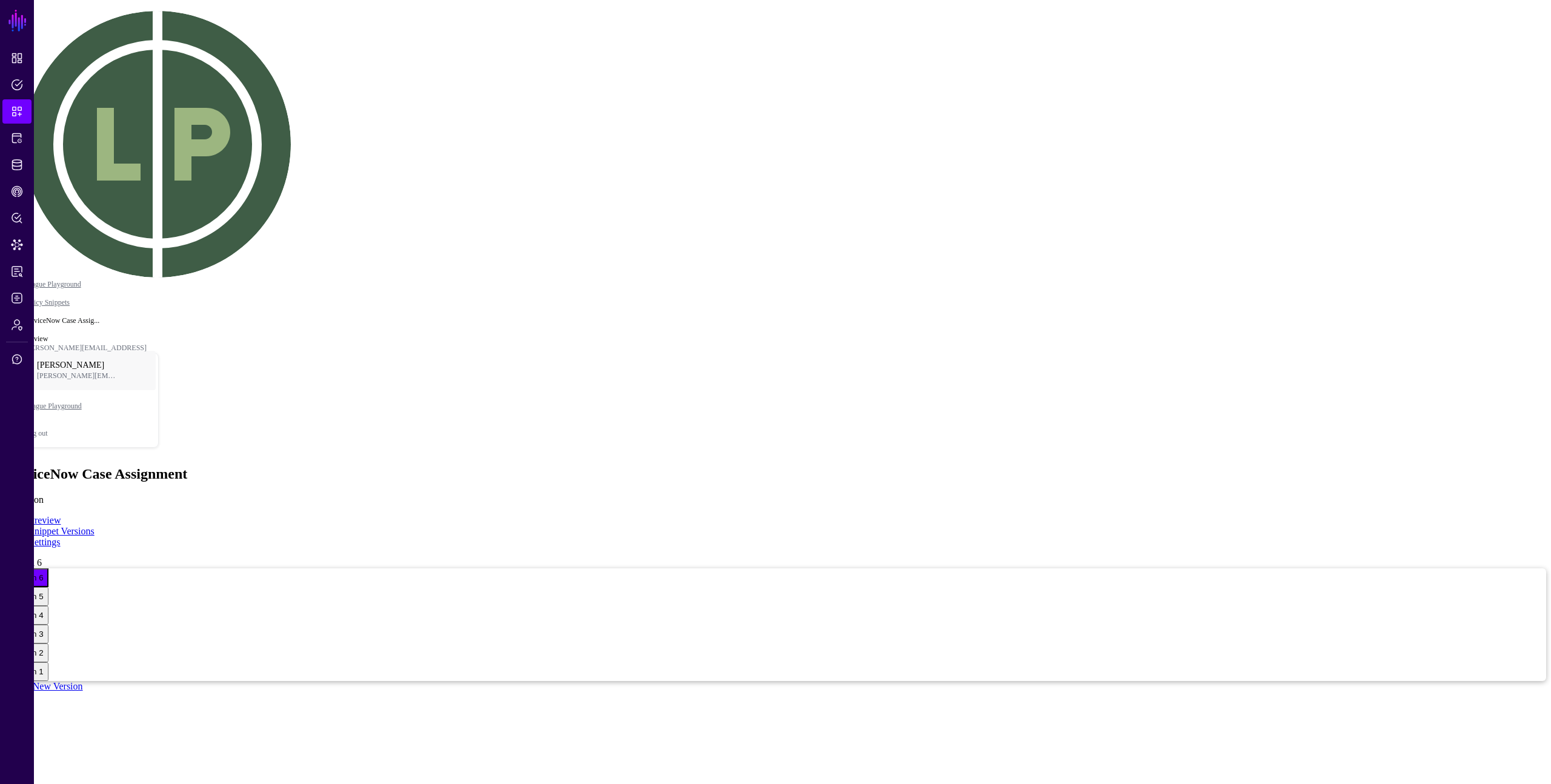
drag, startPoint x: 588, startPoint y: 310, endPoint x: 544, endPoint y: 288, distance: 49.2
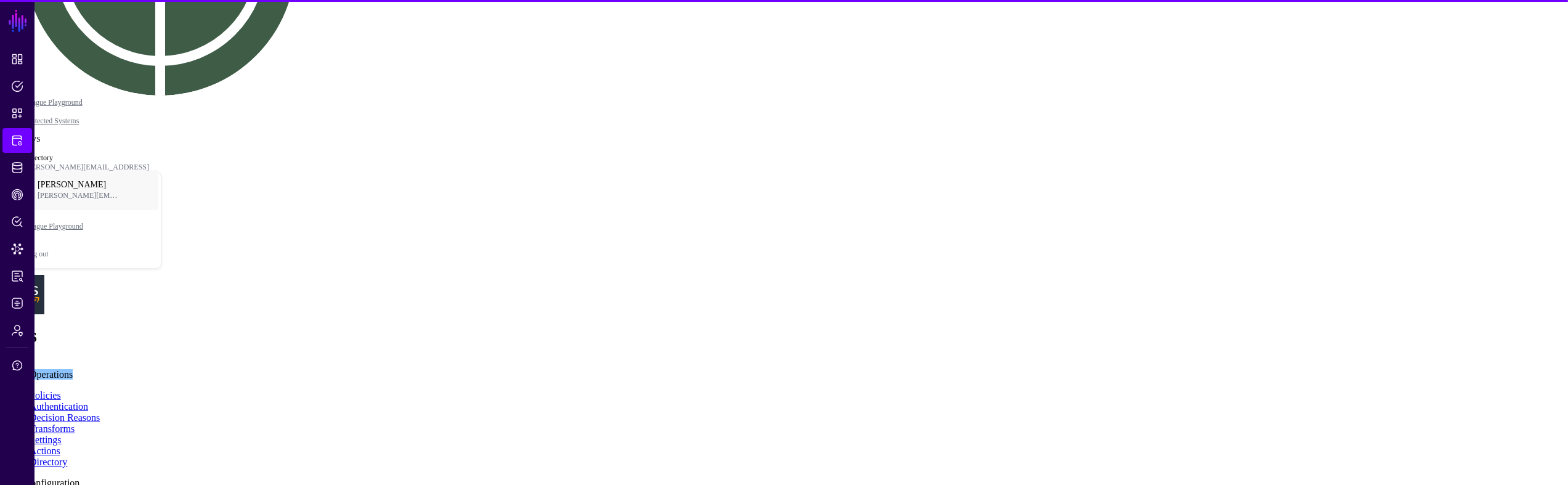
scroll to position [260, 0]
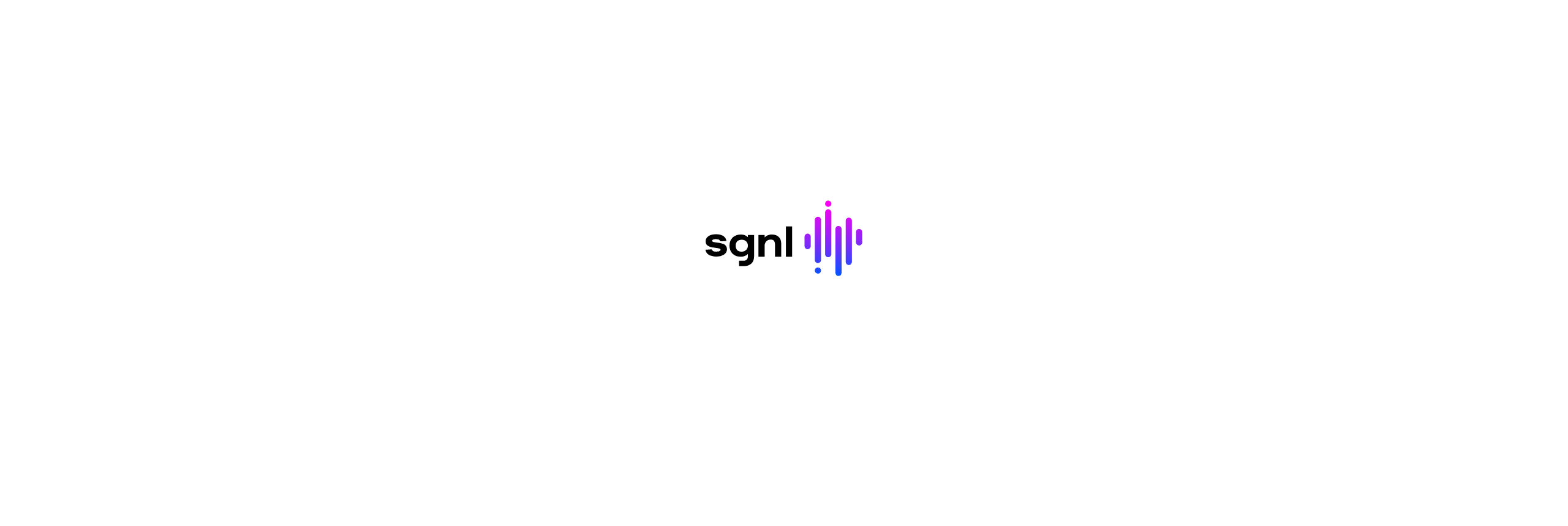
click at [941, 473] on div at bounding box center [784, 263] width 1568 height 526
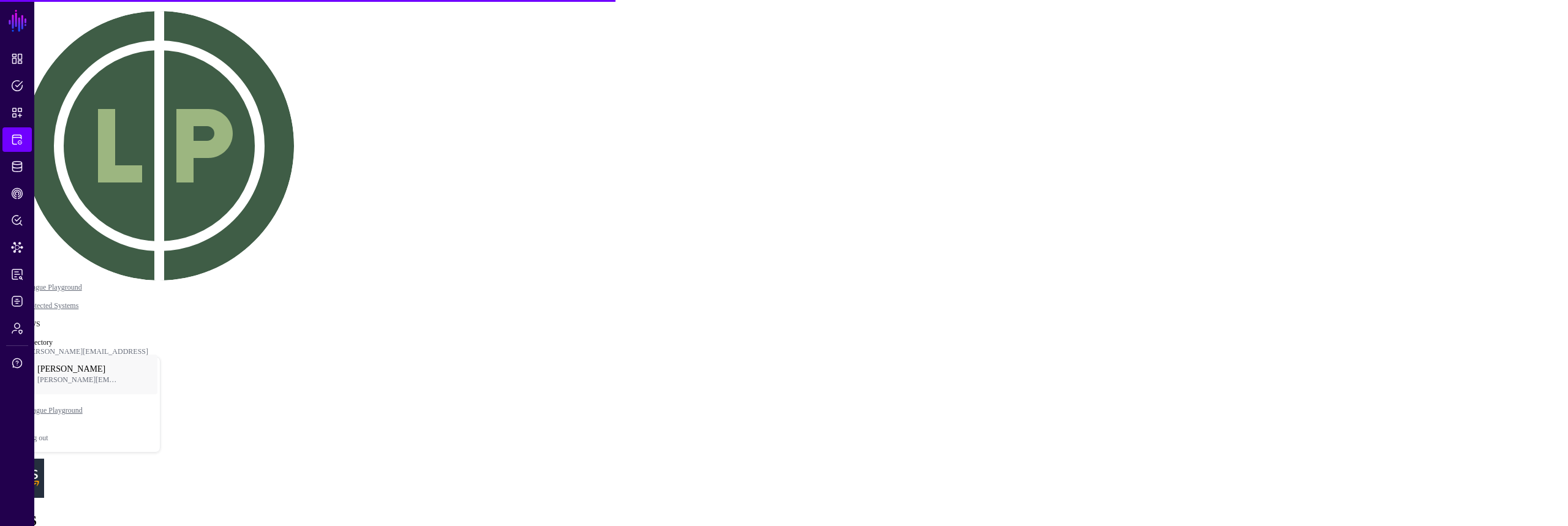
drag, startPoint x: 1315, startPoint y: 277, endPoint x: 1171, endPoint y: 295, distance: 145.1
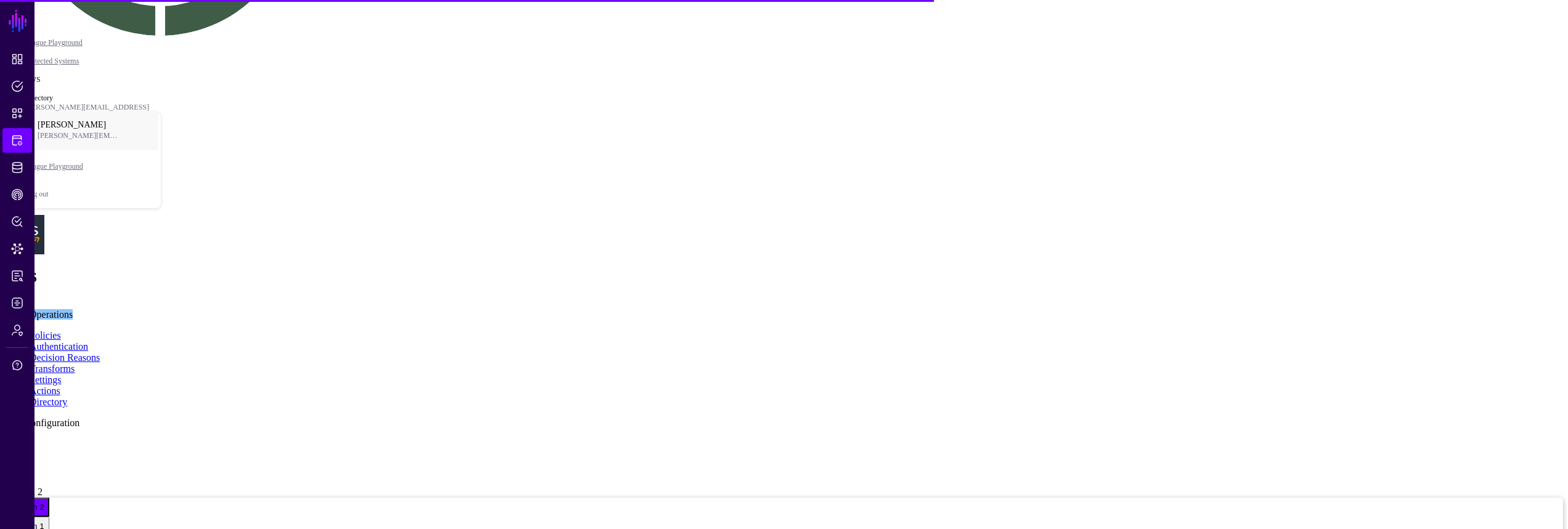
scroll to position [70, 0]
